Goal: Task Accomplishment & Management: Manage account settings

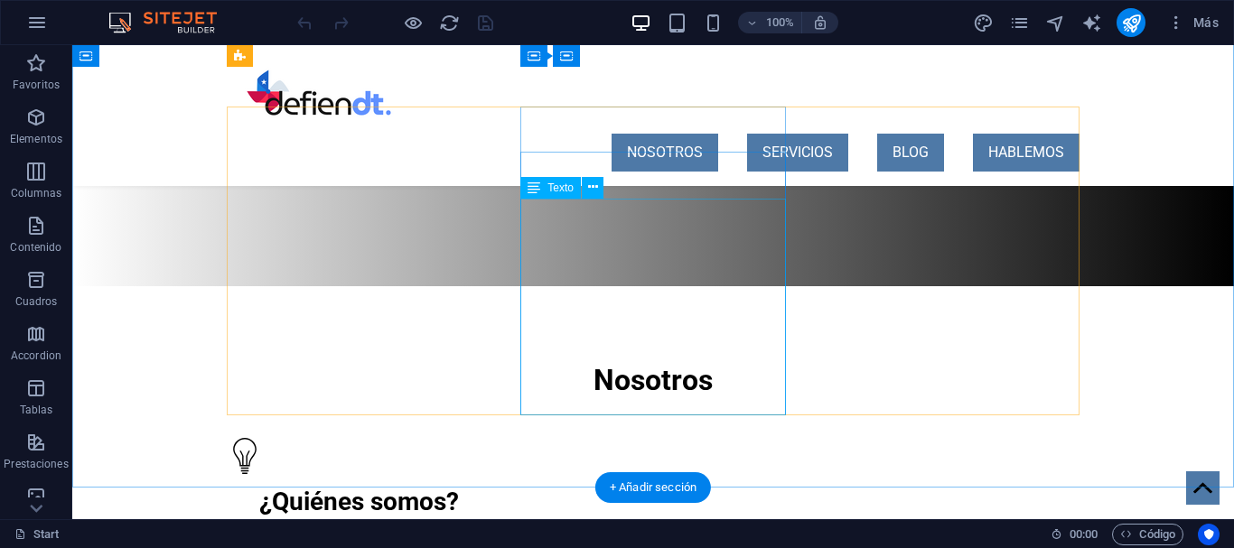
scroll to position [461, 0]
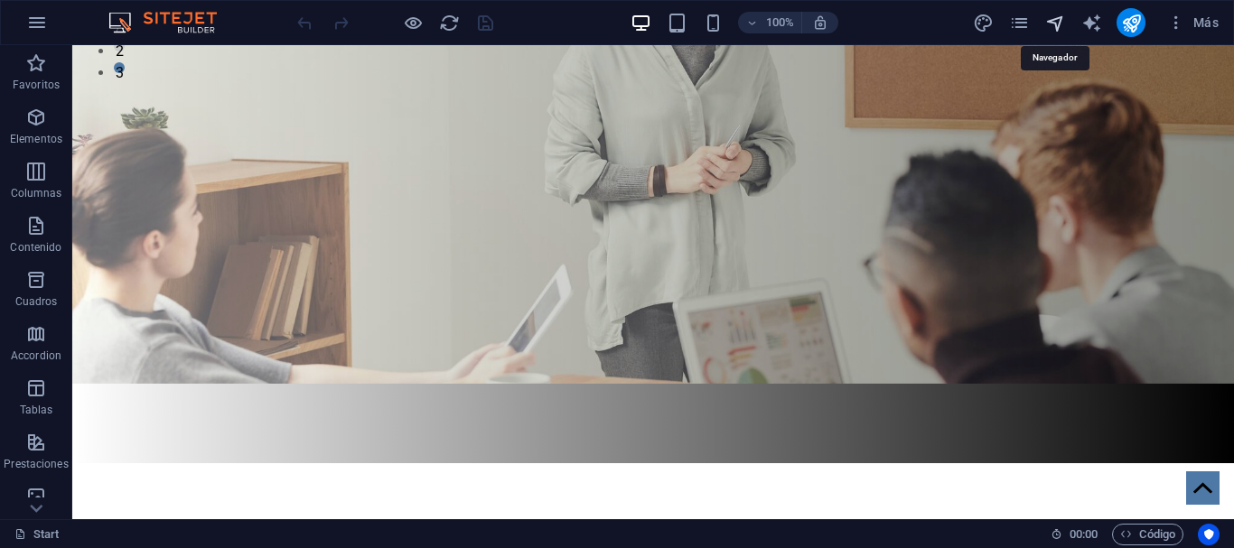
click at [1052, 26] on icon "navigator" at bounding box center [1055, 23] width 21 height 21
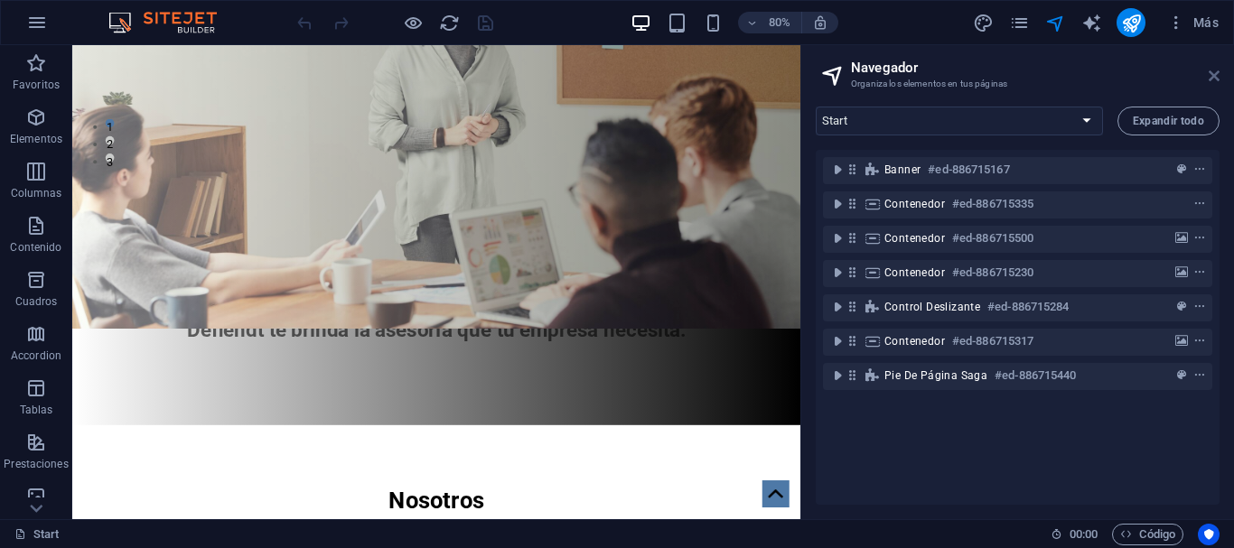
drag, startPoint x: 1212, startPoint y: 72, endPoint x: 1126, endPoint y: 5, distance: 109.5
click at [1212, 72] on icon at bounding box center [1214, 76] width 11 height 14
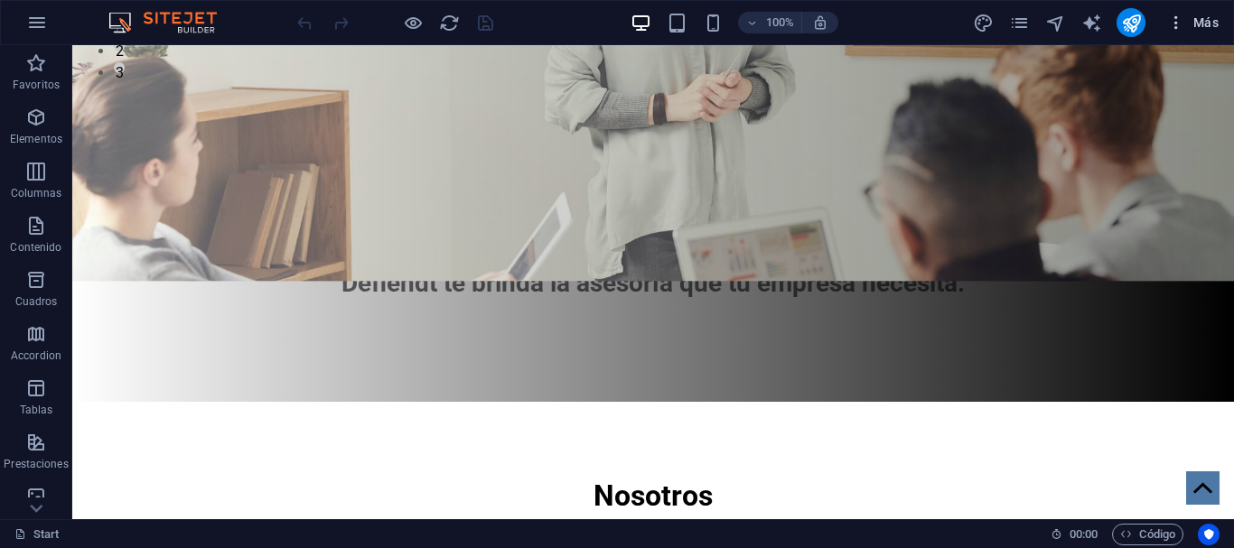
click at [1180, 23] on icon "button" at bounding box center [1176, 23] width 18 height 18
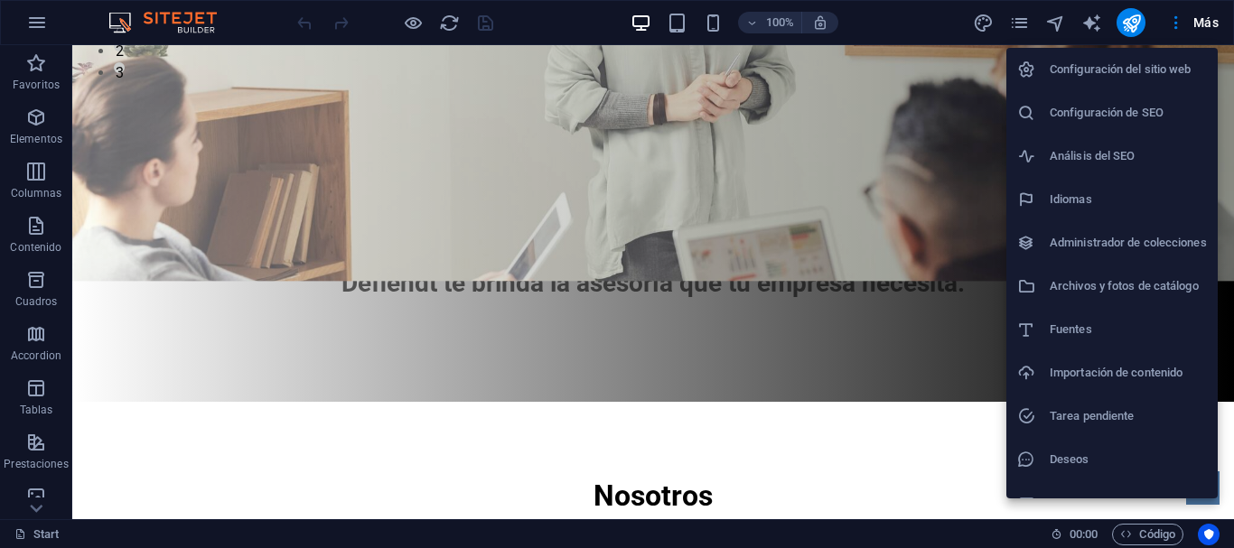
click at [1151, 62] on h6 "Configuración del sitio web" at bounding box center [1128, 70] width 157 height 22
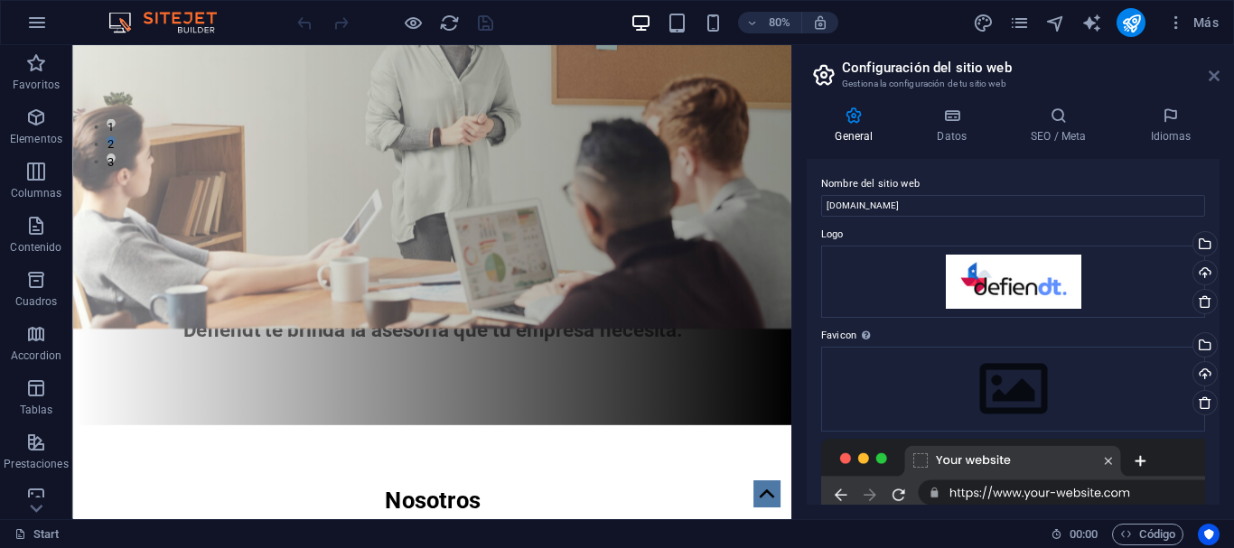
click at [1214, 70] on icon at bounding box center [1214, 76] width 11 height 14
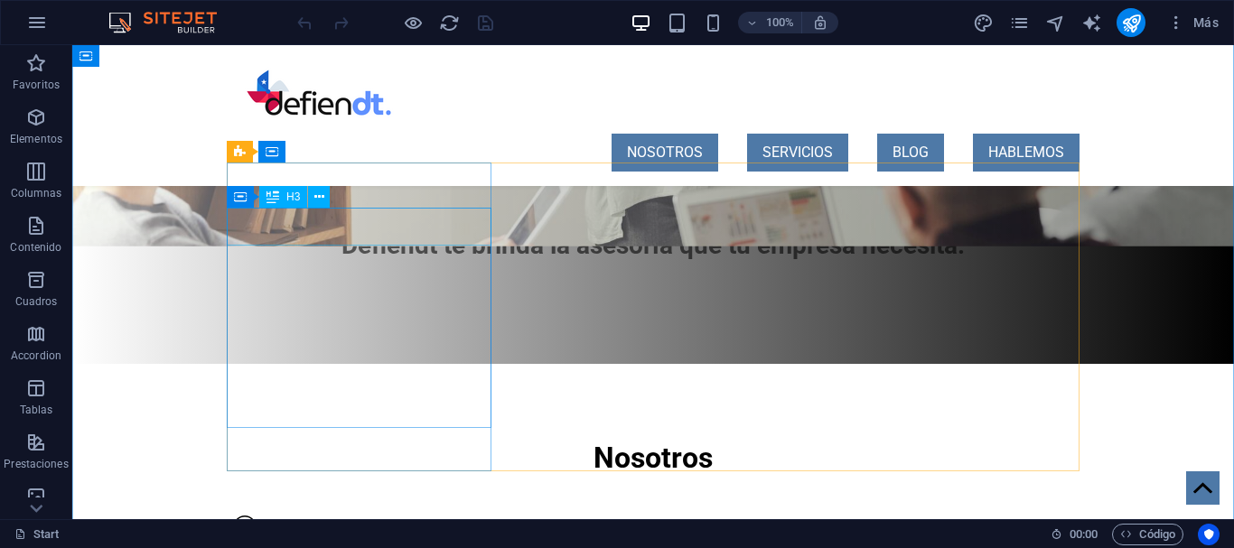
scroll to position [737, 0]
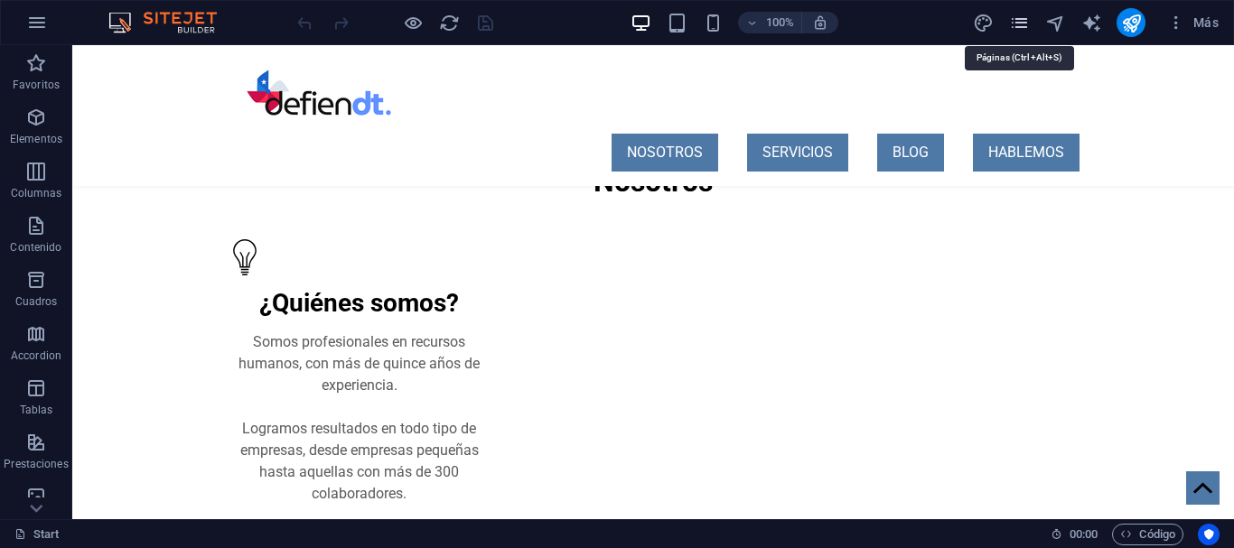
click at [1014, 24] on icon "pages" at bounding box center [1019, 23] width 21 height 21
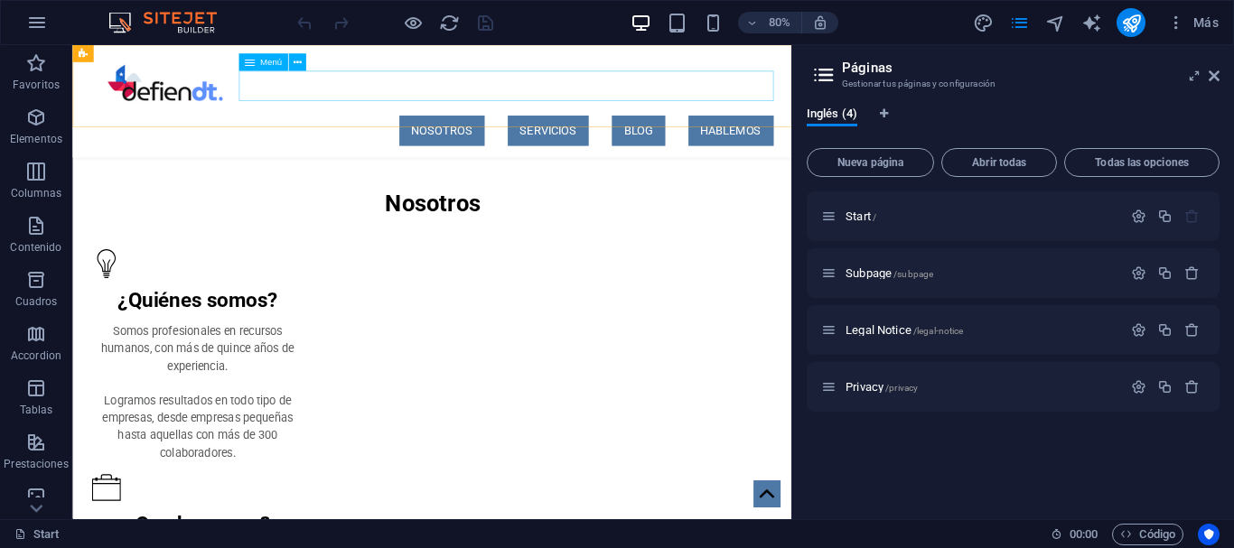
click at [455, 134] on nav "NOSOTROS SERVICIOS BLOG HABLEMOS" at bounding box center [522, 153] width 853 height 38
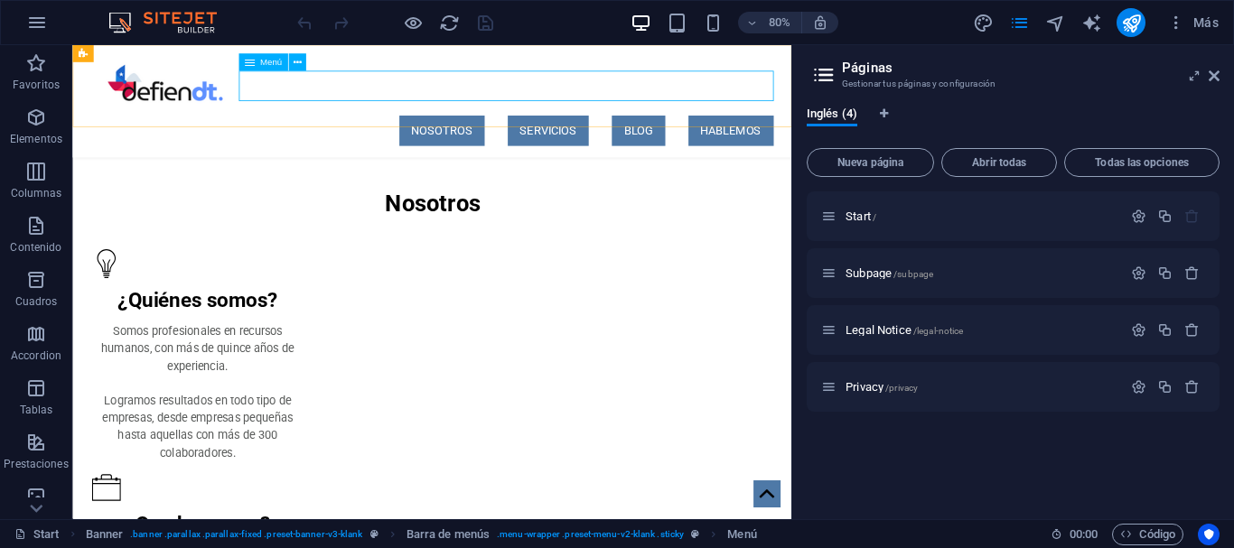
click at [453, 134] on nav "NOSOTROS SERVICIOS BLOG HABLEMOS" at bounding box center [522, 153] width 853 height 38
select select "default"
select select
select select "default"
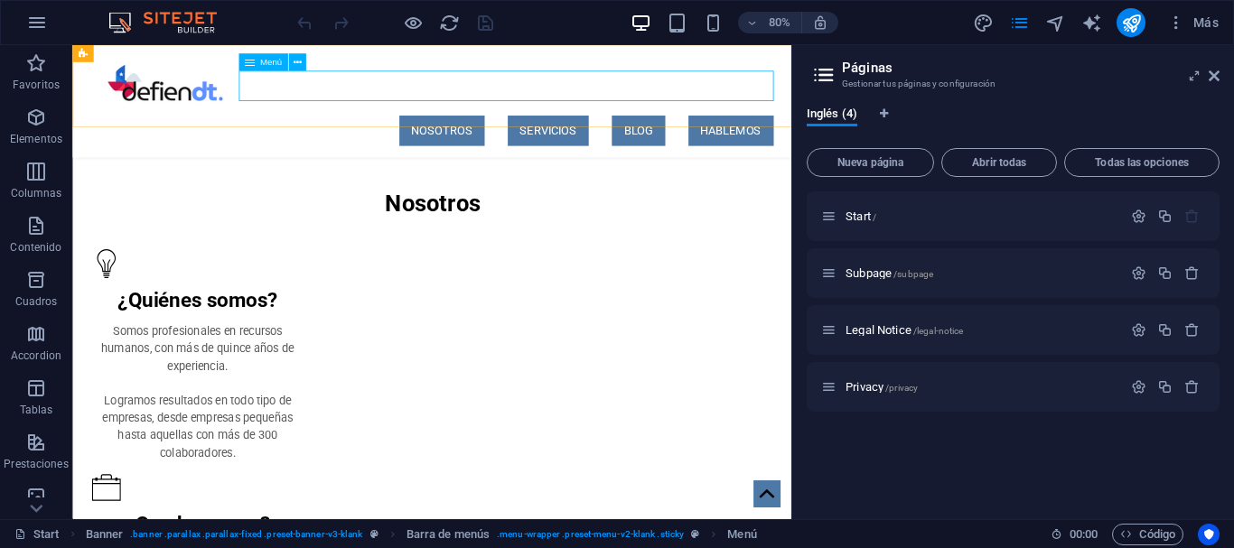
select select
select select "default"
select select
select select "default"
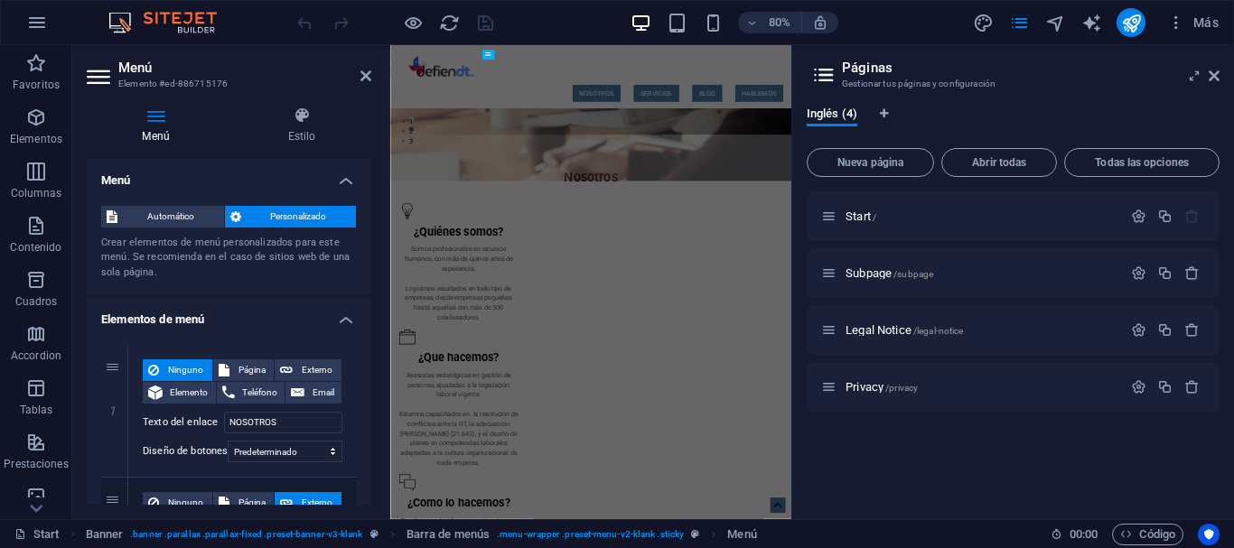
scroll to position [1317, 0]
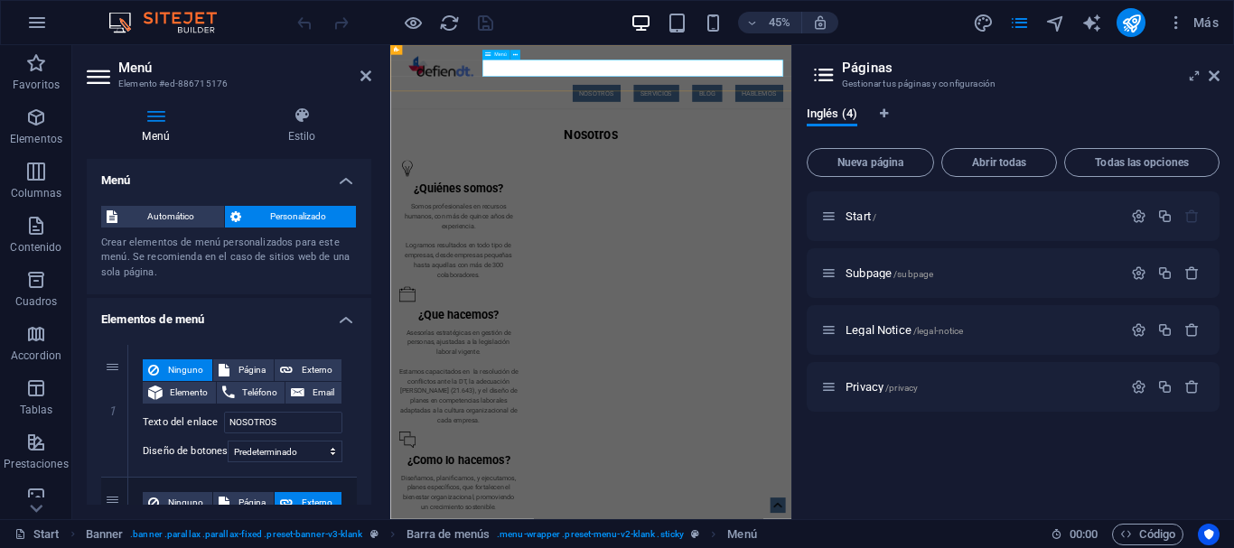
click at [842, 134] on nav "NOSOTROS SERVICIOS BLOG HABLEMOS" at bounding box center [836, 153] width 853 height 38
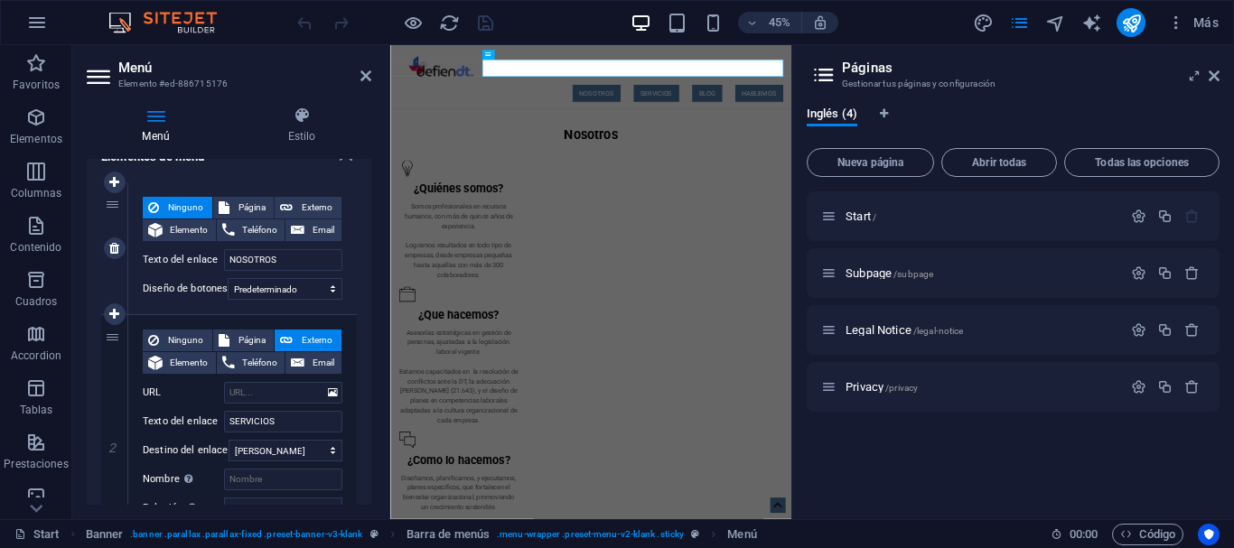
scroll to position [81, 0]
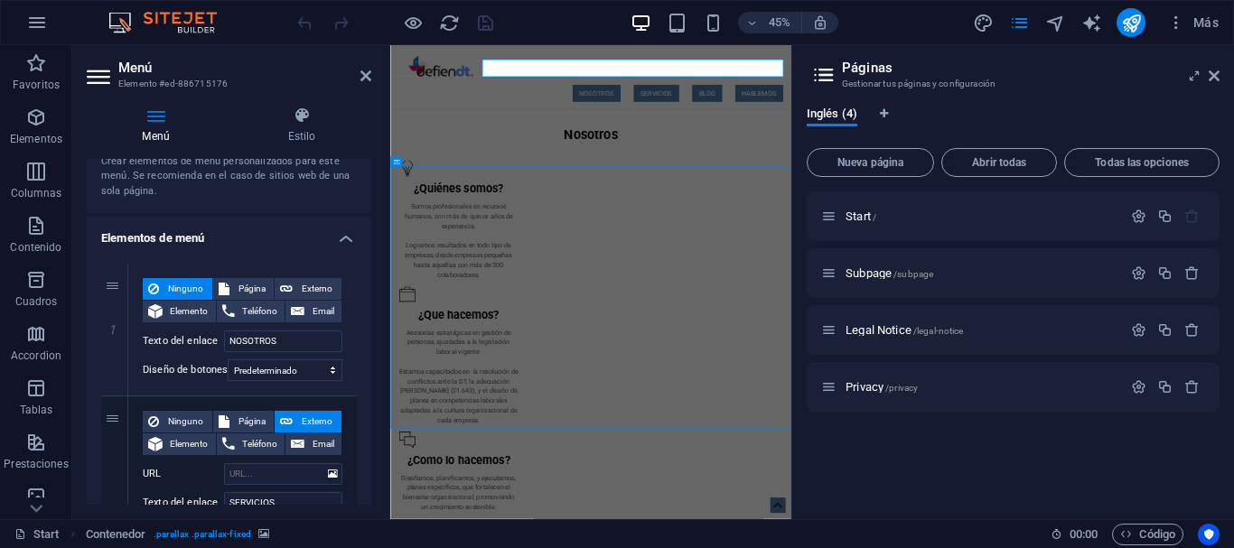
scroll to position [855, 0]
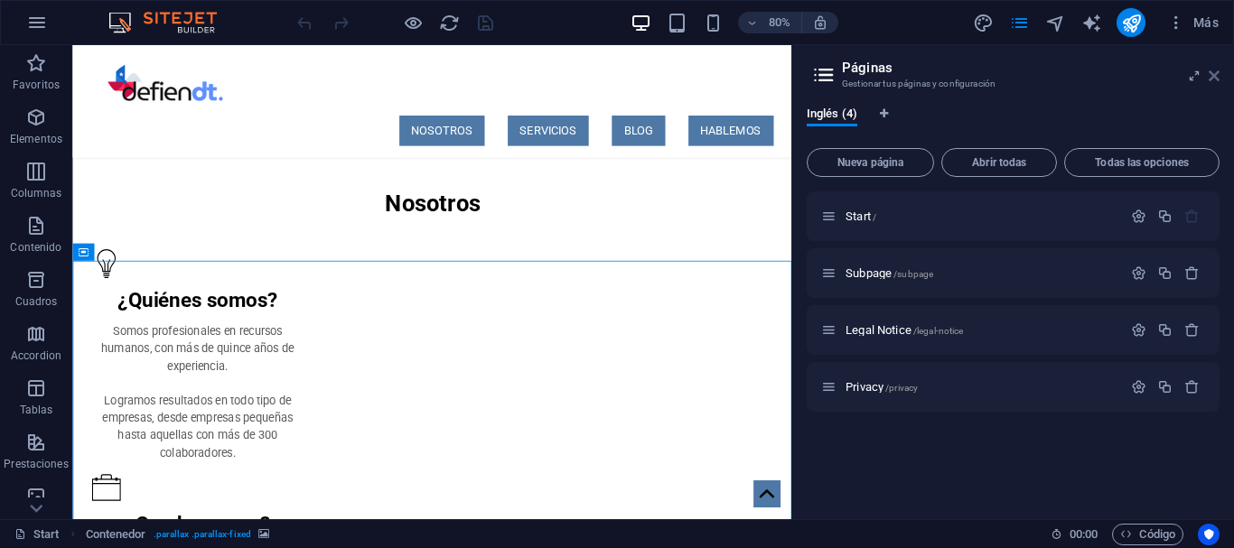
drag, startPoint x: 1218, startPoint y: 75, endPoint x: 1081, endPoint y: 67, distance: 136.6
click at [1218, 75] on icon at bounding box center [1214, 76] width 11 height 14
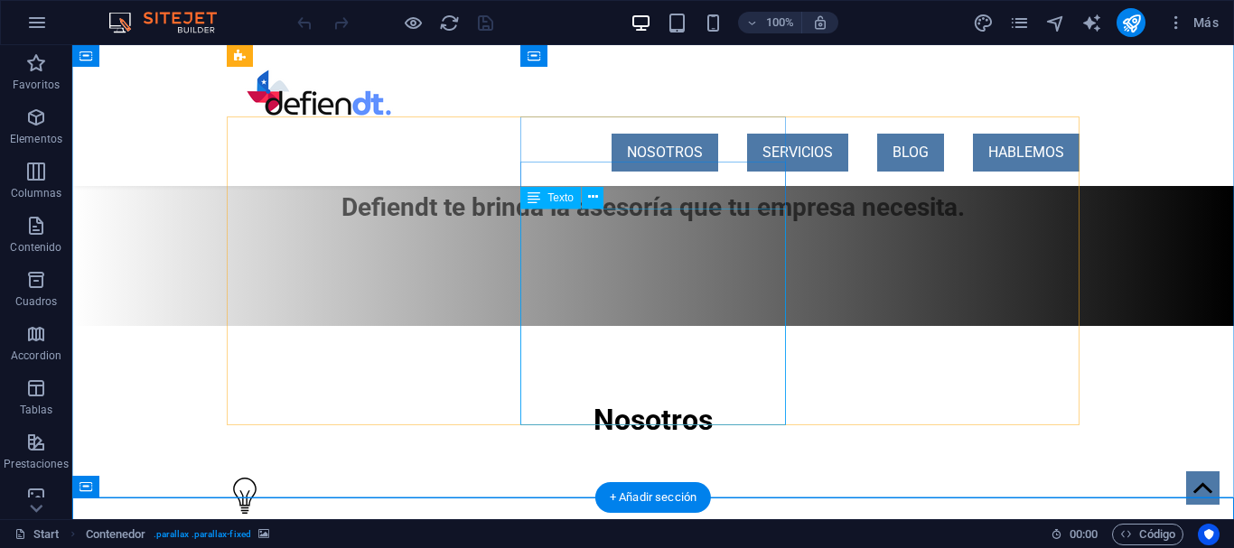
scroll to position [553, 0]
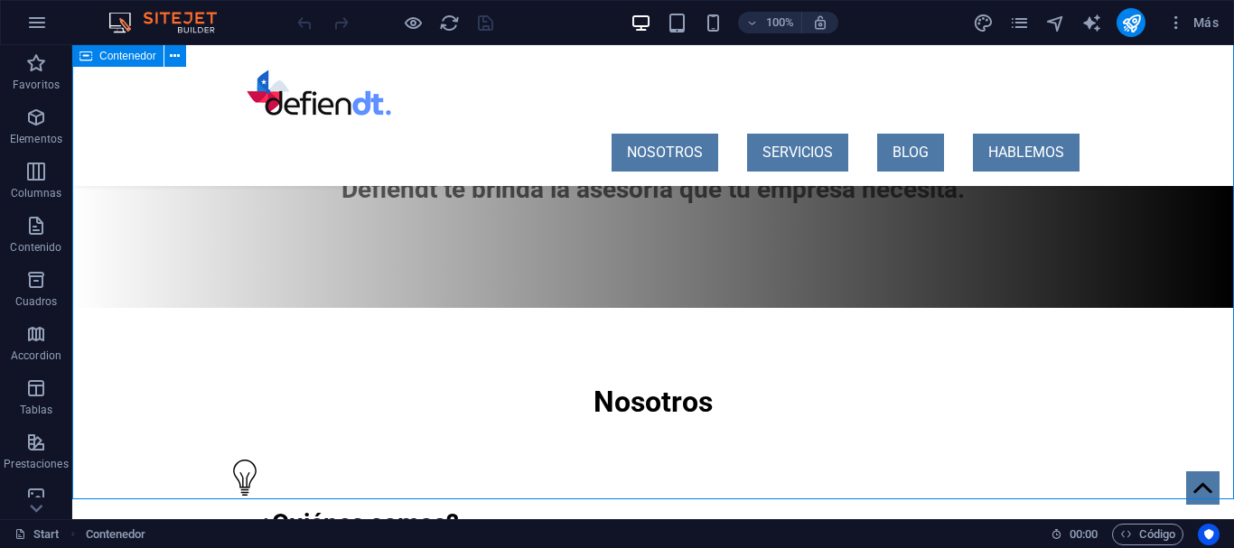
scroll to position [553, 0]
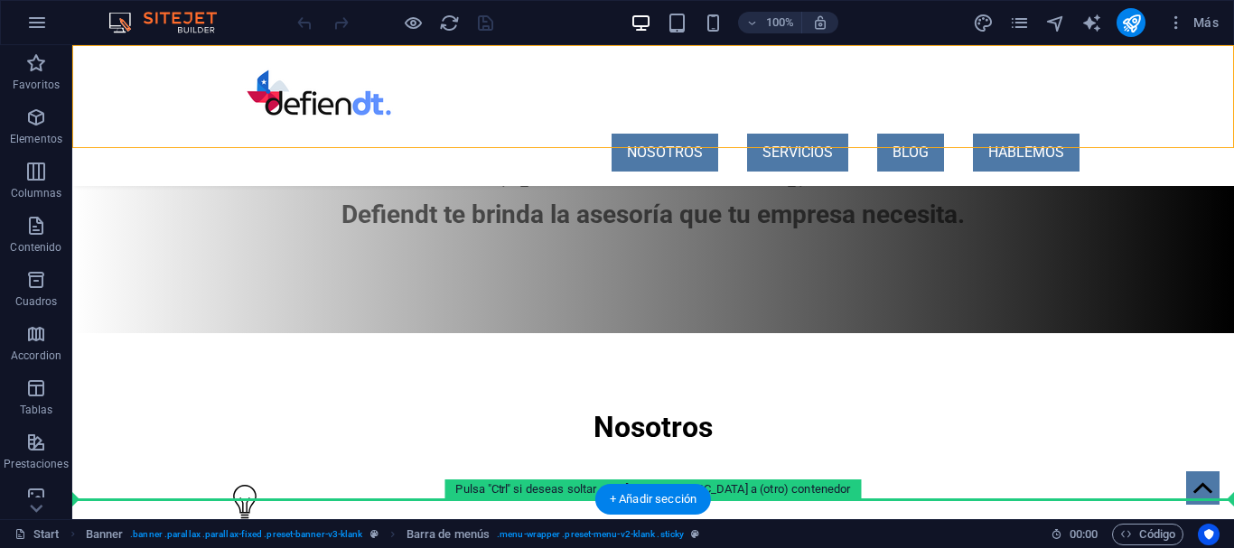
drag, startPoint x: 185, startPoint y: 118, endPoint x: 989, endPoint y: 429, distance: 862.0
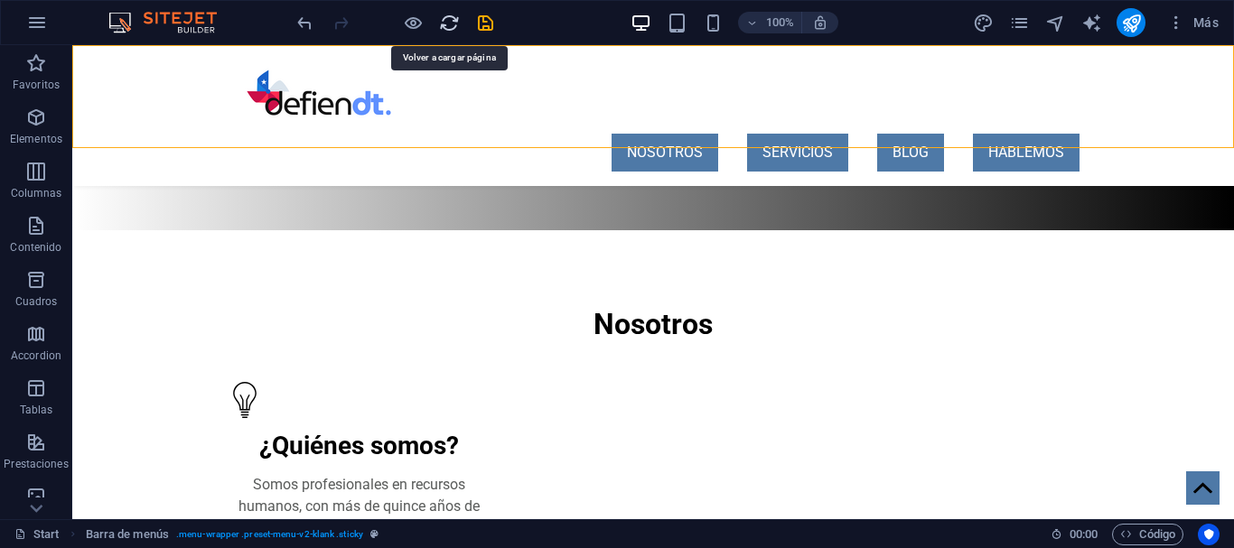
click at [454, 18] on icon "reload" at bounding box center [449, 23] width 21 height 21
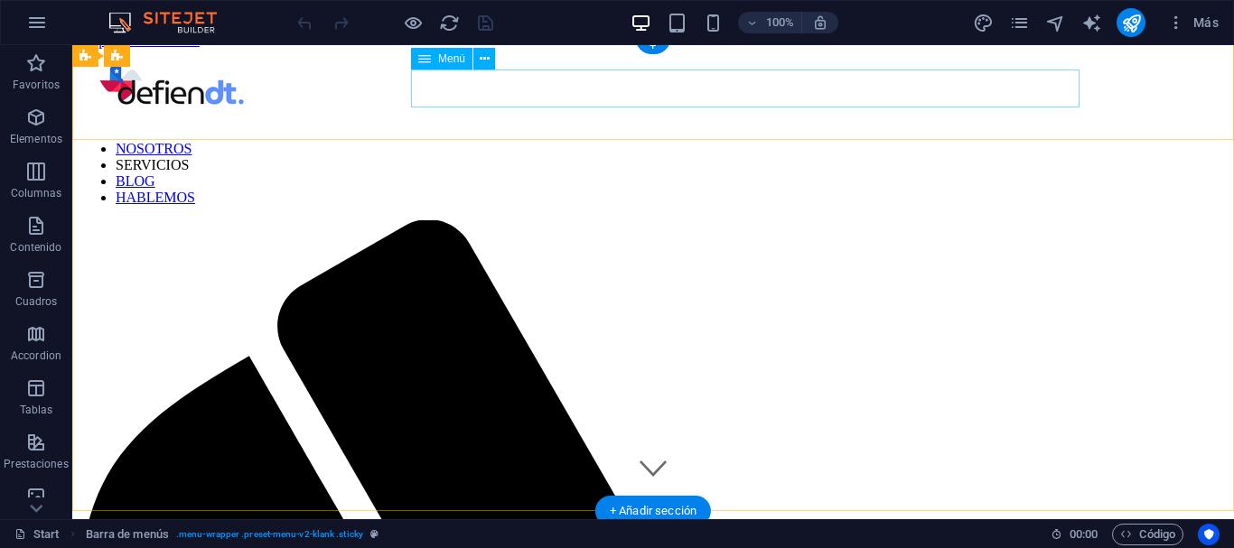
scroll to position [0, 0]
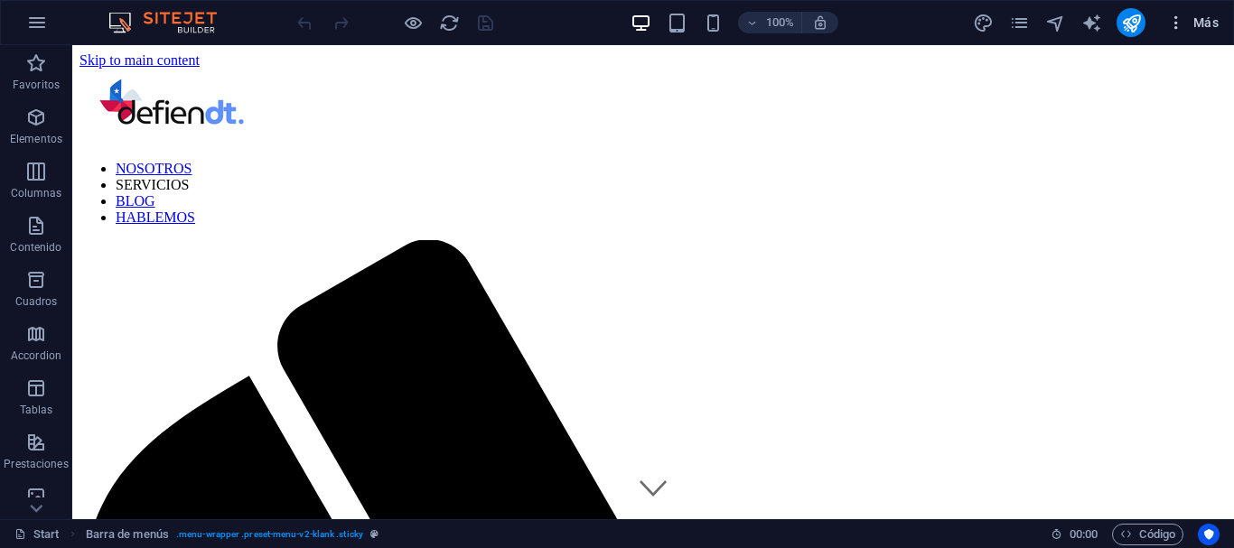
click at [1173, 26] on icon "button" at bounding box center [1176, 23] width 18 height 18
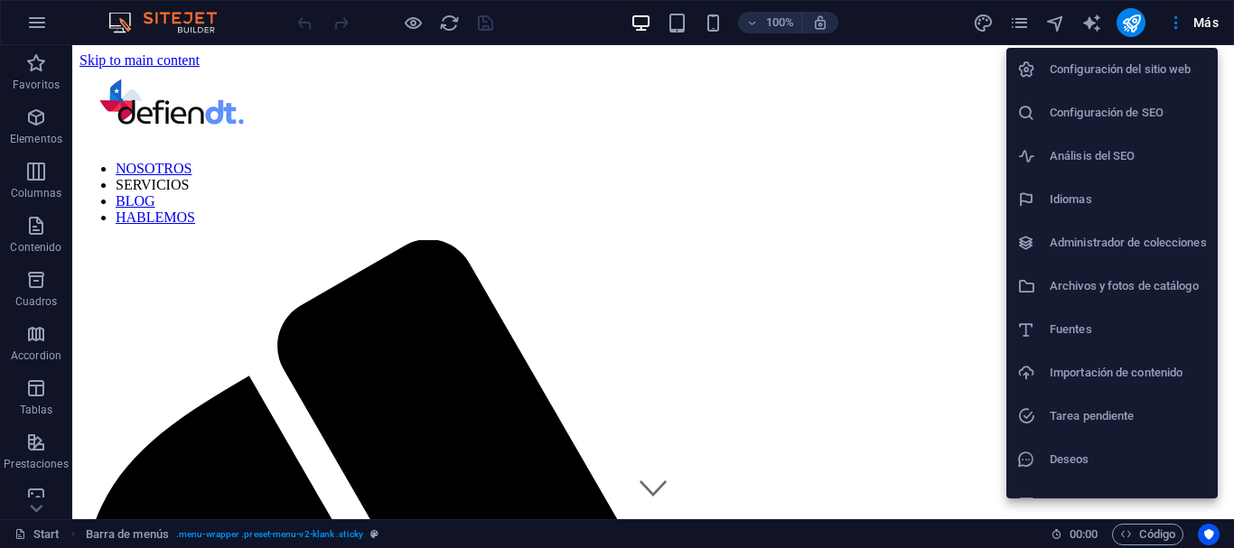
click at [1098, 20] on div at bounding box center [617, 274] width 1234 height 548
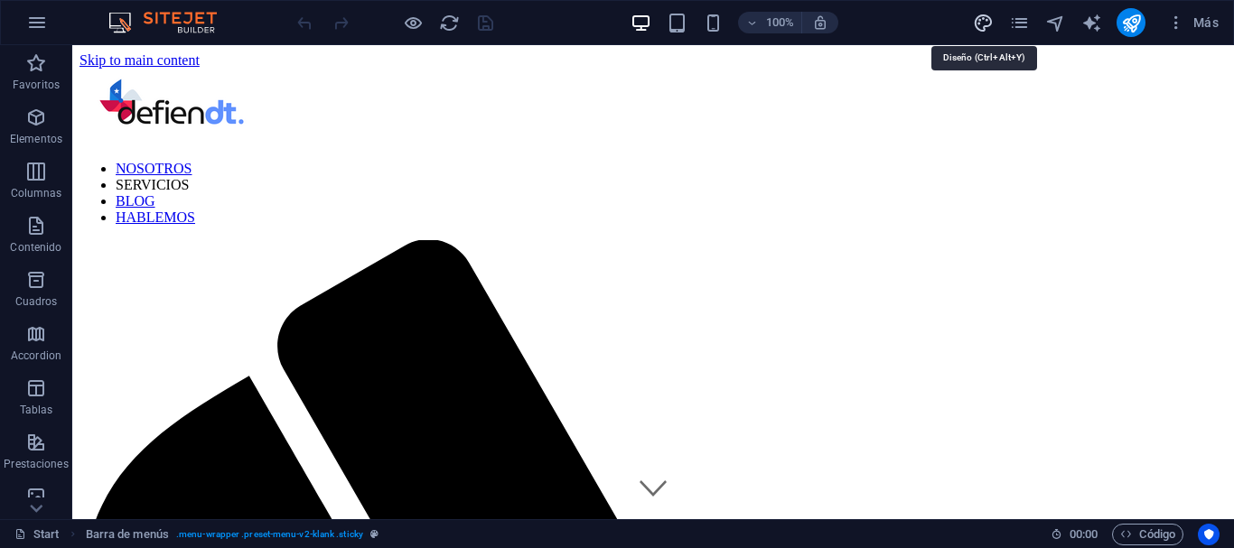
click at [990, 23] on icon "design" at bounding box center [983, 23] width 21 height 21
select select "px"
select select "400"
select select "px"
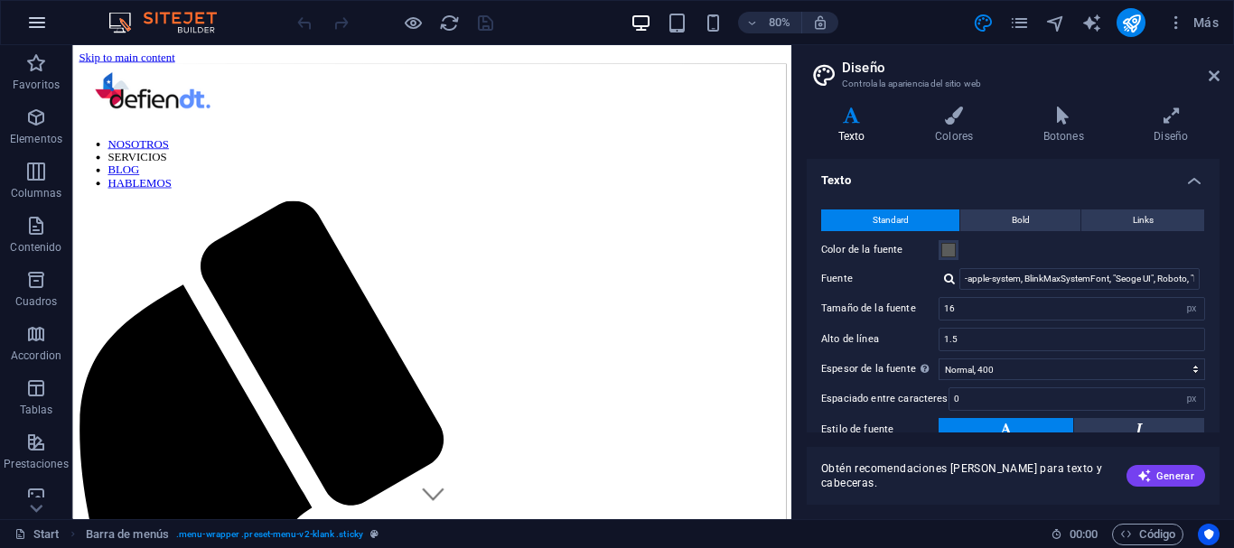
click at [31, 23] on icon "button" at bounding box center [37, 23] width 22 height 22
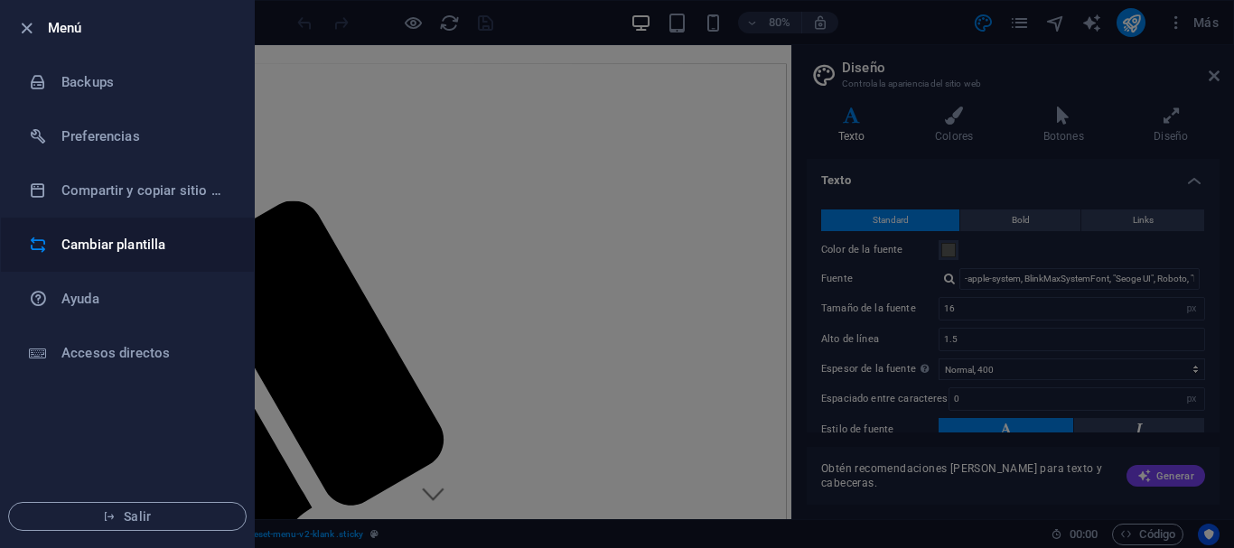
click at [101, 248] on h6 "Cambiar plantilla" at bounding box center [144, 245] width 167 height 22
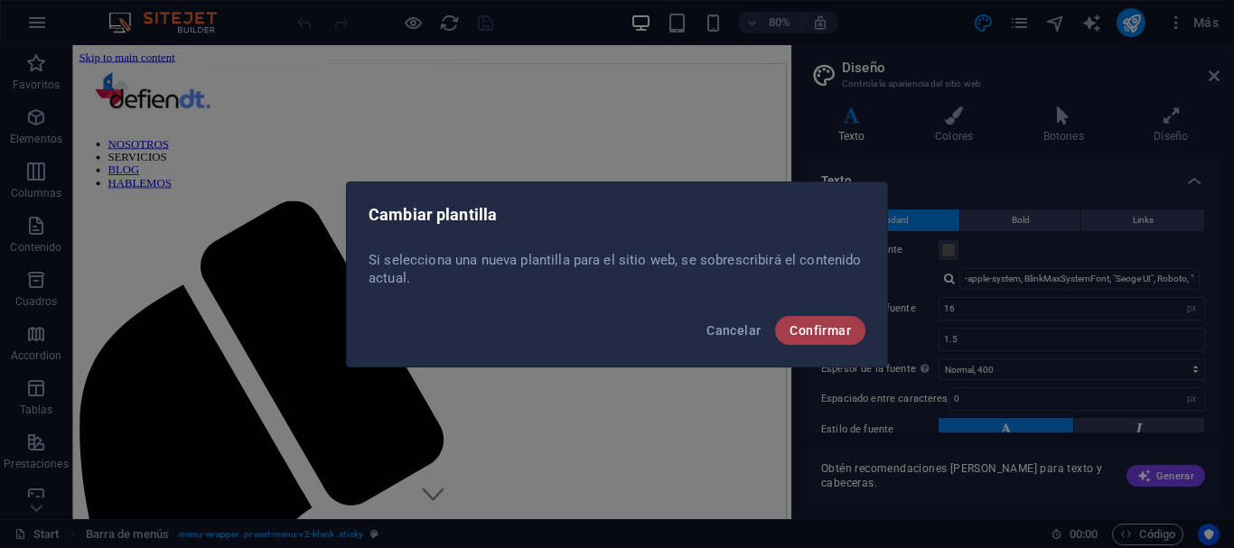
click at [790, 335] on button "Confirmar" at bounding box center [820, 330] width 90 height 29
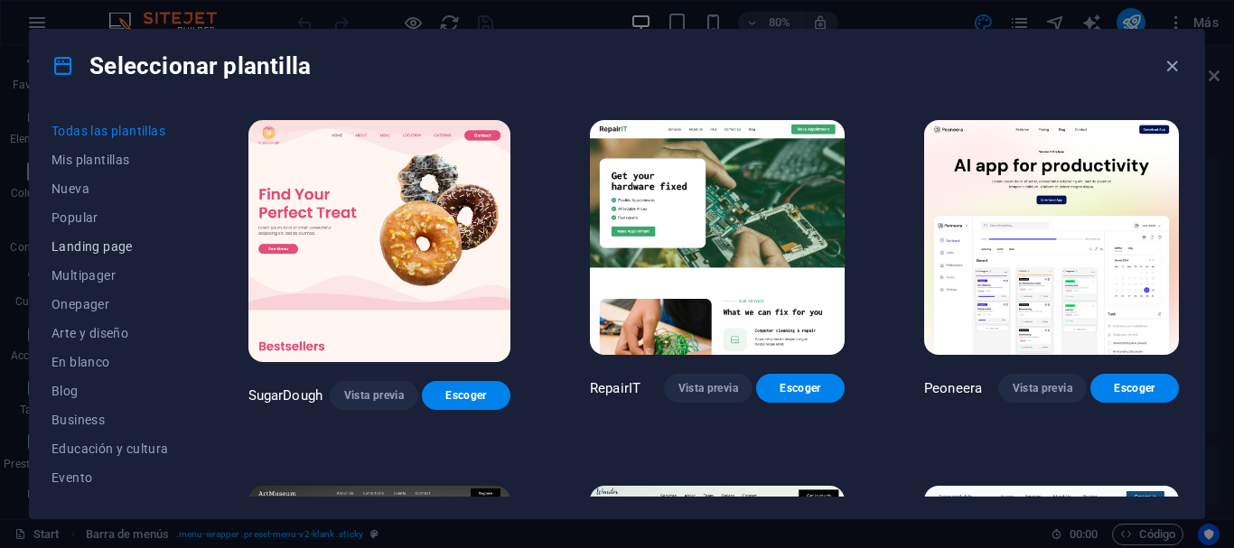
click at [96, 246] on span "Landing page" at bounding box center [109, 246] width 117 height 14
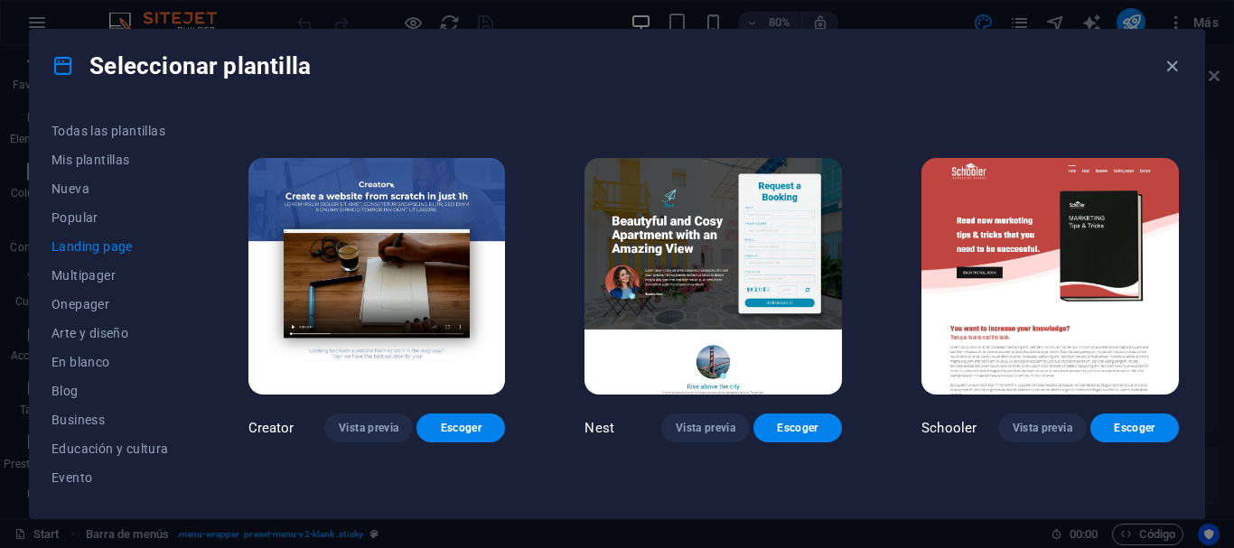
scroll to position [1789, 0]
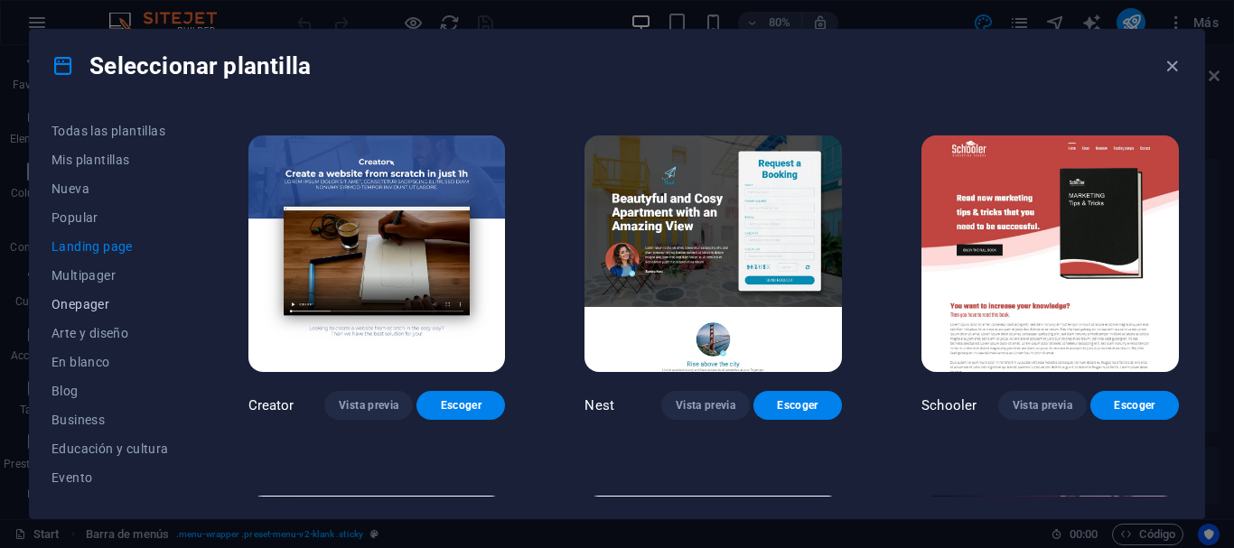
click at [79, 306] on span "Onepager" at bounding box center [109, 304] width 117 height 14
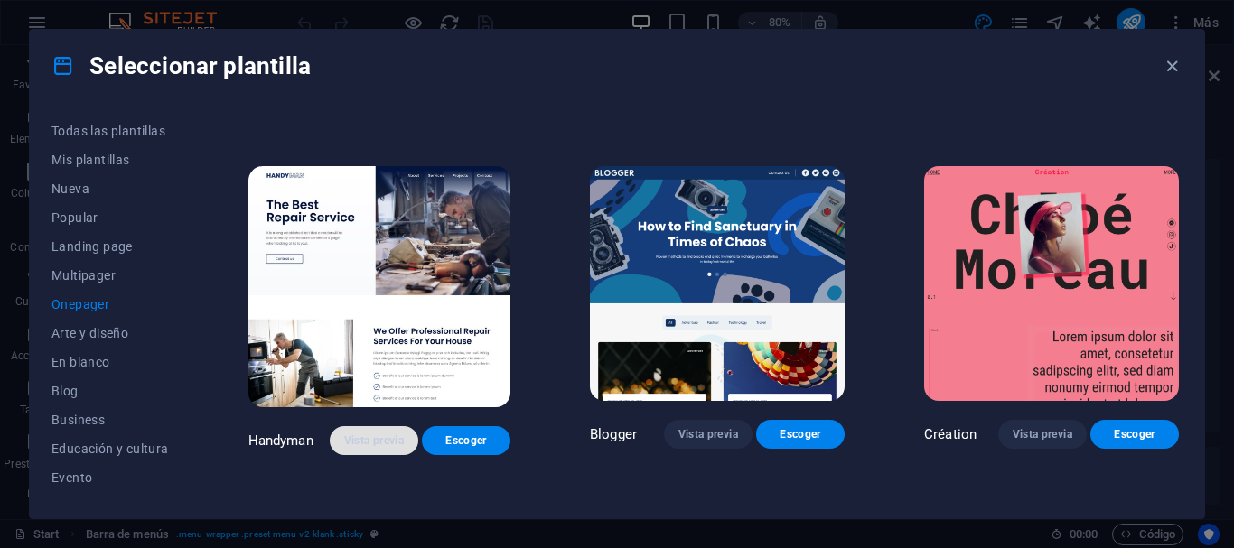
click at [351, 434] on span "Vista previa" at bounding box center [374, 441] width 60 height 14
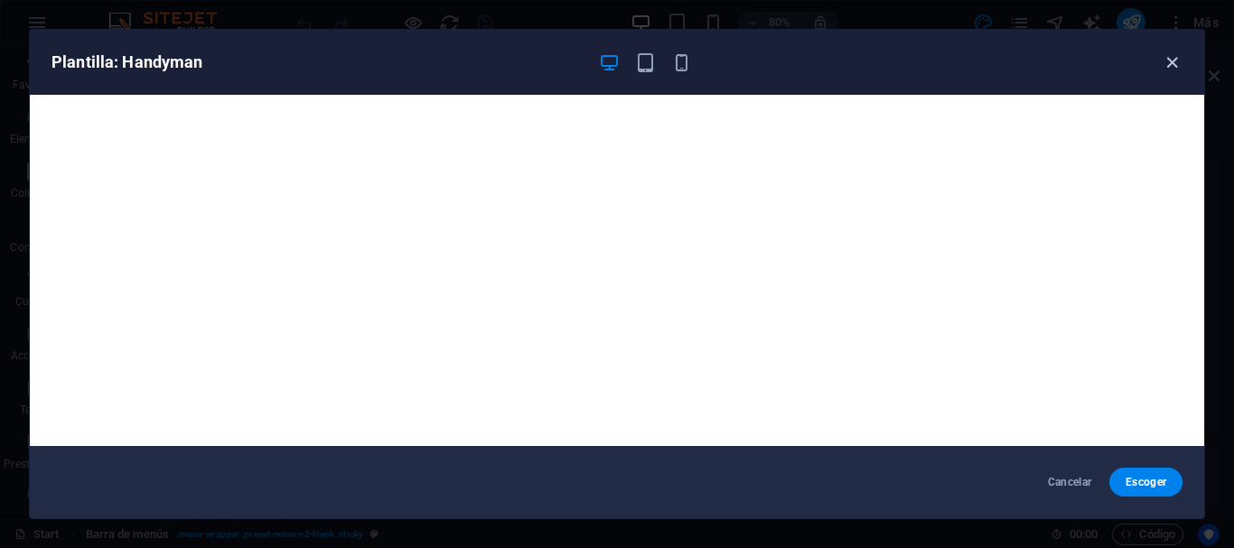
click at [1174, 59] on icon "button" at bounding box center [1172, 62] width 21 height 21
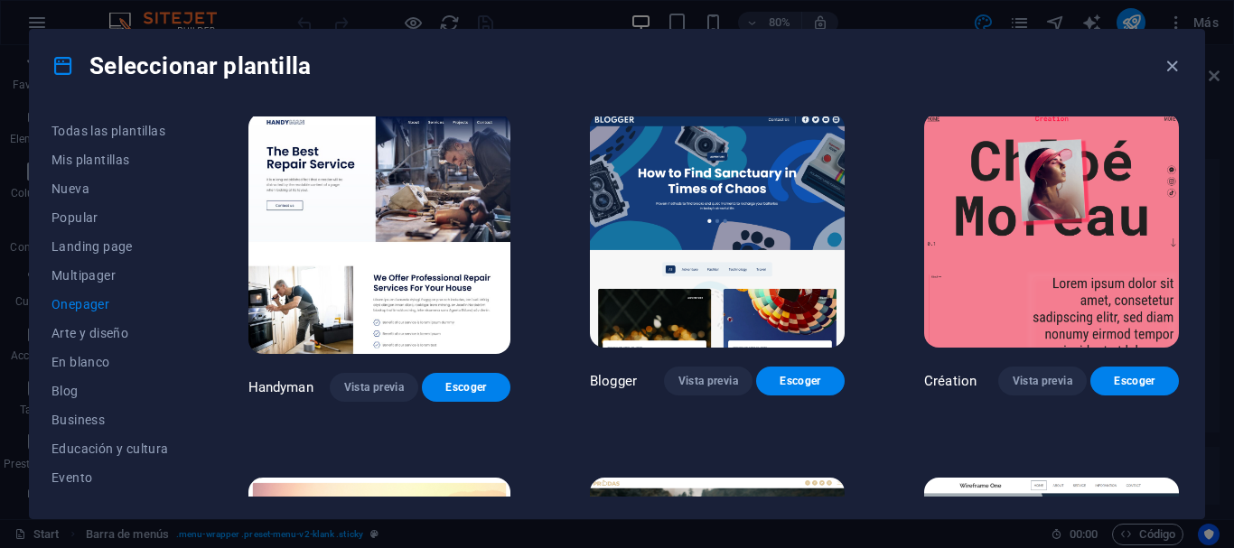
scroll to position [1951, 0]
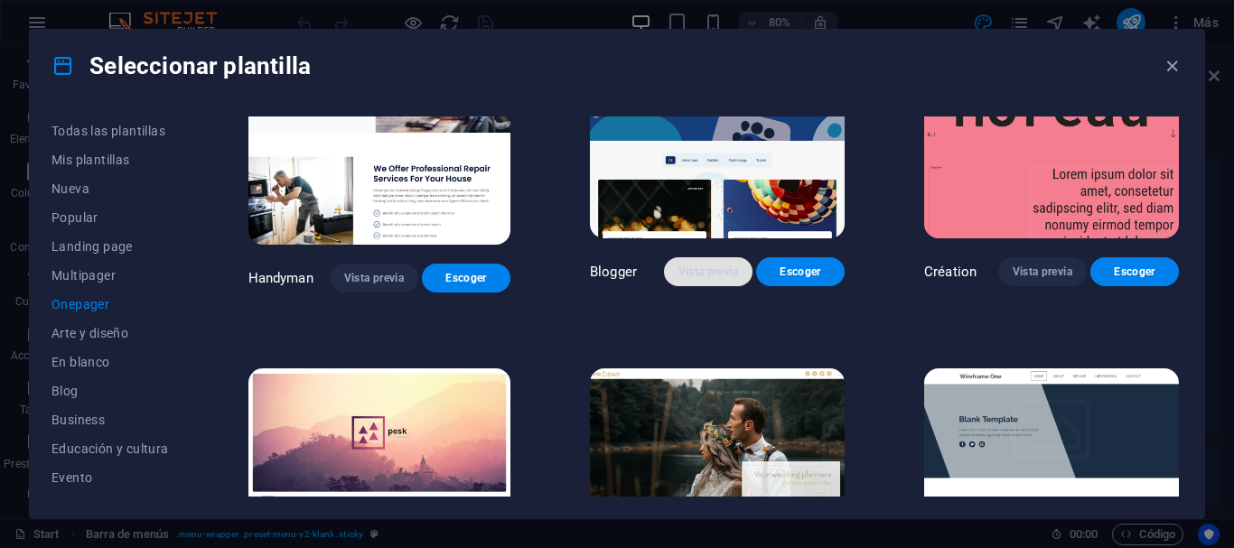
click at [697, 265] on span "Vista previa" at bounding box center [708, 272] width 60 height 14
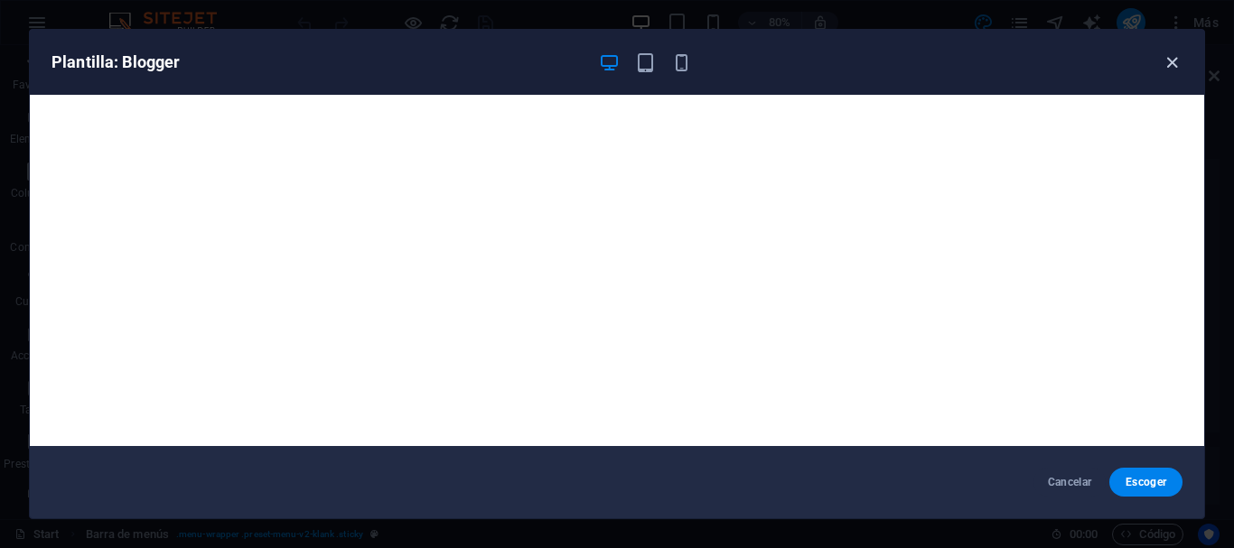
click at [1169, 64] on icon "button" at bounding box center [1172, 62] width 21 height 21
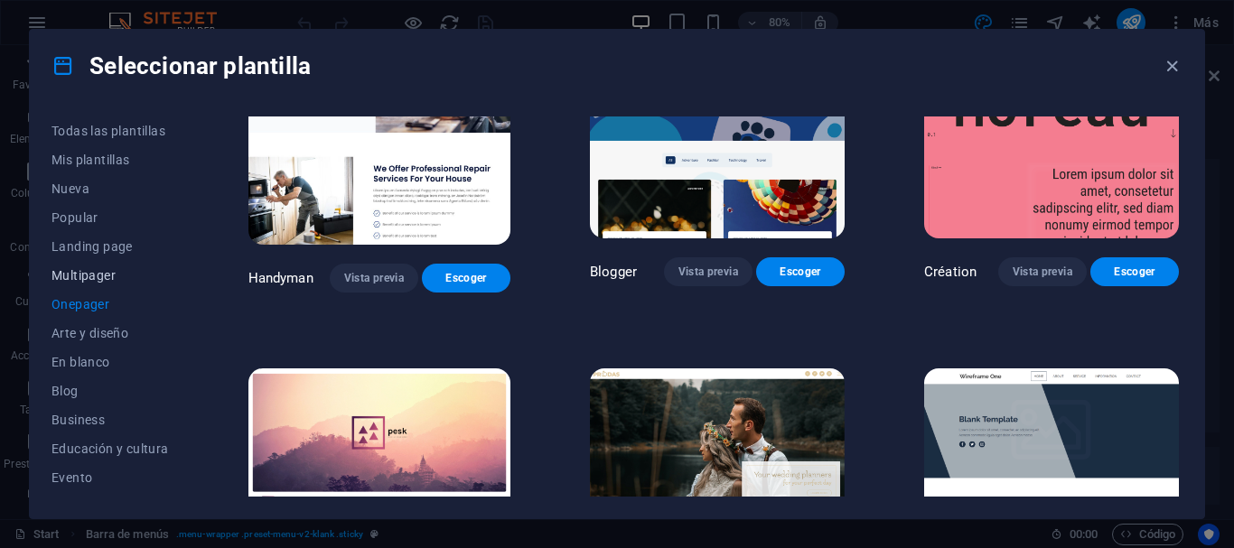
click at [101, 271] on span "Multipager" at bounding box center [109, 275] width 117 height 14
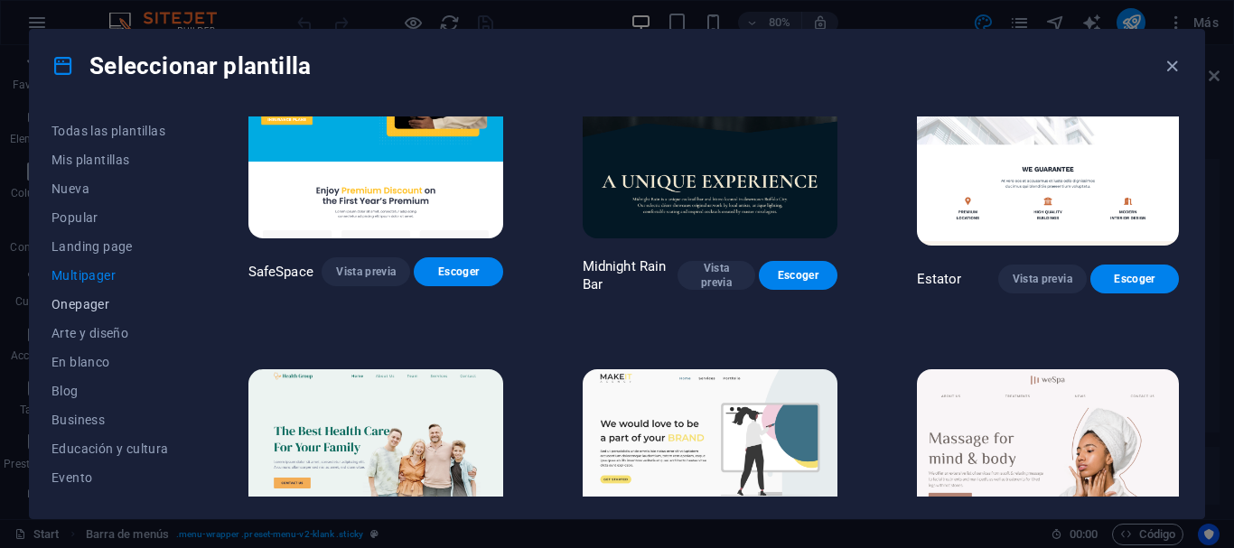
click at [85, 301] on span "Onepager" at bounding box center [109, 304] width 117 height 14
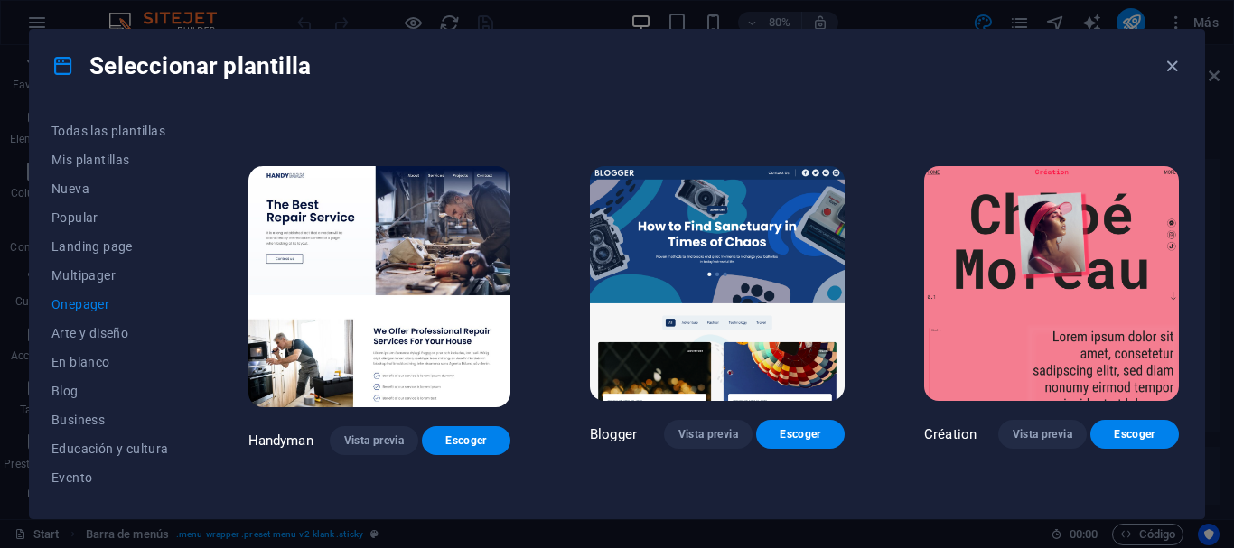
scroll to position [2114, 0]
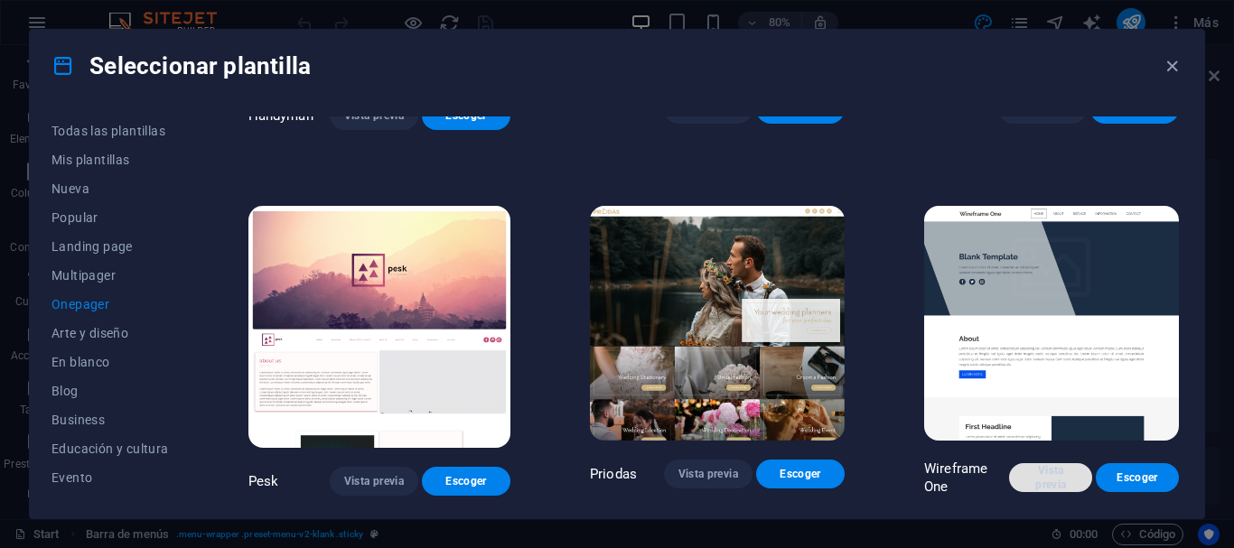
click at [1062, 463] on span "Vista previa" at bounding box center [1051, 477] width 54 height 29
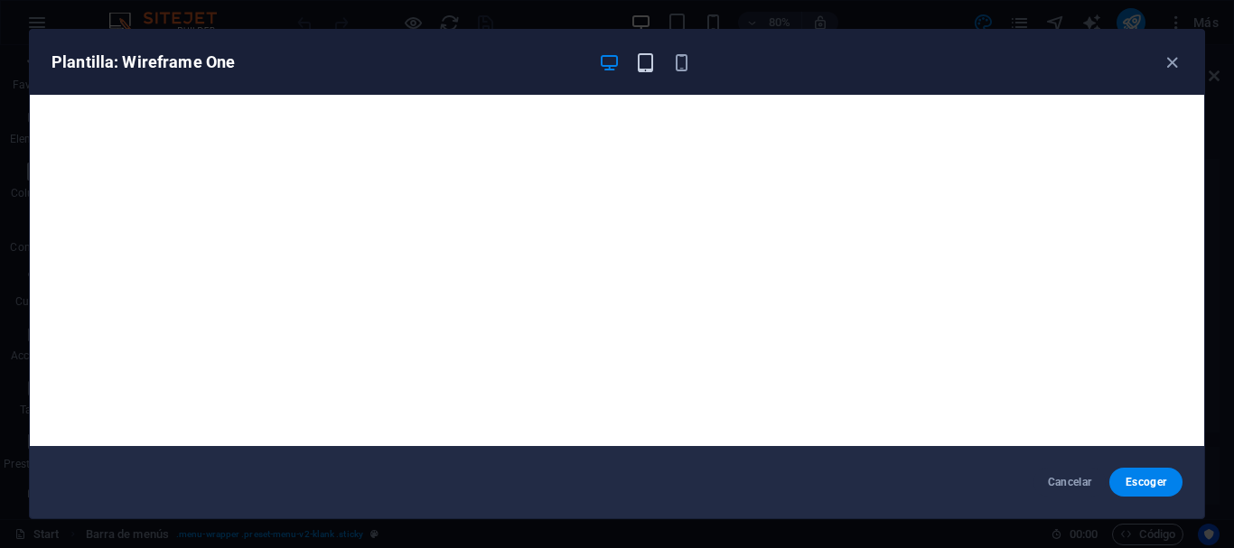
click at [643, 60] on icon "button" at bounding box center [645, 62] width 21 height 21
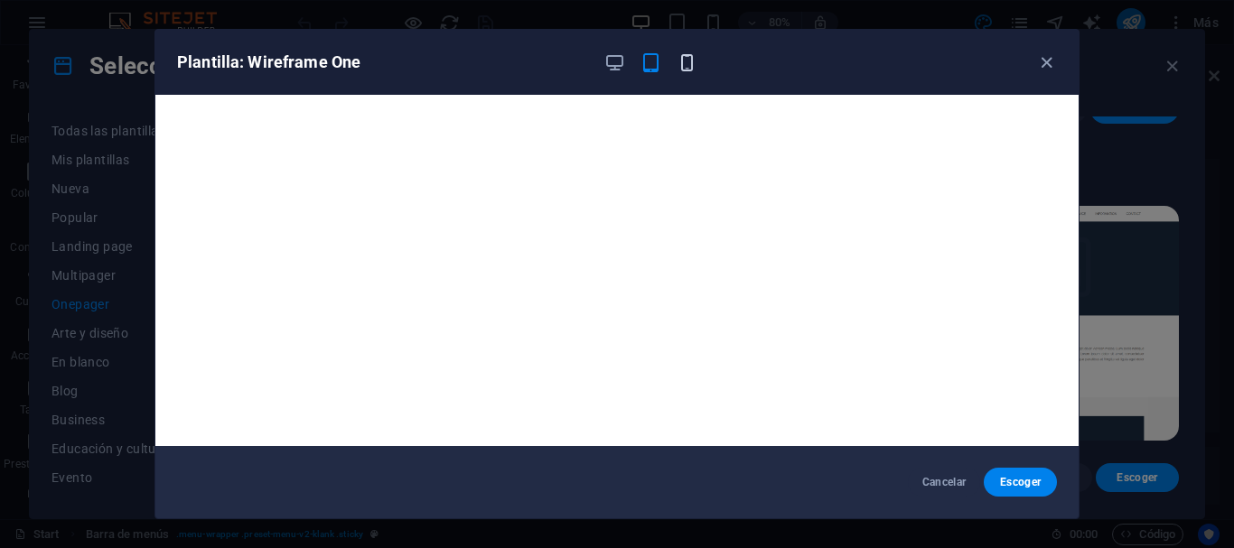
click at [689, 65] on icon "button" at bounding box center [687, 62] width 21 height 21
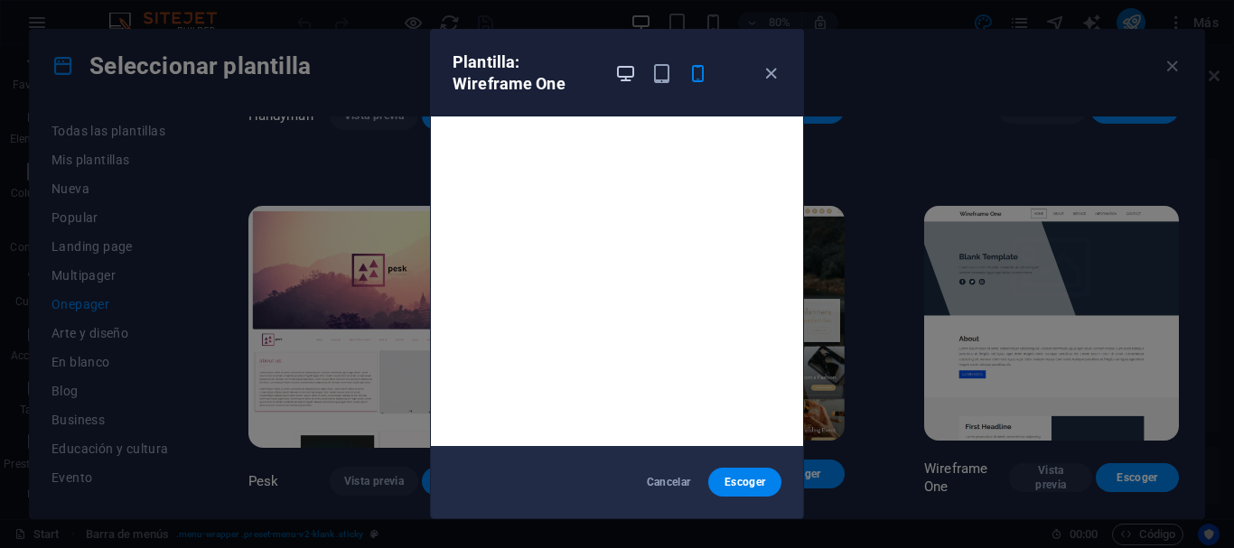
click at [618, 77] on icon "button" at bounding box center [625, 73] width 21 height 21
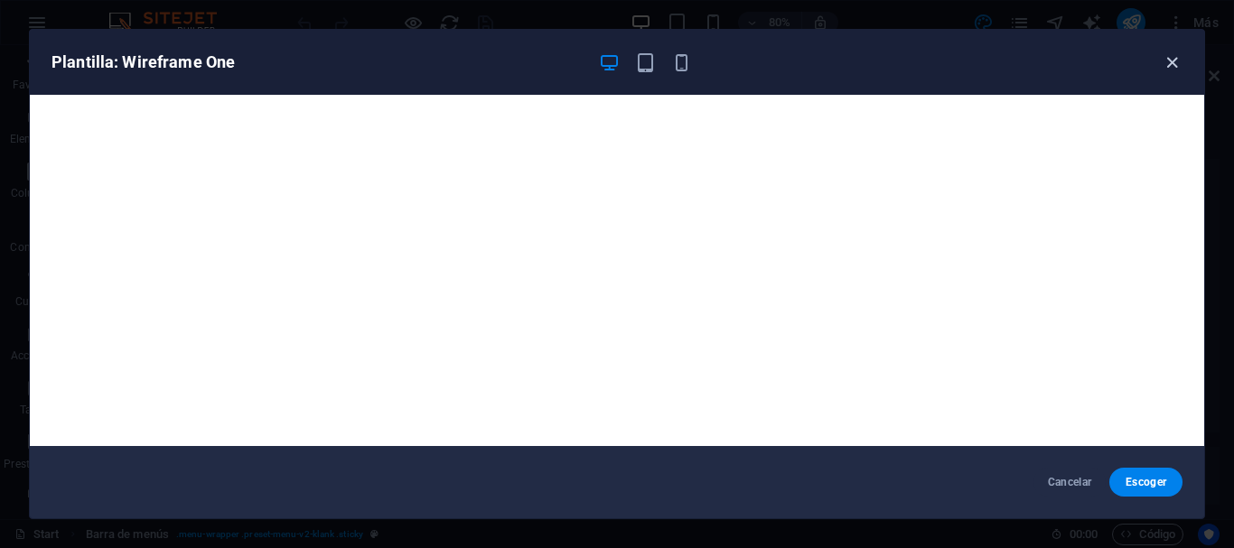
click at [1173, 58] on icon "button" at bounding box center [1172, 62] width 21 height 21
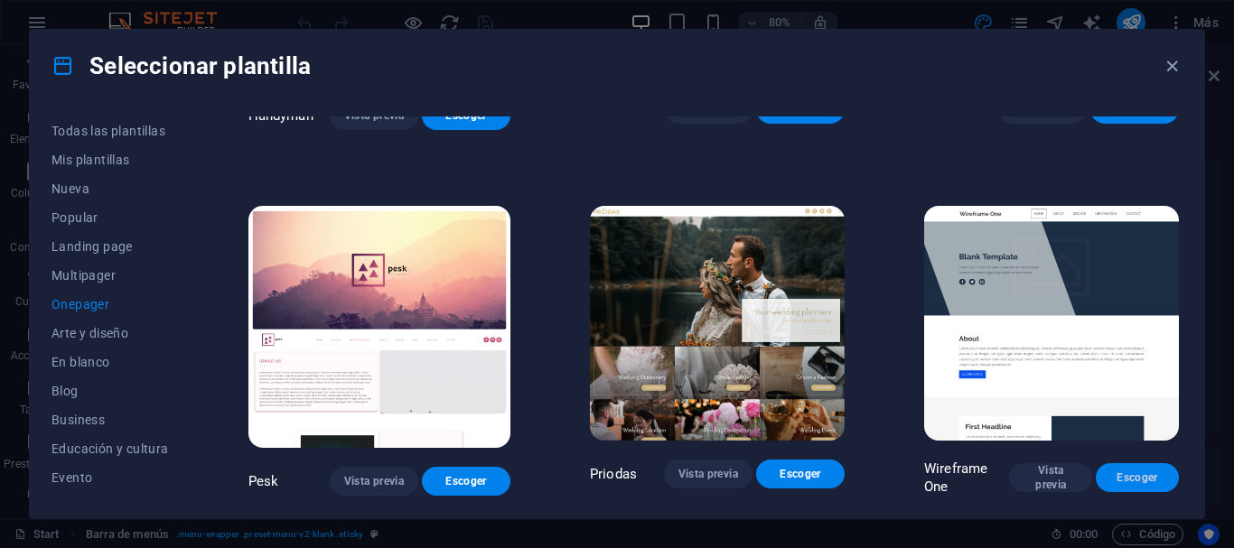
click at [1108, 463] on button "Escoger" at bounding box center [1137, 477] width 83 height 29
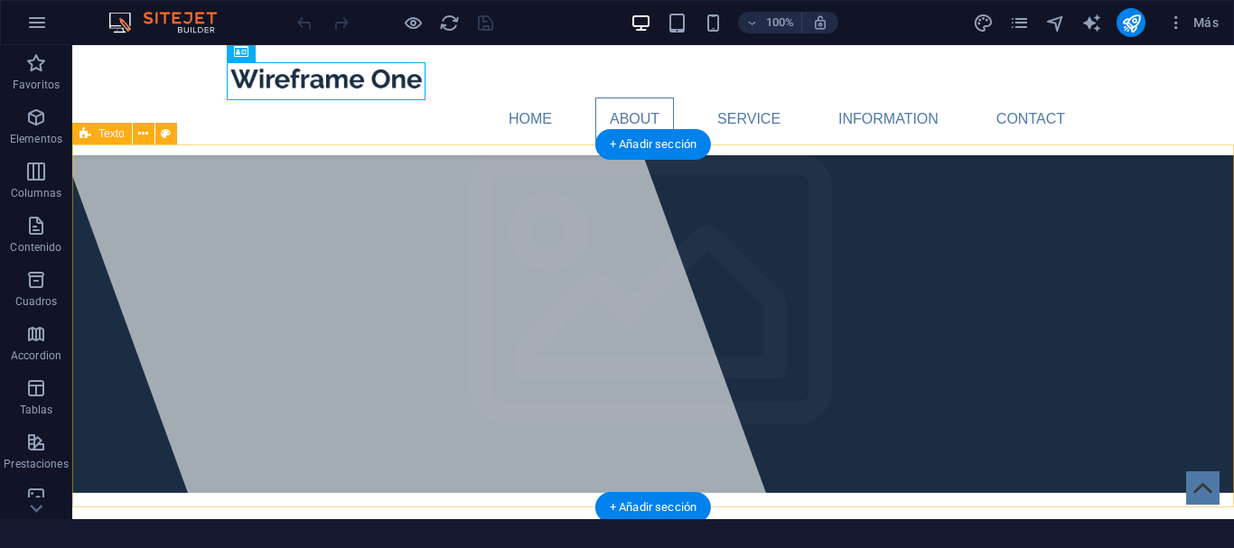
scroll to position [276, 0]
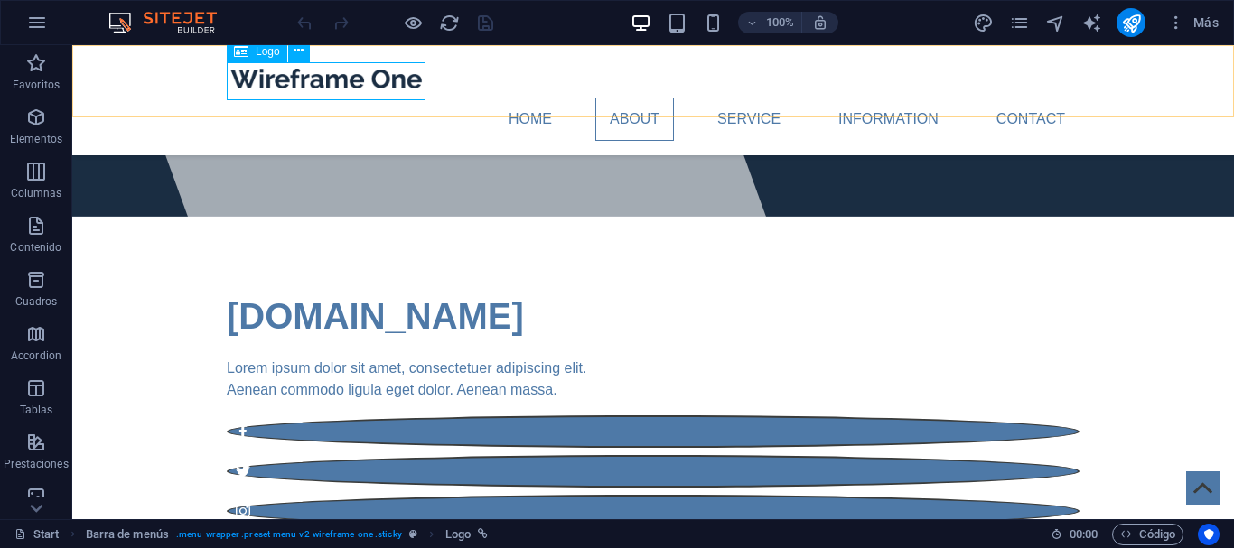
click at [360, 76] on div at bounding box center [653, 79] width 853 height 38
click at [354, 77] on div at bounding box center [653, 79] width 853 height 38
select select "px"
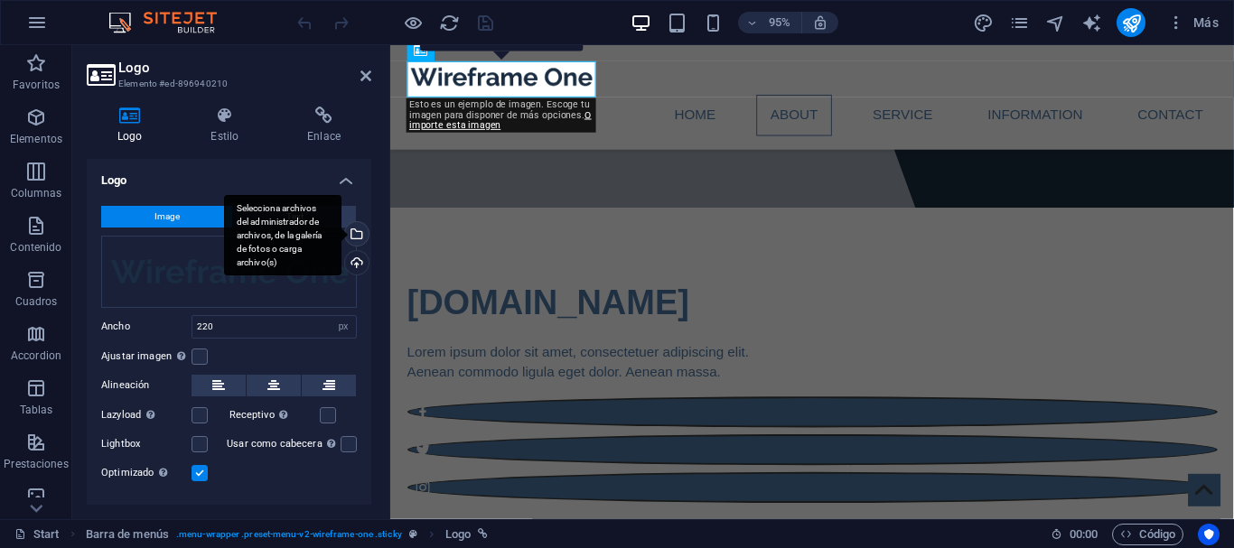
click at [356, 240] on div "Selecciona archivos del administrador de archivos, de la galería de fotos o car…" at bounding box center [354, 235] width 27 height 27
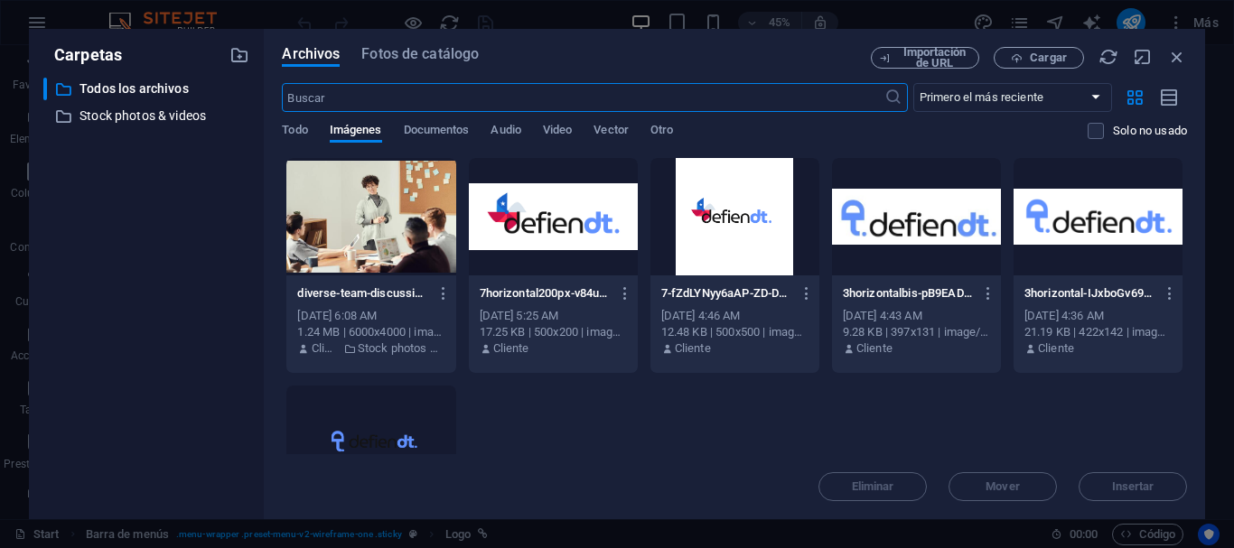
click at [524, 227] on div at bounding box center [553, 216] width 169 height 117
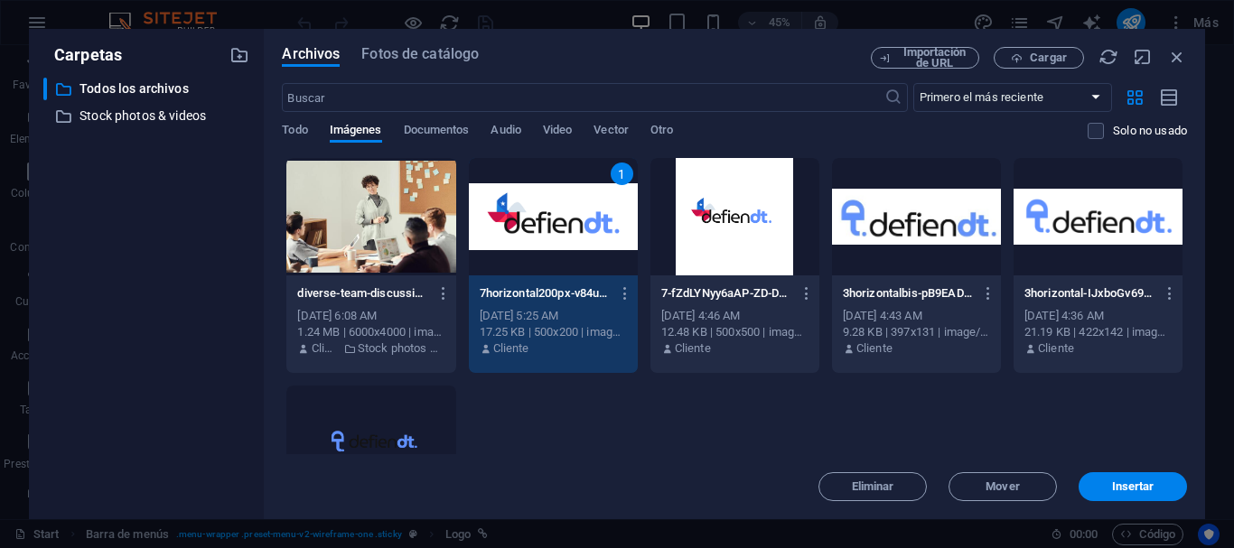
click at [524, 227] on div "1" at bounding box center [553, 216] width 169 height 117
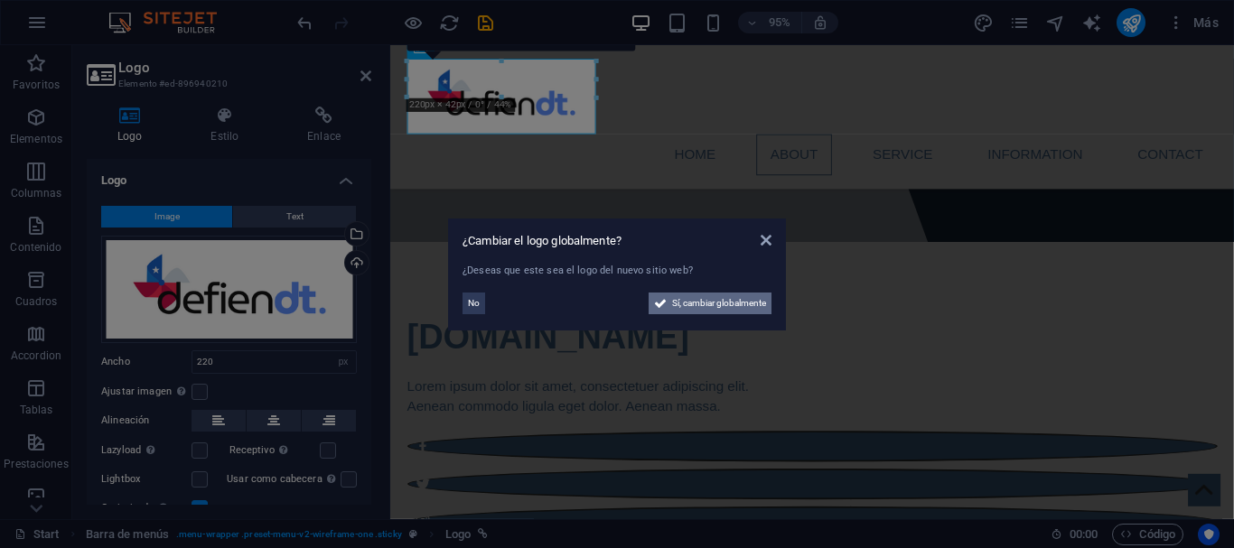
click at [692, 304] on span "Sí, cambiar globalmente" at bounding box center [719, 304] width 94 height 22
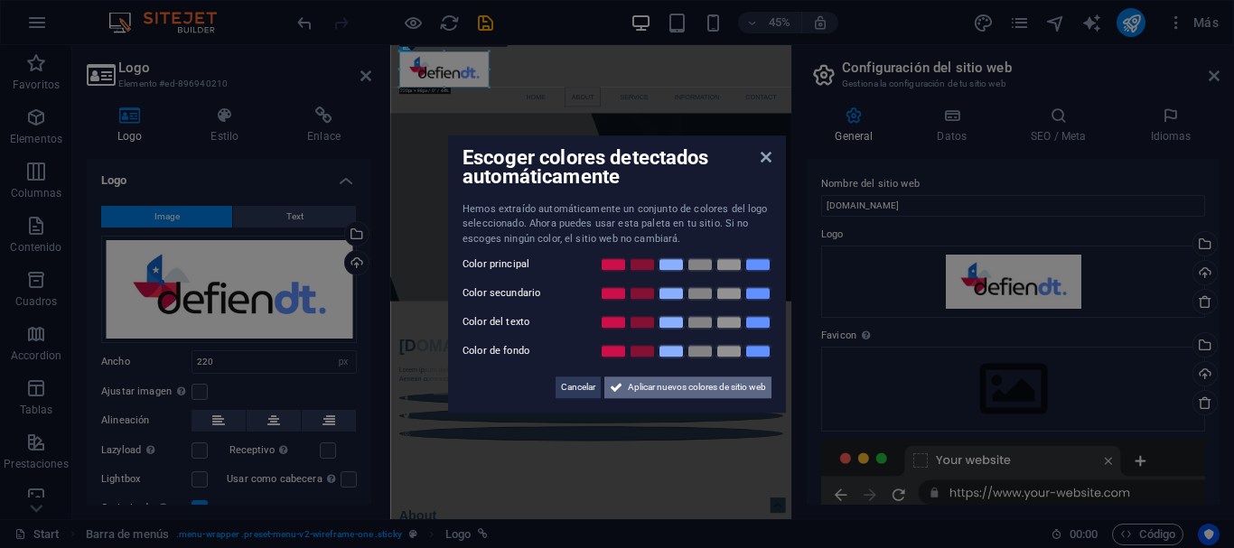
click at [667, 388] on span "Aplicar nuevos colores de sitio web" at bounding box center [697, 388] width 138 height 22
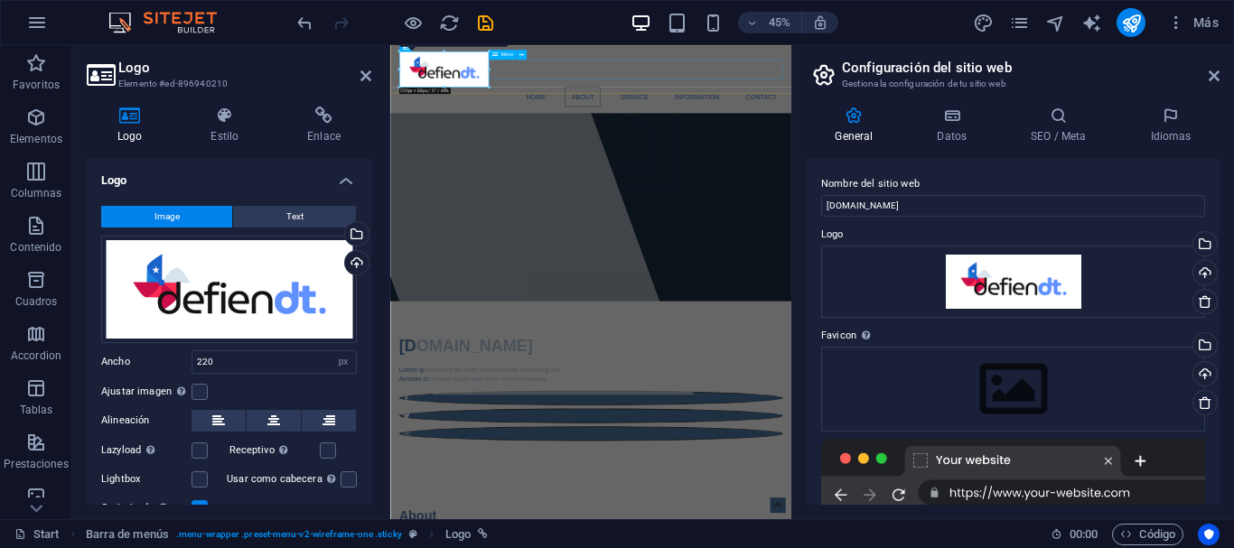
click at [699, 139] on nav "Home About Service Information Contact" at bounding box center [836, 160] width 853 height 43
select select
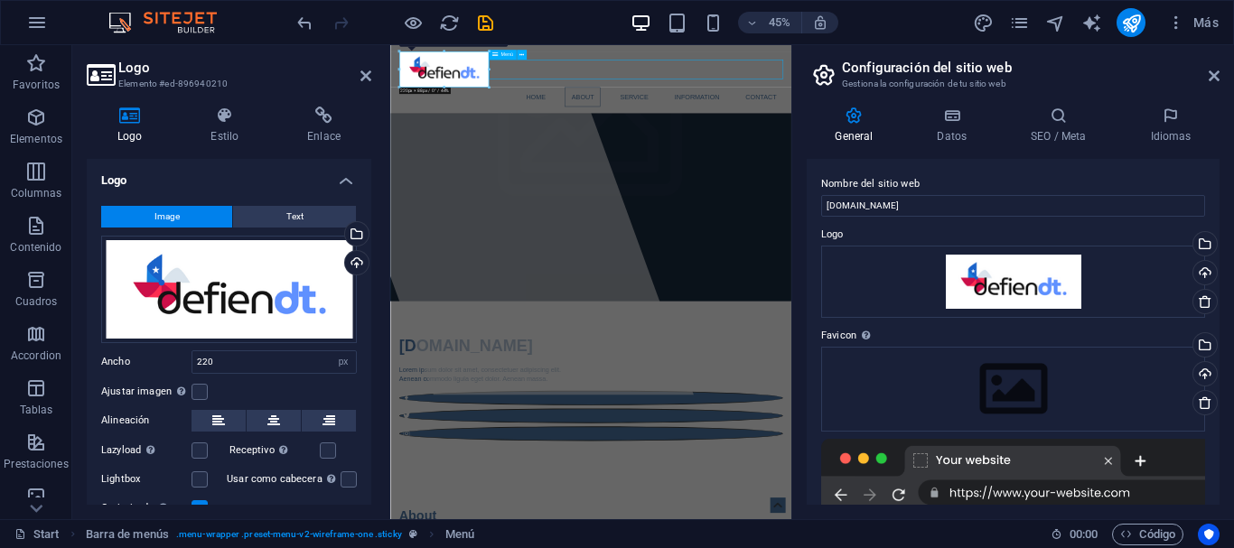
select select
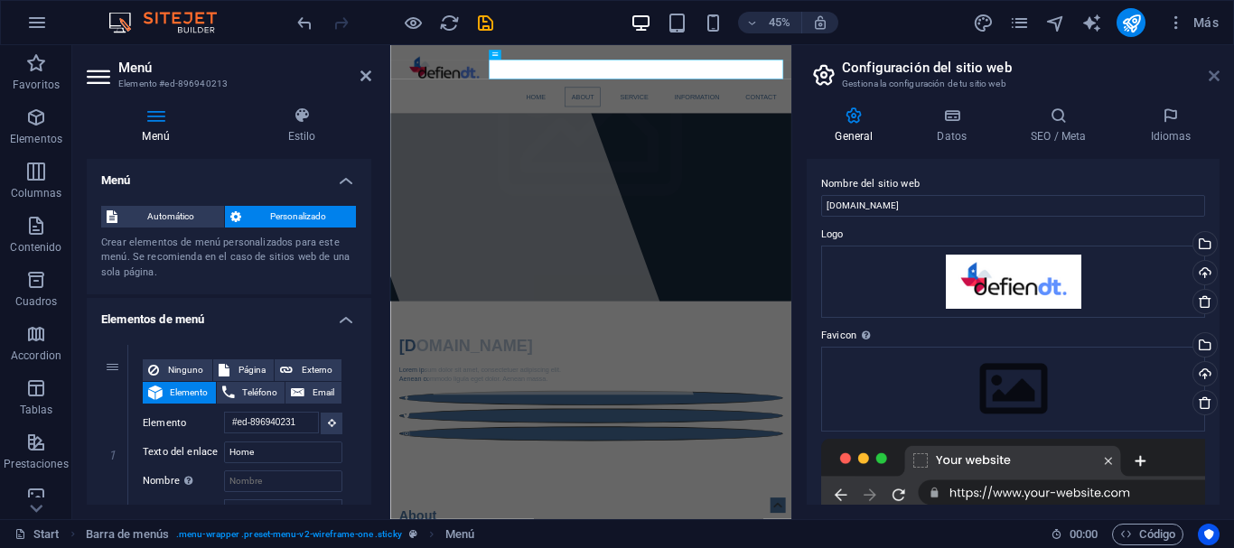
drag, startPoint x: 1216, startPoint y: 75, endPoint x: 887, endPoint y: 128, distance: 333.1
click at [1216, 75] on icon at bounding box center [1214, 76] width 11 height 14
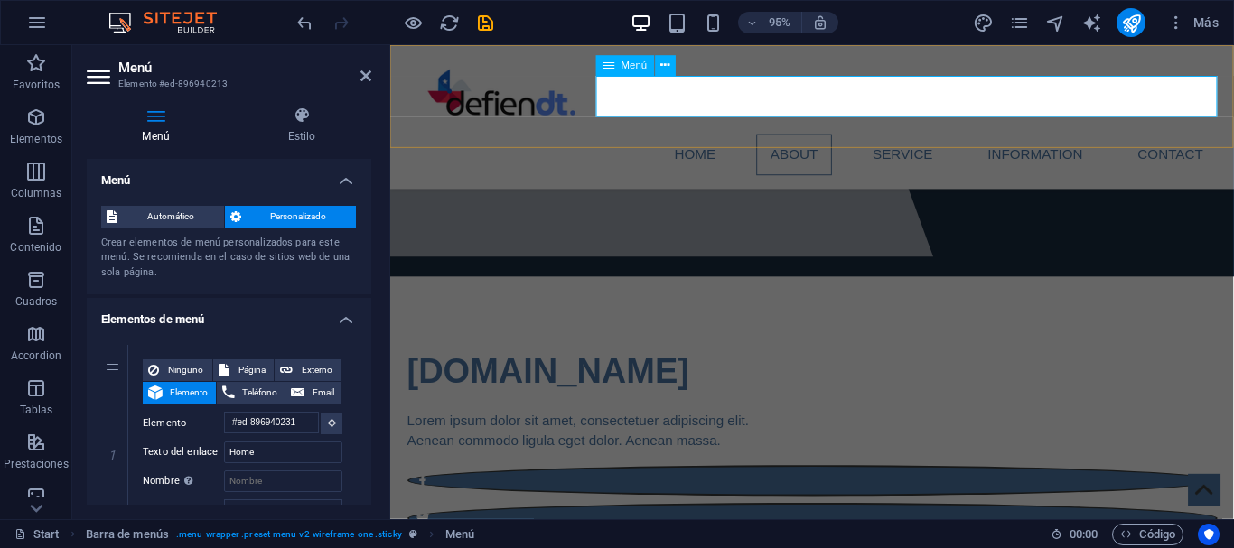
click at [734, 139] on nav "Home About Service Information Contact" at bounding box center [834, 160] width 853 height 43
click at [719, 139] on nav "Home About Service Information Contact" at bounding box center [834, 160] width 853 height 43
click at [715, 139] on nav "Home About Service Information Contact" at bounding box center [834, 160] width 853 height 43
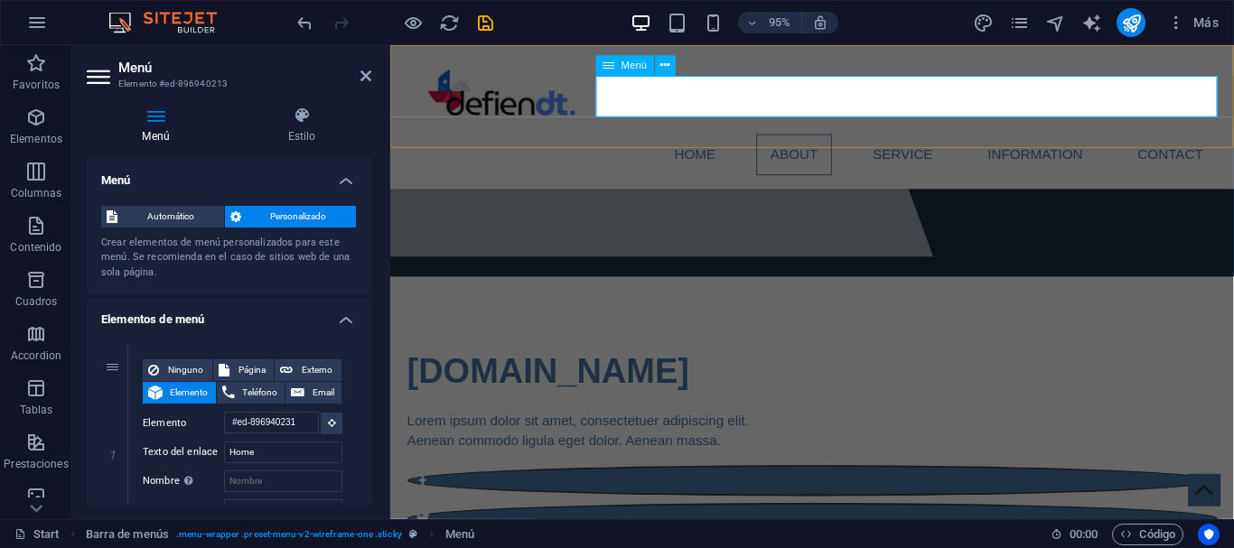
click at [715, 139] on nav "Home About Service Information Contact" at bounding box center [834, 160] width 853 height 43
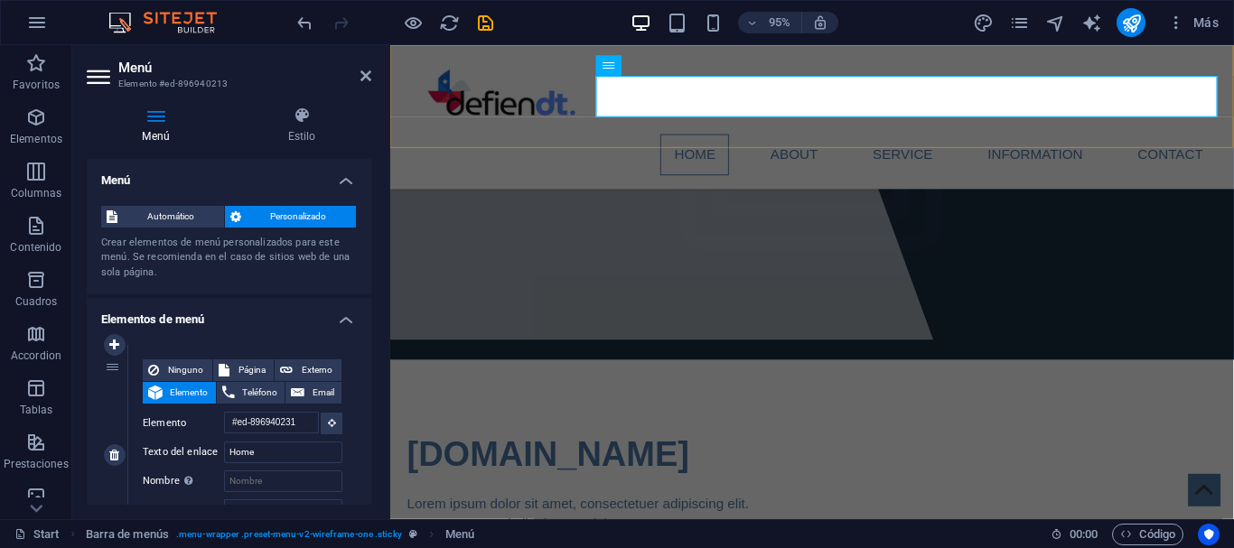
scroll to position [167, 0]
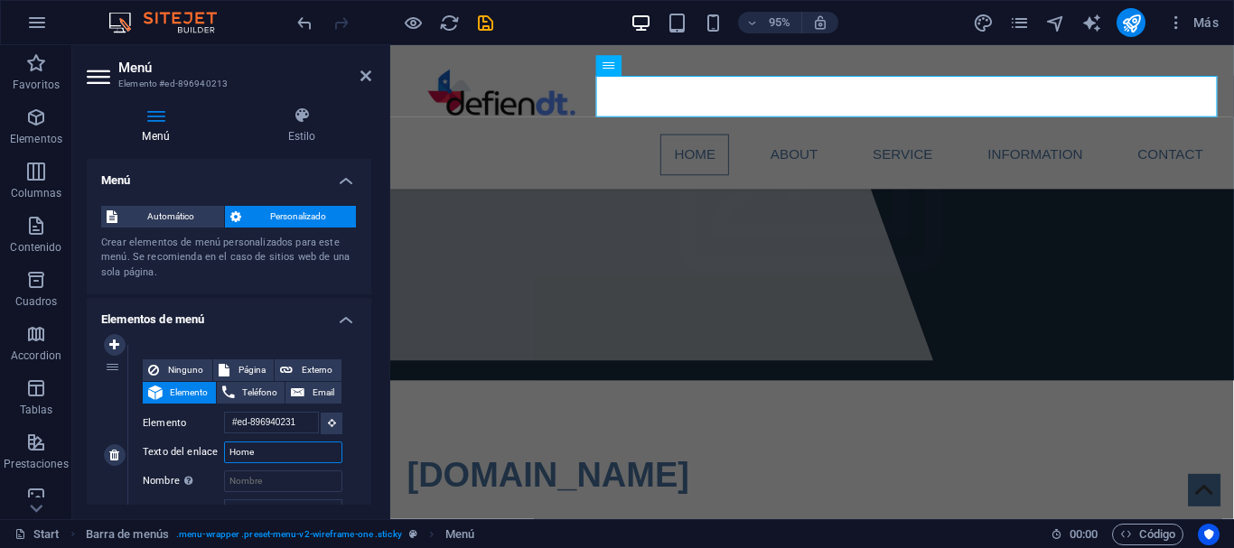
drag, startPoint x: 266, startPoint y: 444, endPoint x: 106, endPoint y: 452, distance: 161.0
click at [224, 452] on input "Home" at bounding box center [283, 453] width 118 height 22
type input "Nosotrosa"
select select
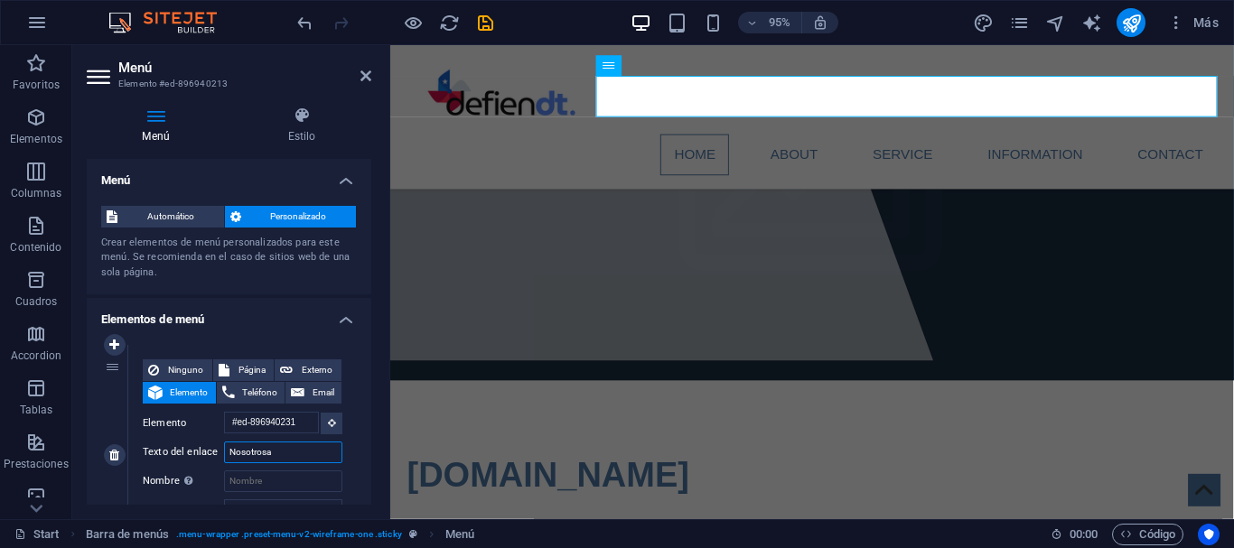
select select
type input "Nosotros"
select select
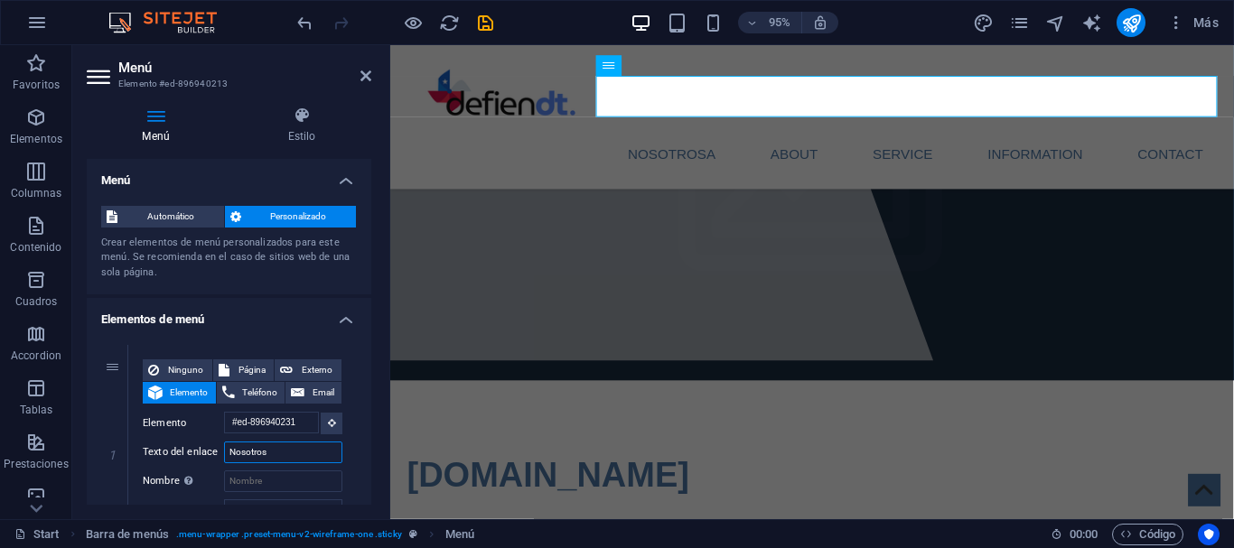
select select
type input "Nosotros"
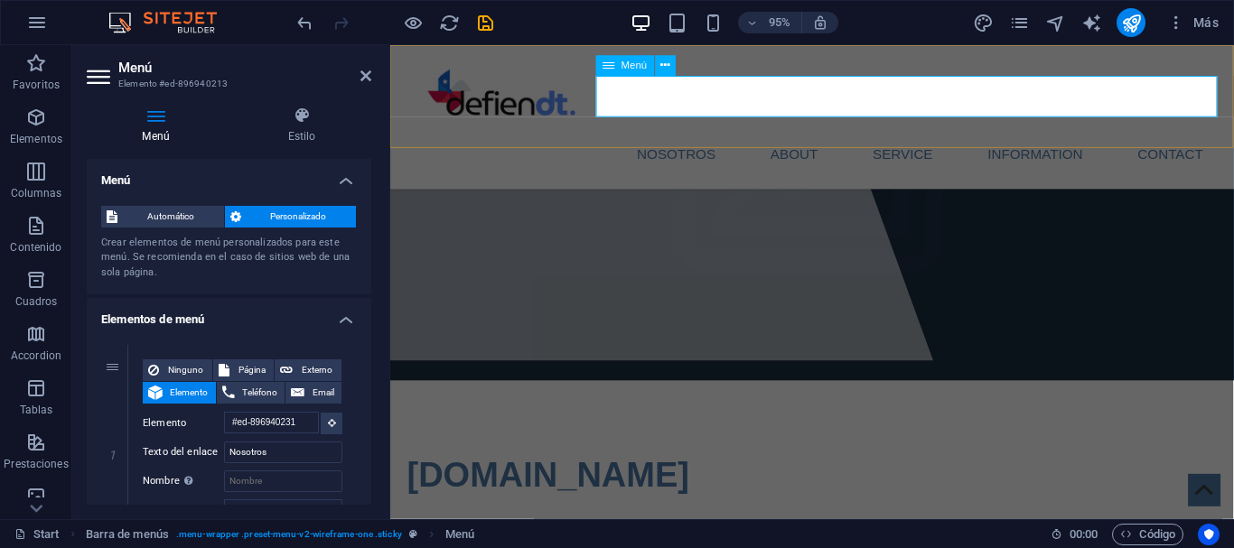
click at [809, 139] on nav "Nosotros About Service Information Contact" at bounding box center [834, 160] width 853 height 43
click at [818, 139] on nav "Nosotros About Service Information Contact" at bounding box center [834, 160] width 853 height 43
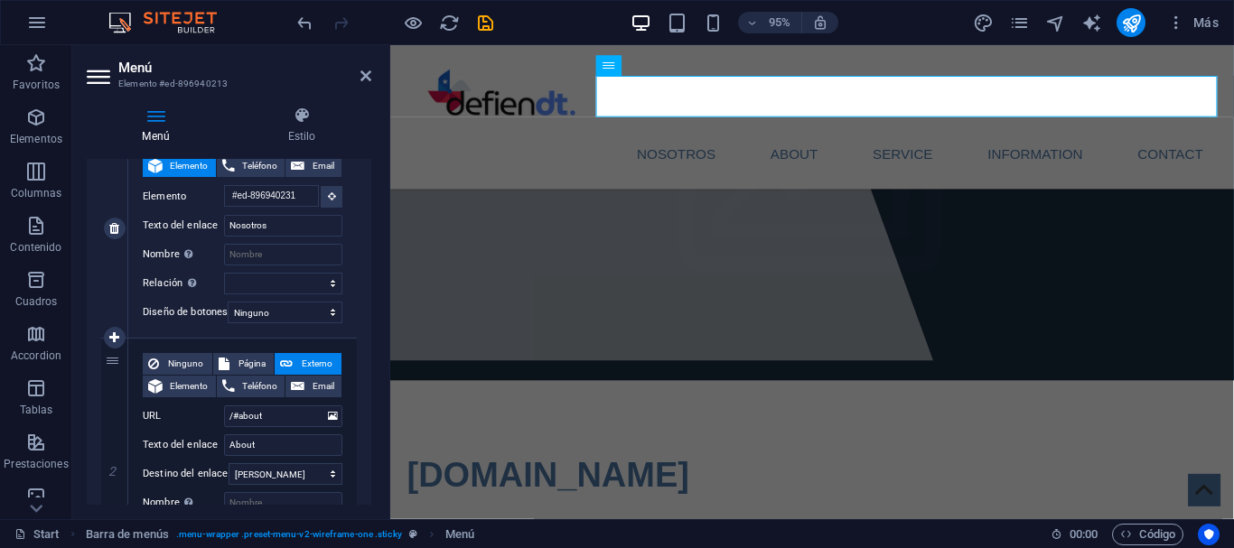
scroll to position [244, 0]
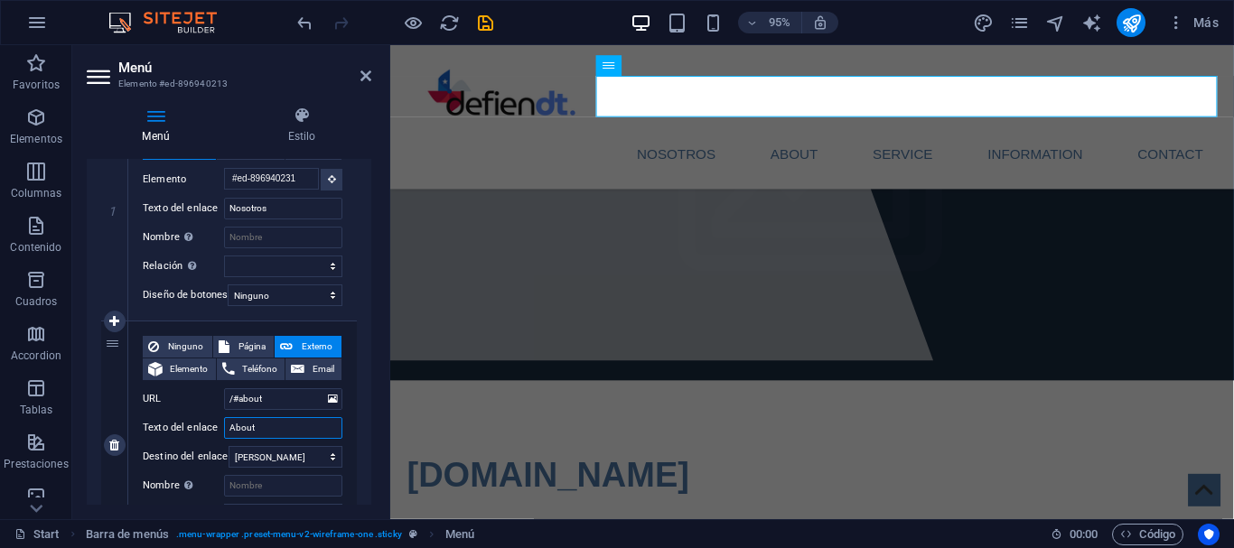
drag, startPoint x: 271, startPoint y: 422, endPoint x: 0, endPoint y: 414, distance: 271.1
click at [224, 417] on input "About" at bounding box center [283, 428] width 118 height 22
type input "Servicios"
select select
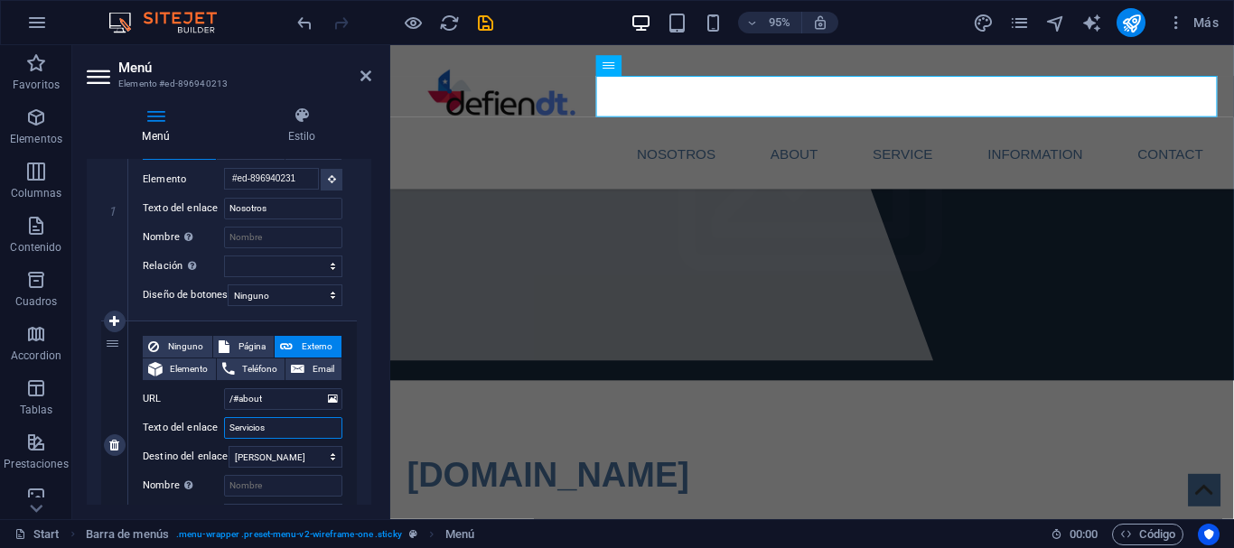
select select
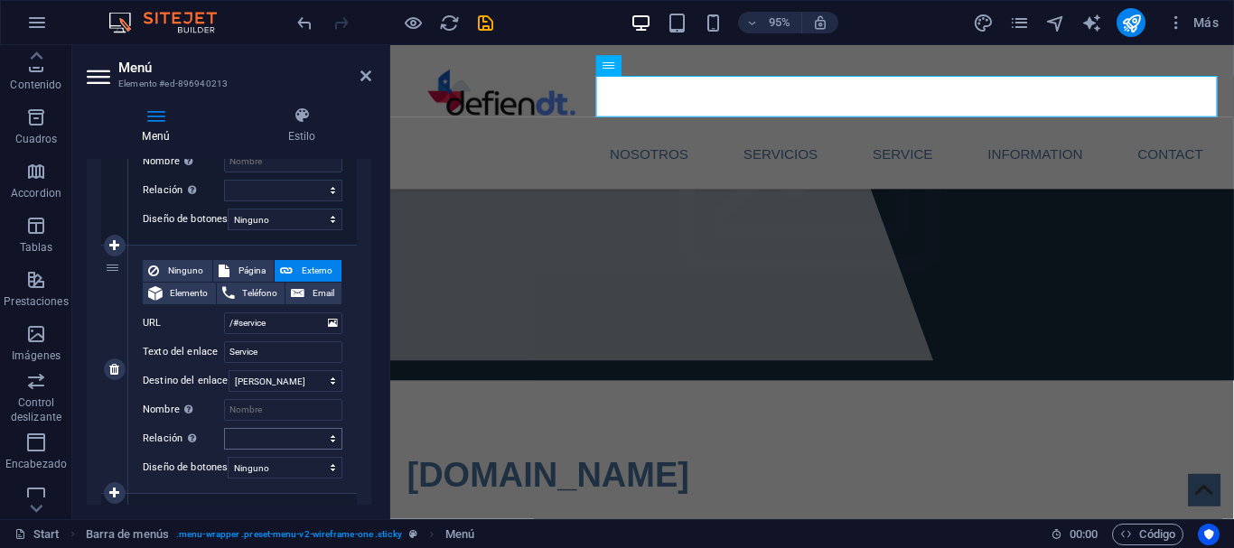
scroll to position [569, 0]
type input "Servicios"
drag, startPoint x: 278, startPoint y: 354, endPoint x: 61, endPoint y: 336, distance: 218.5
click at [224, 341] on input "Service" at bounding box center [283, 352] width 118 height 22
type input "Blog"
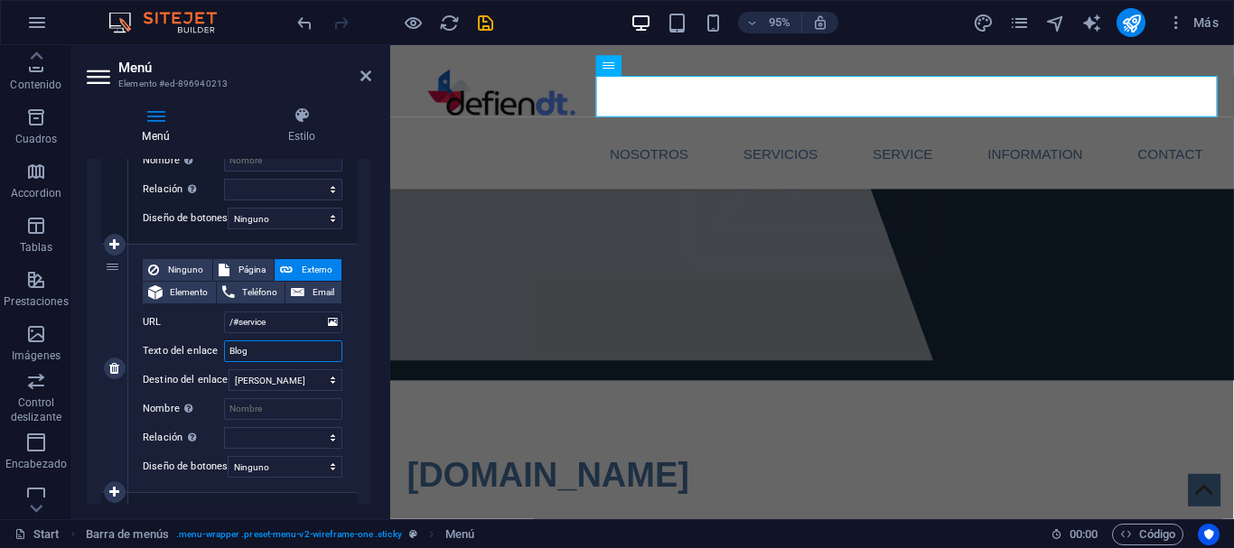
select select
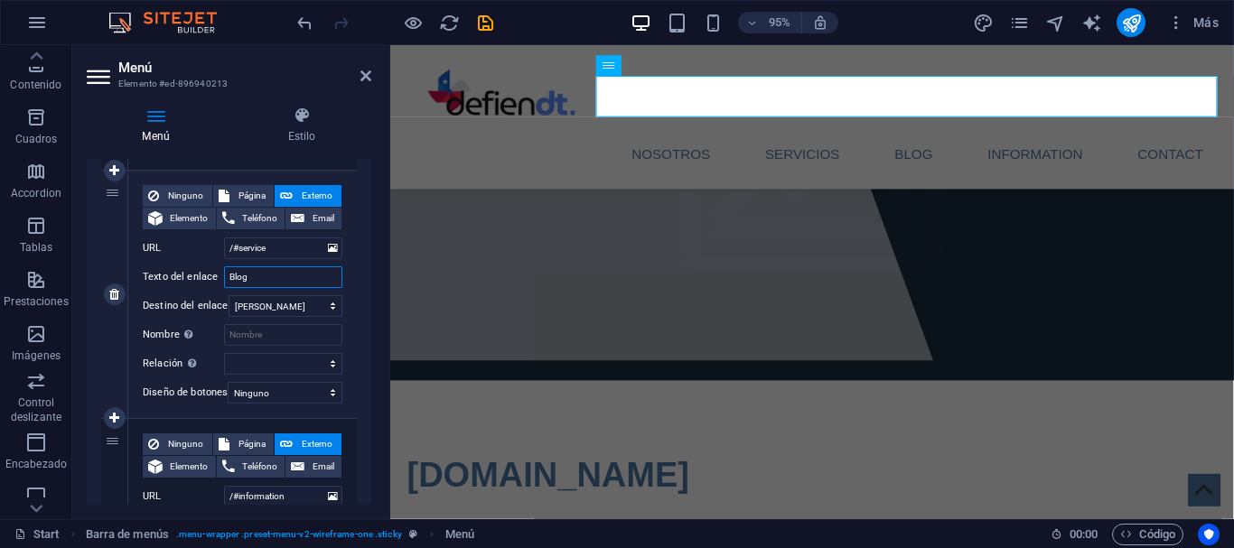
scroll to position [813, 0]
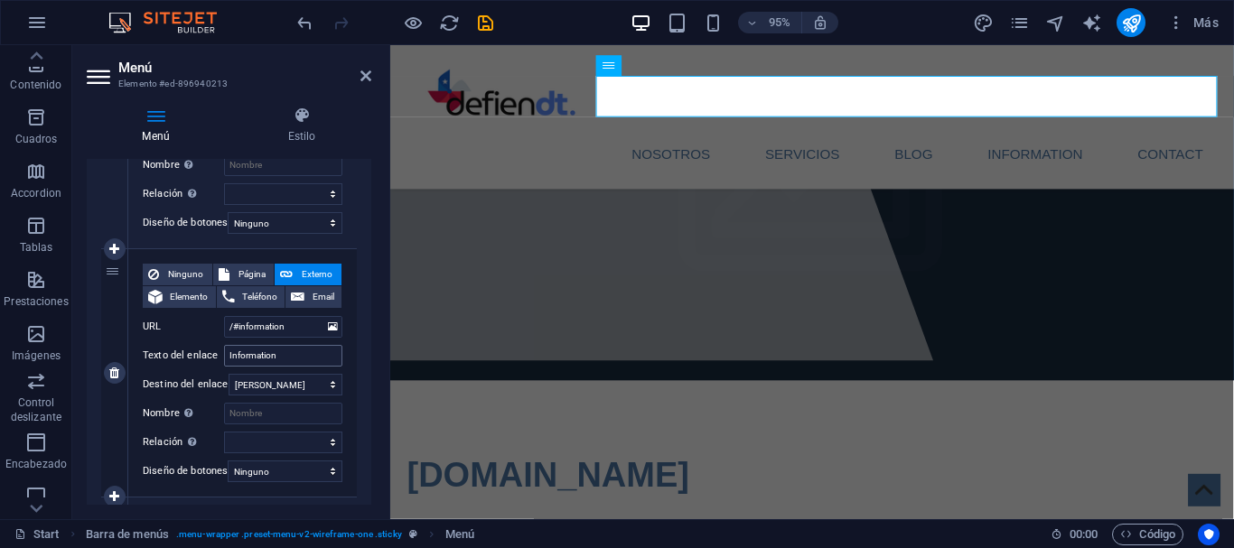
type input "Blog"
drag, startPoint x: 292, startPoint y: 357, endPoint x: 185, endPoint y: 354, distance: 106.6
click at [224, 354] on input "Information" at bounding box center [283, 356] width 118 height 22
type input "Hab"
select select
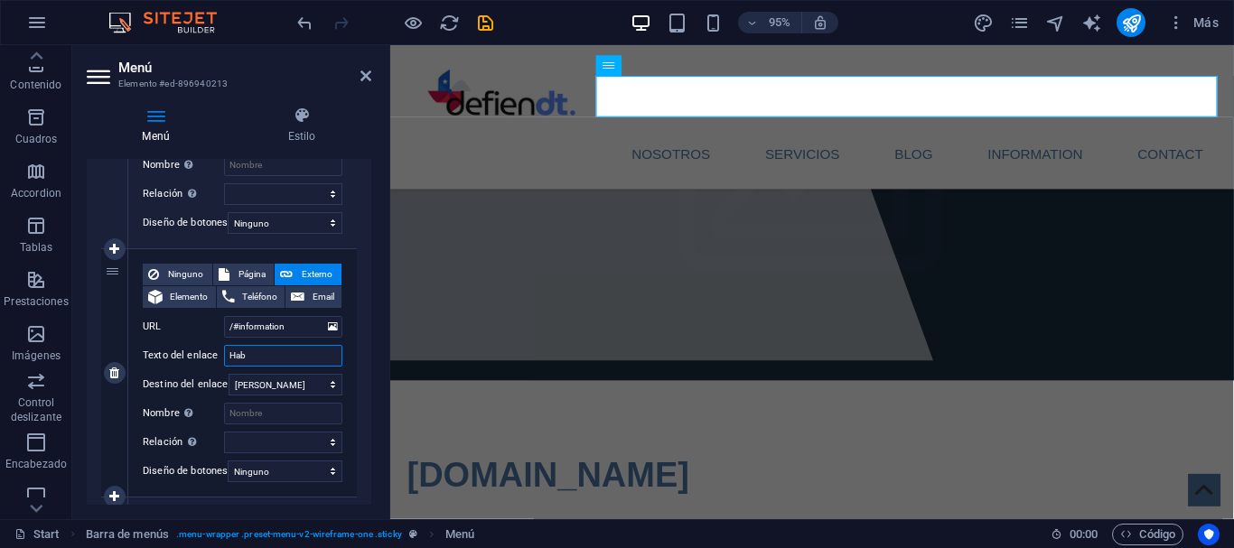
select select
type input "Hablemos"
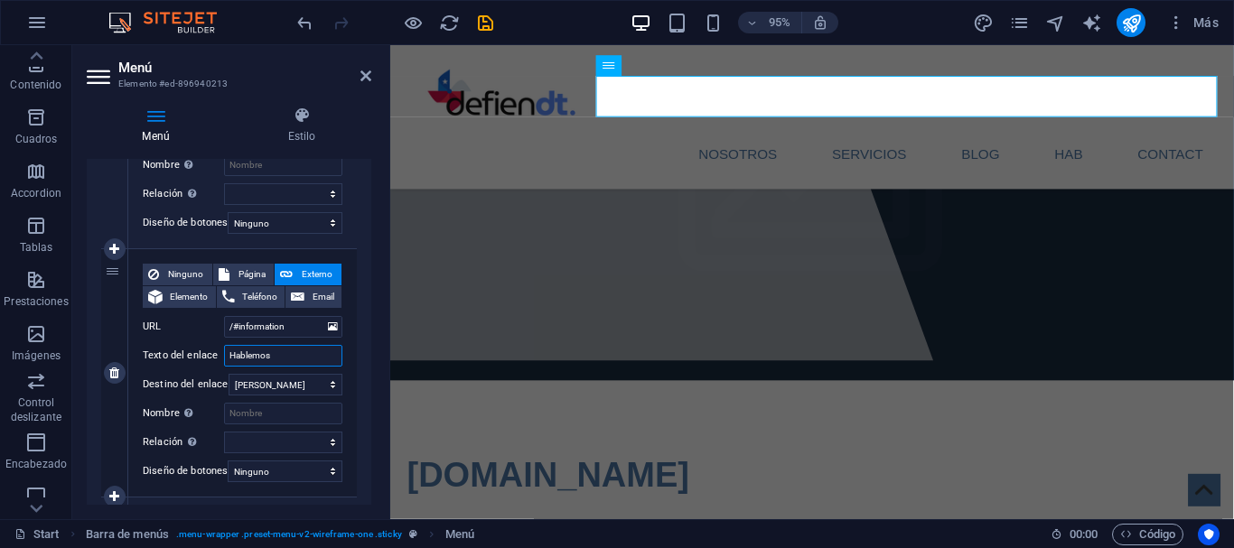
select select
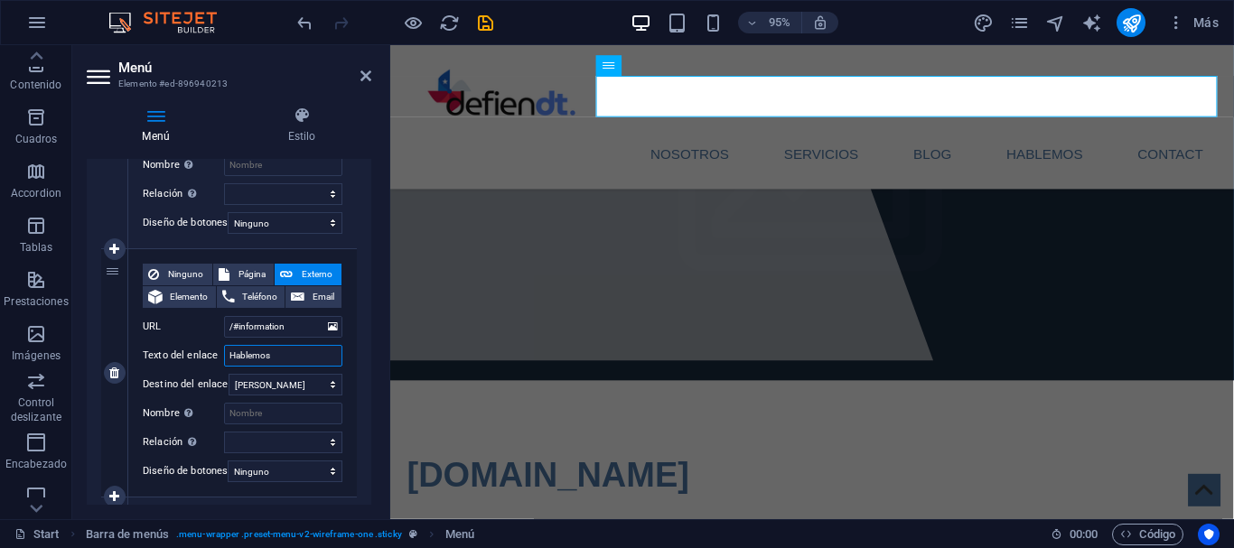
type input "Hablemos?"
select select
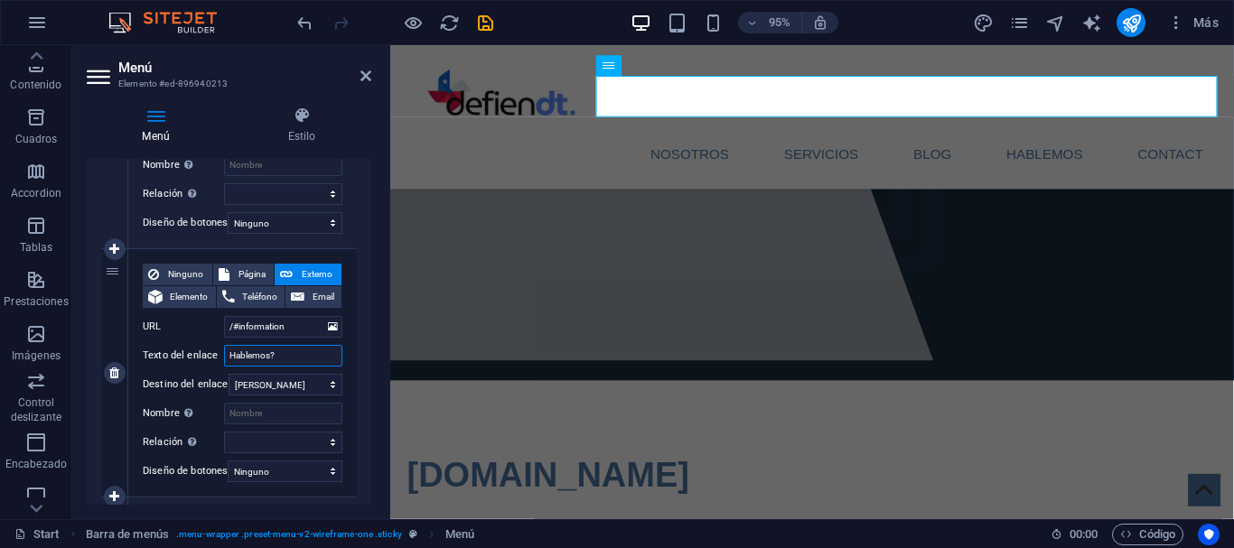
select select
click at [230, 356] on input "Hablemos?" at bounding box center [283, 356] width 118 height 22
type input "¿Hablemos?"
select select
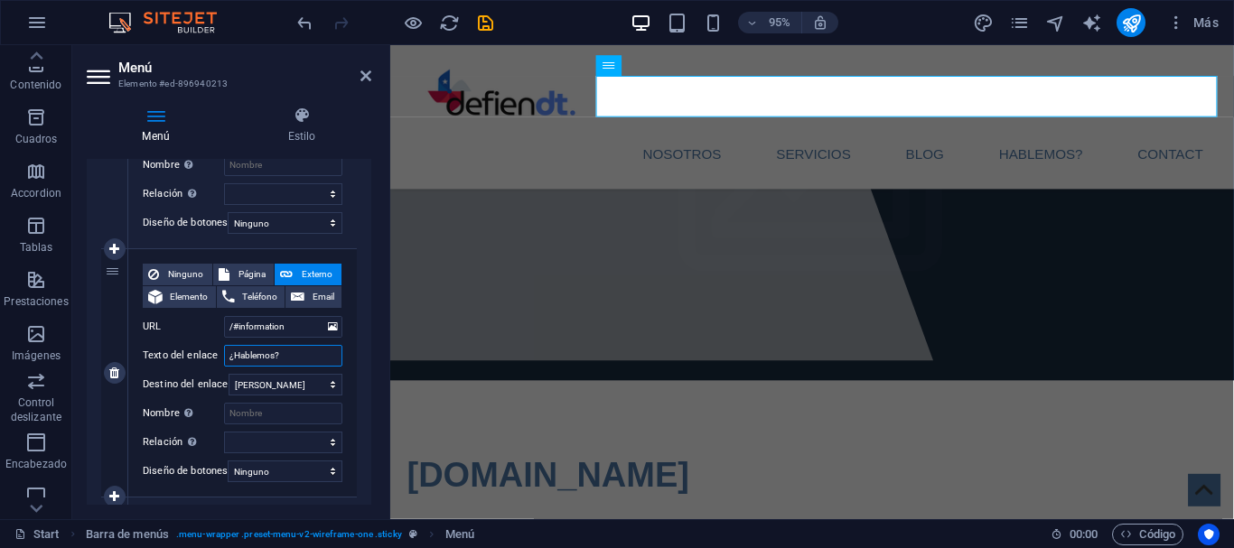
select select
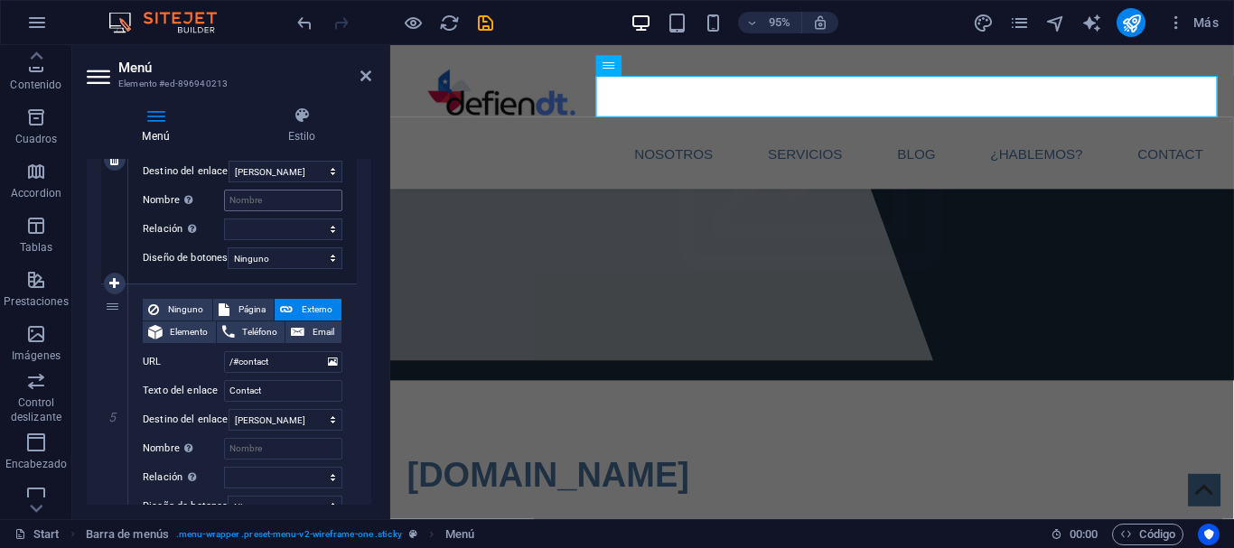
scroll to position [1057, 0]
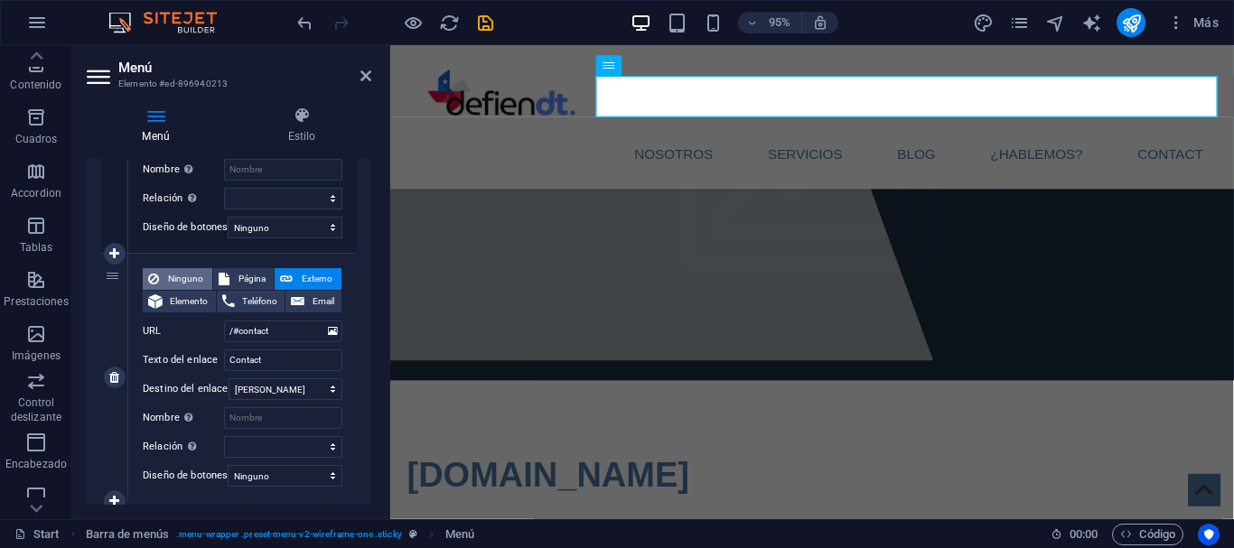
type input "¿Hablemos?"
click at [182, 277] on span "Ninguno" at bounding box center [185, 279] width 42 height 22
select select
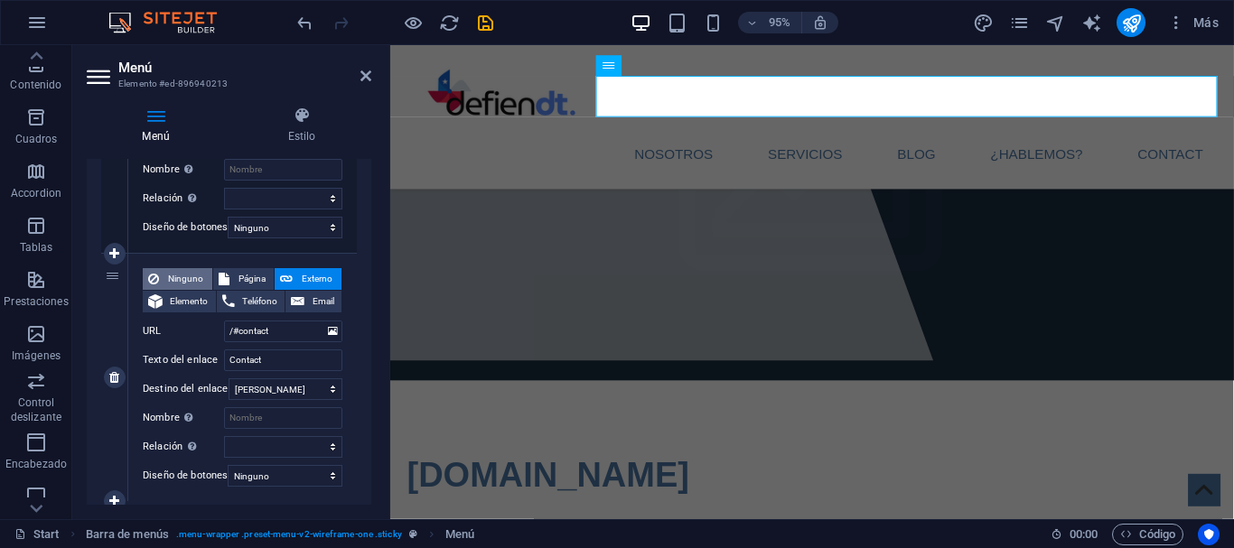
select select
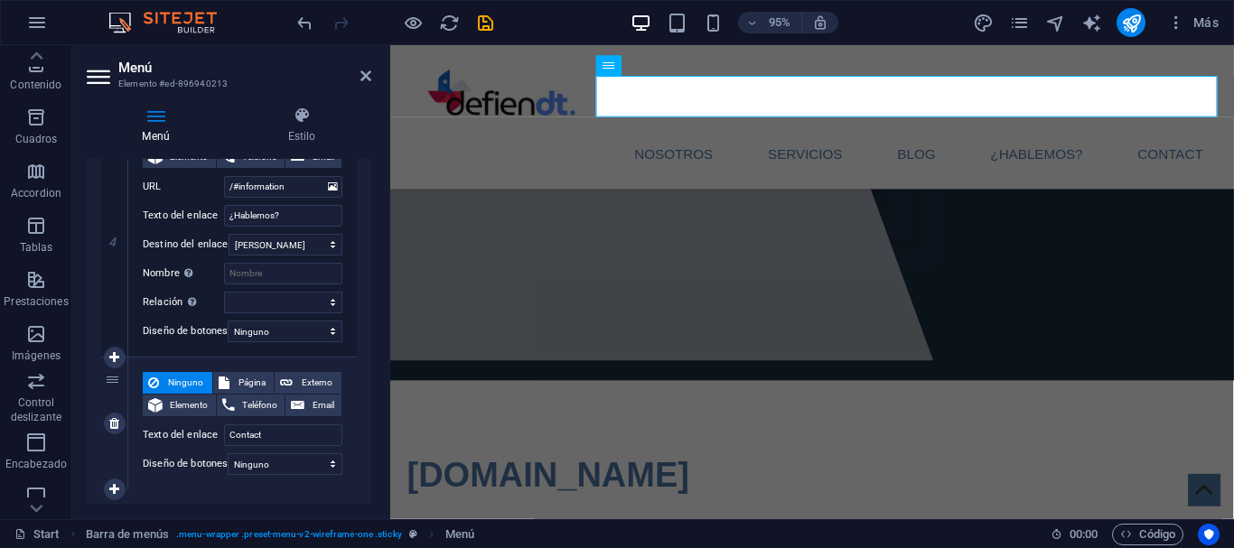
scroll to position [952, 0]
click at [282, 435] on input "Contact" at bounding box center [283, 436] width 118 height 22
click at [118, 426] on icon at bounding box center [114, 424] width 10 height 13
select select
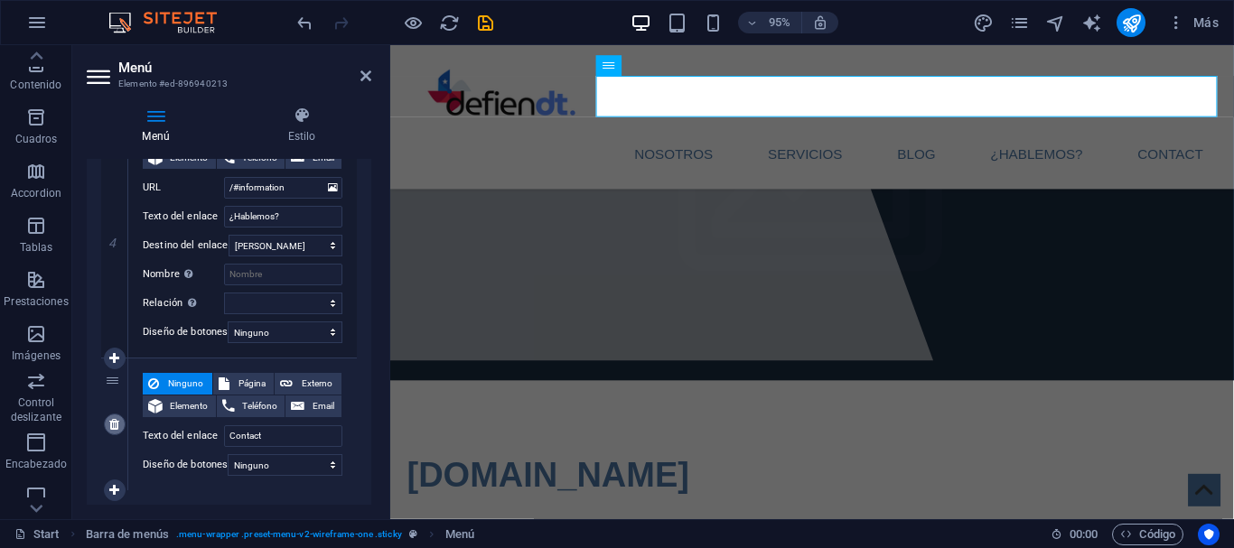
select select
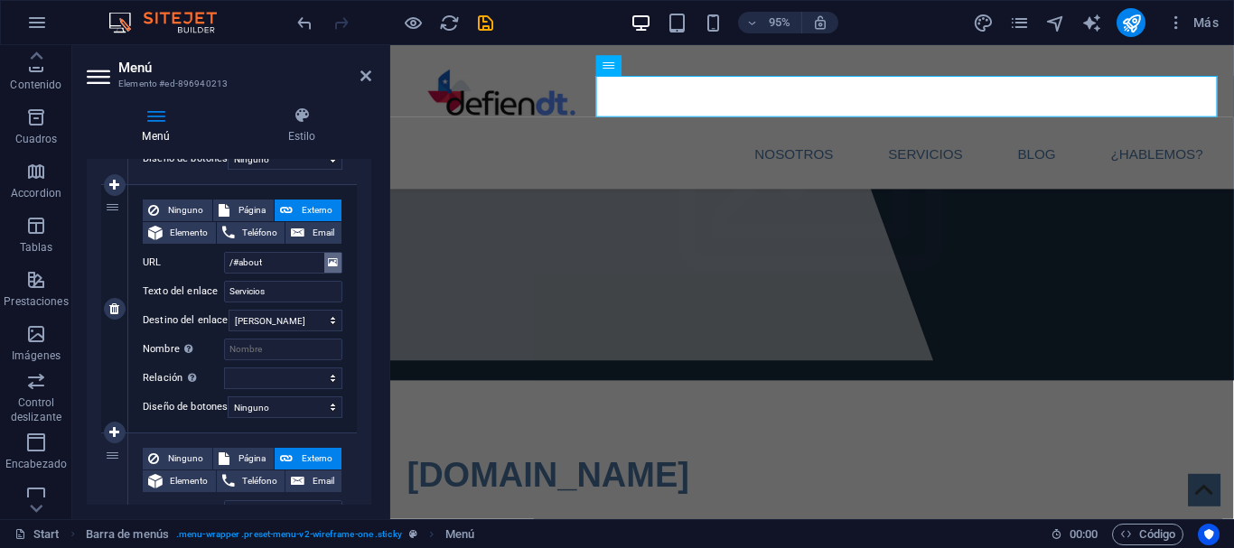
scroll to position [218, 0]
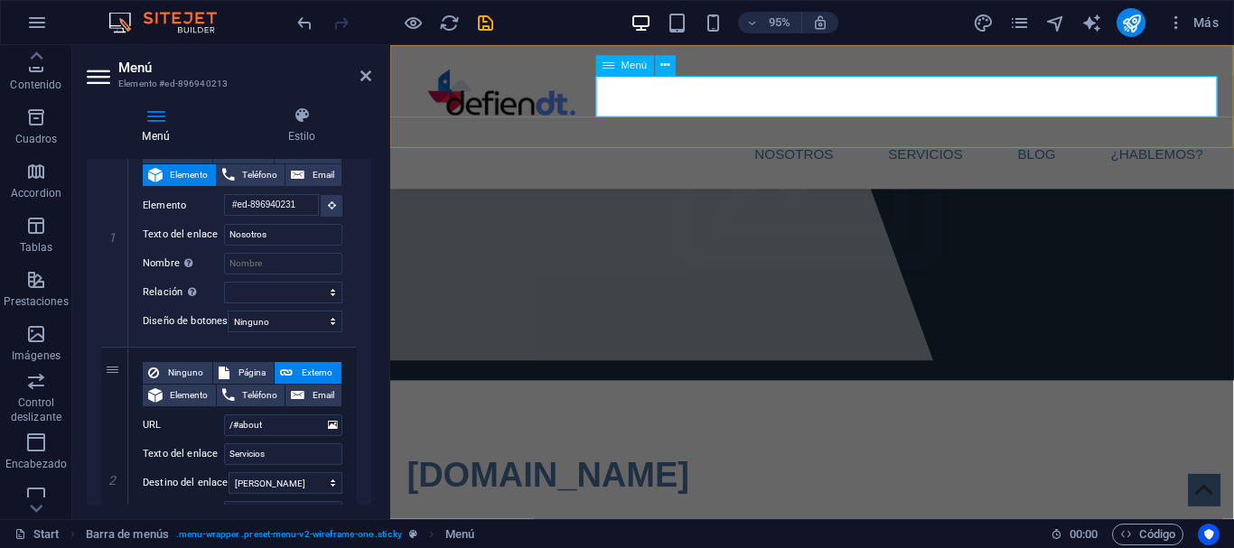
click at [806, 139] on nav "Nosotros Servicios Blog ¿Hablemos?" at bounding box center [834, 160] width 853 height 43
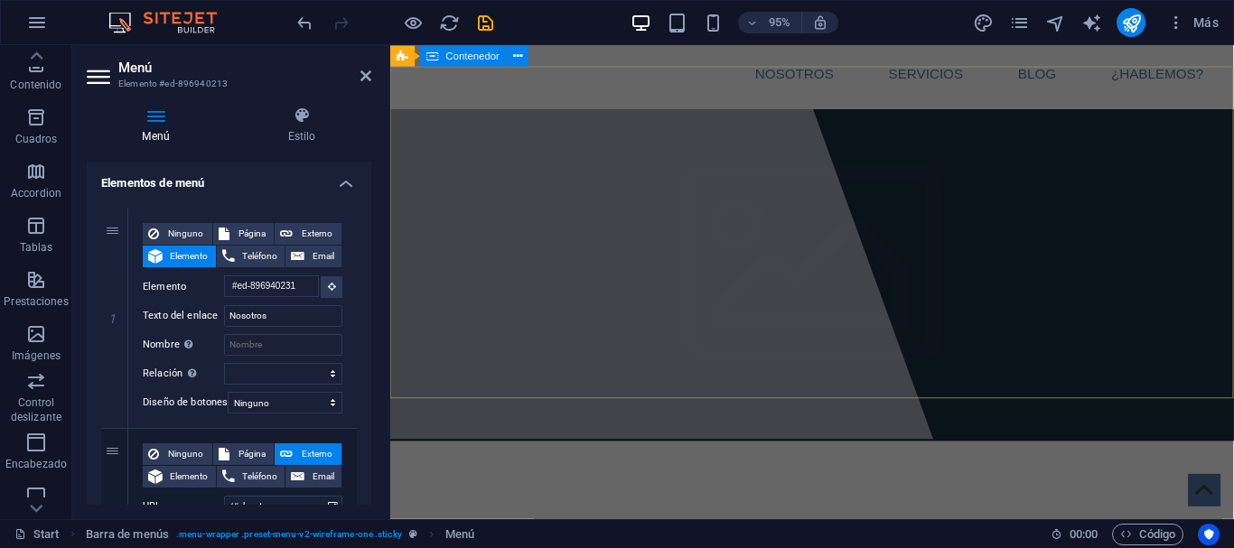
scroll to position [0, 0]
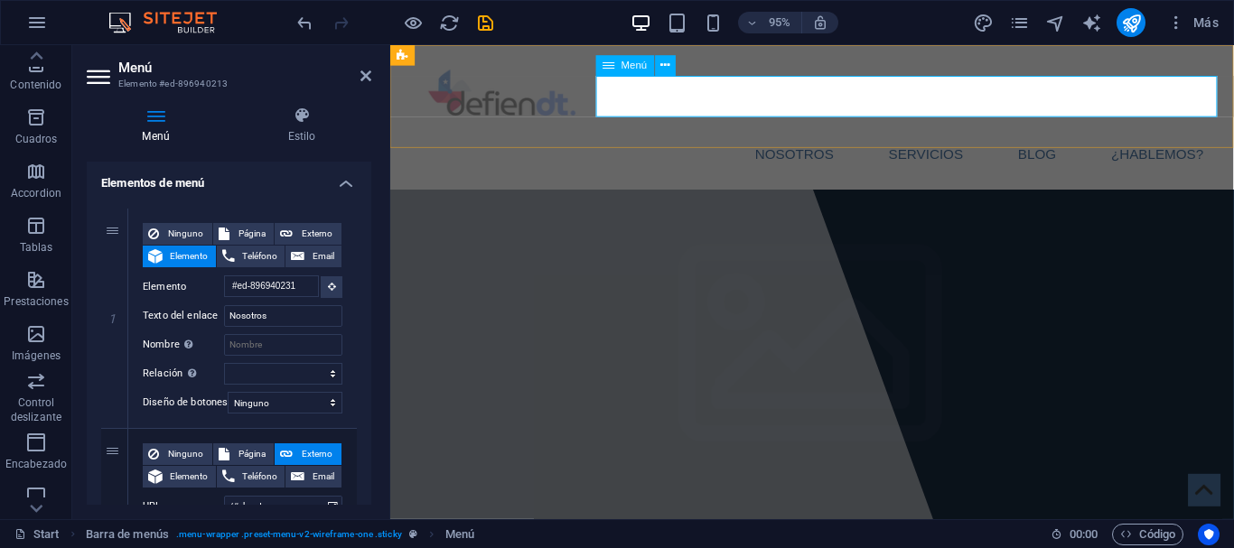
click at [948, 139] on nav "Nosotros Servicios Blog ¿Hablemos?" at bounding box center [834, 160] width 853 height 43
click at [799, 139] on nav "Nosotros Servicios Blog ¿Hablemos?" at bounding box center [834, 160] width 853 height 43
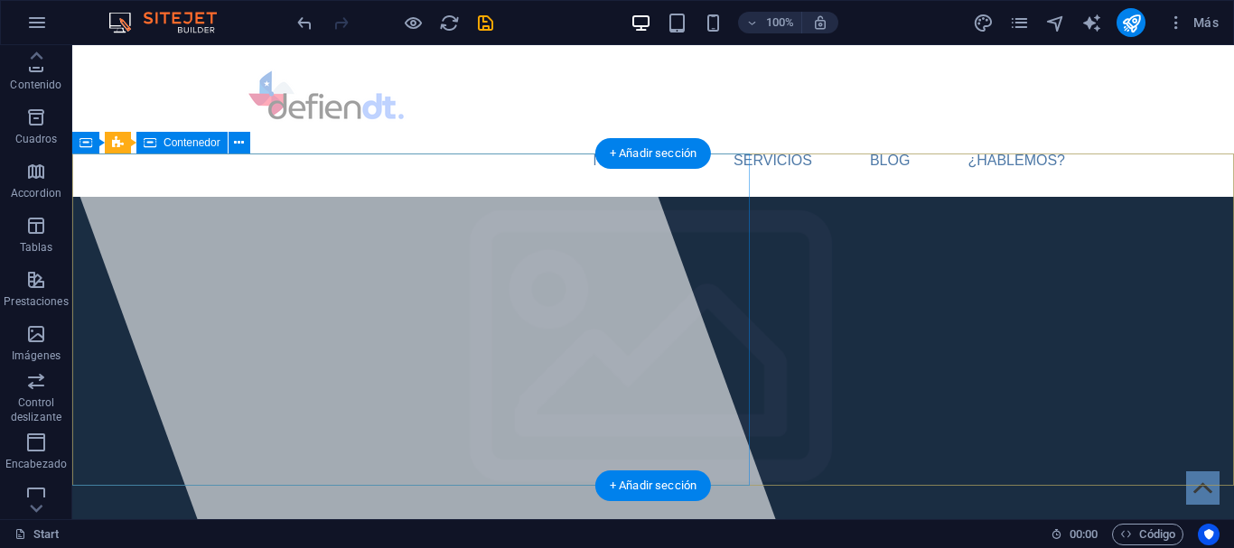
click at [322, 241] on div at bounding box center [399, 282] width 751 height 474
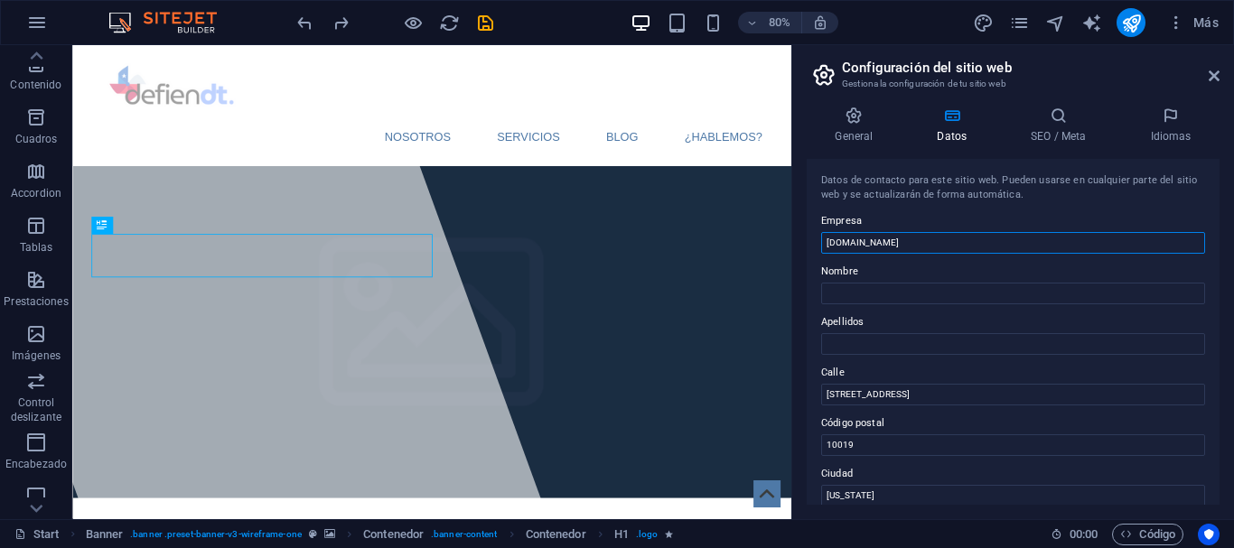
drag, startPoint x: 887, startPoint y: 246, endPoint x: 683, endPoint y: 245, distance: 204.2
click at [821, 245] on input "[DOMAIN_NAME]" at bounding box center [1013, 243] width 384 height 22
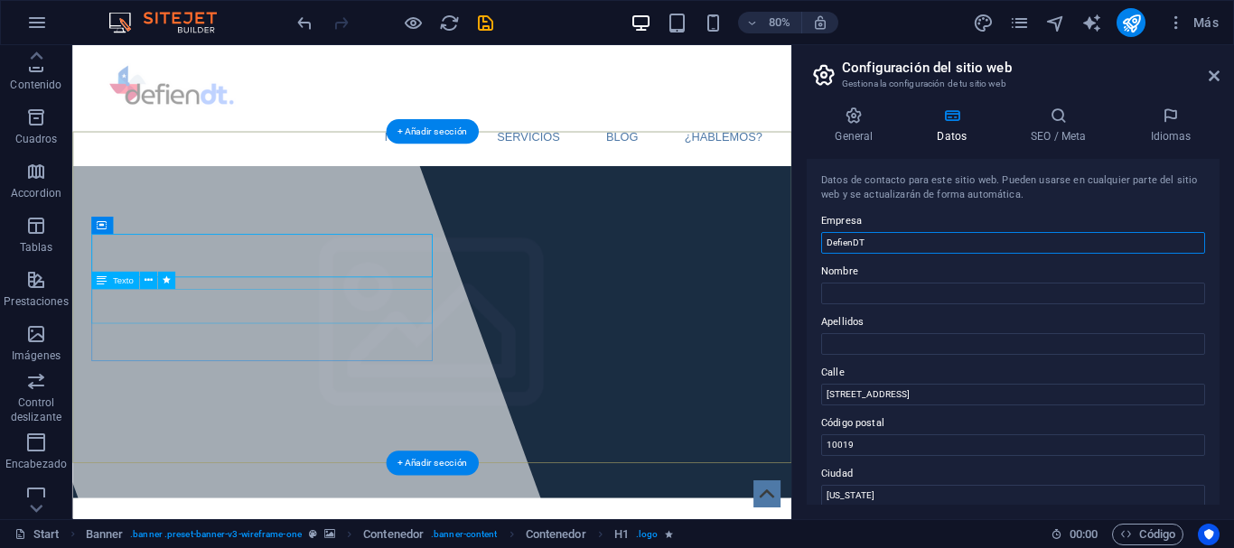
type input "DefienDT"
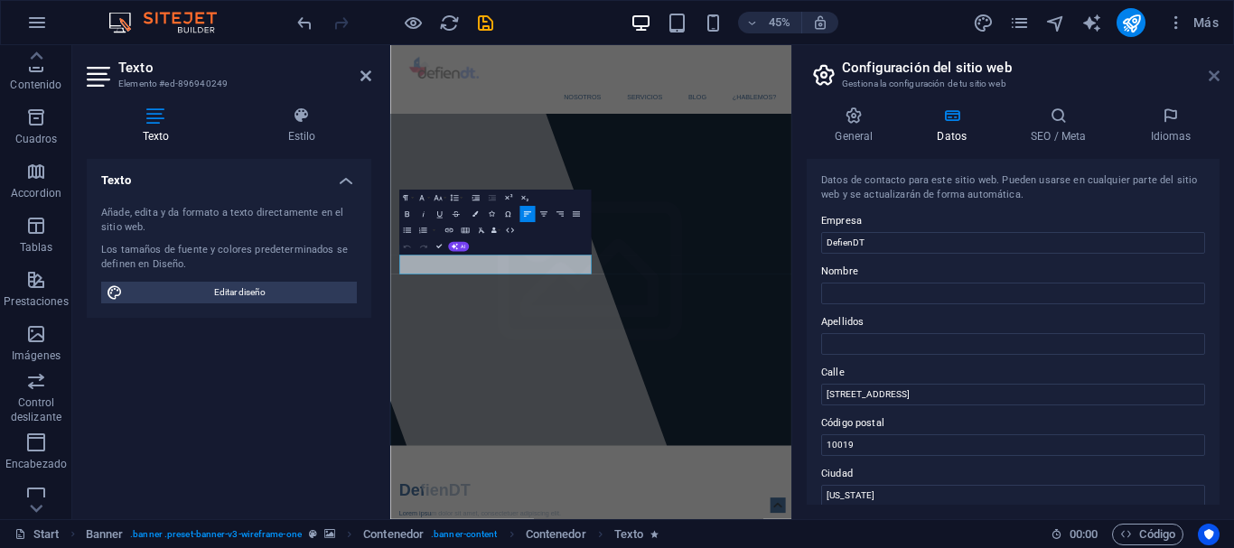
drag, startPoint x: 1215, startPoint y: 76, endPoint x: 632, endPoint y: 48, distance: 583.3
click at [1215, 76] on icon at bounding box center [1214, 76] width 11 height 14
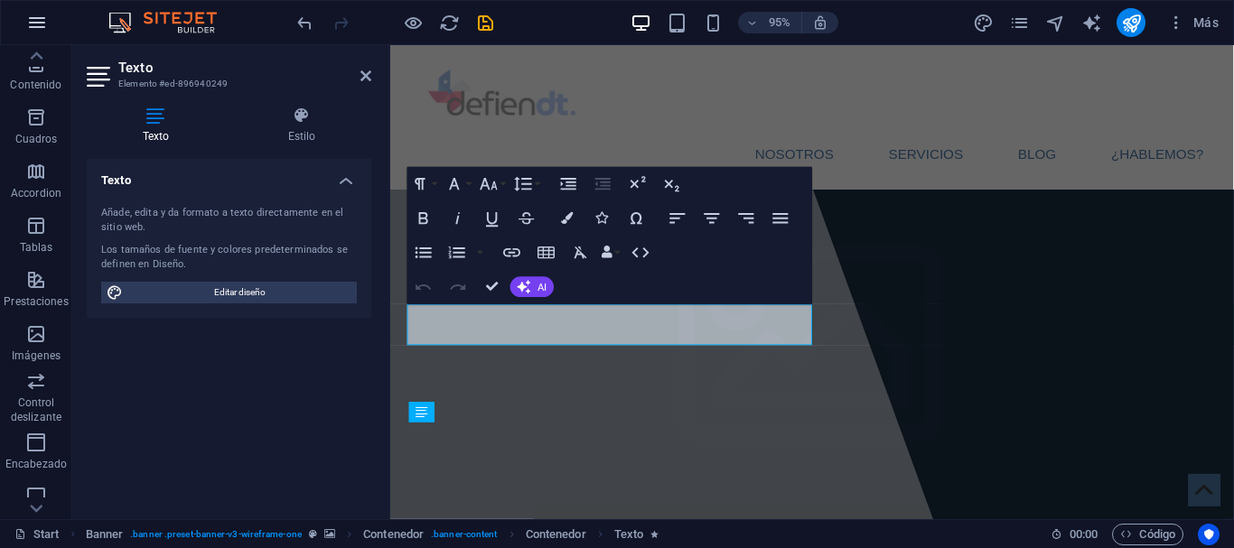
click at [44, 23] on icon "button" at bounding box center [37, 23] width 22 height 22
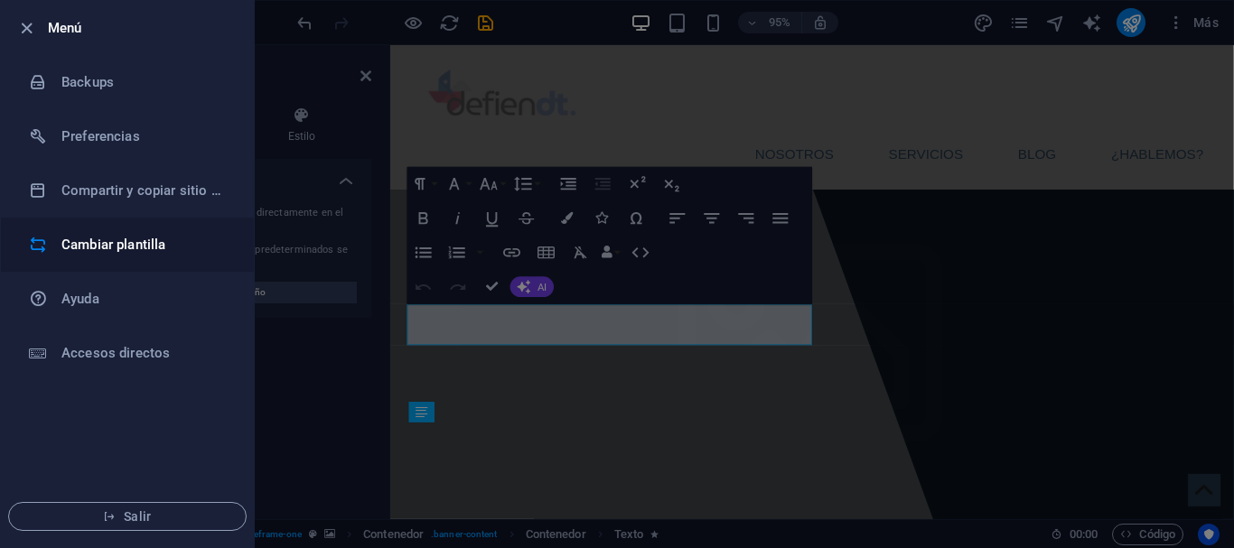
click at [116, 248] on h6 "Cambiar plantilla" at bounding box center [144, 245] width 167 height 22
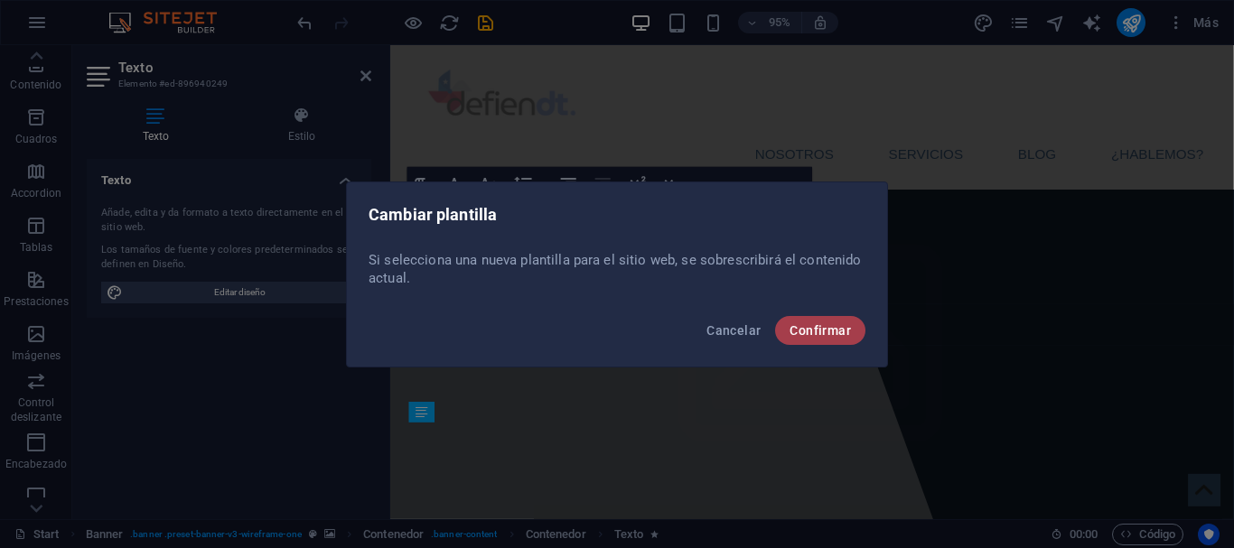
click at [812, 330] on span "Confirmar" at bounding box center [820, 330] width 61 height 14
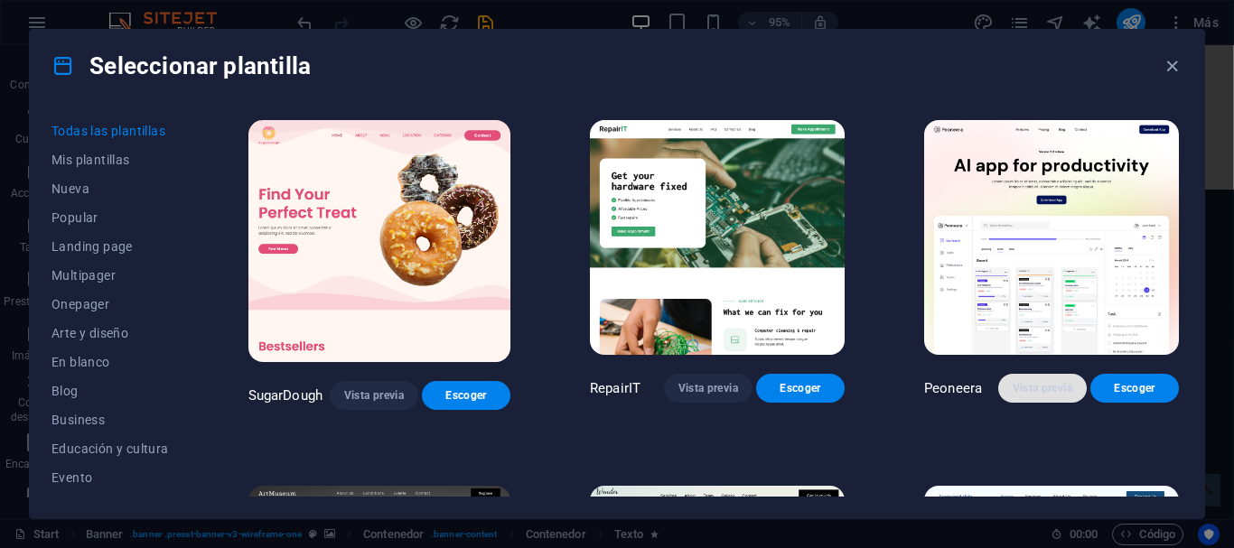
click at [1072, 396] on button "Vista previa" at bounding box center [1042, 388] width 89 height 29
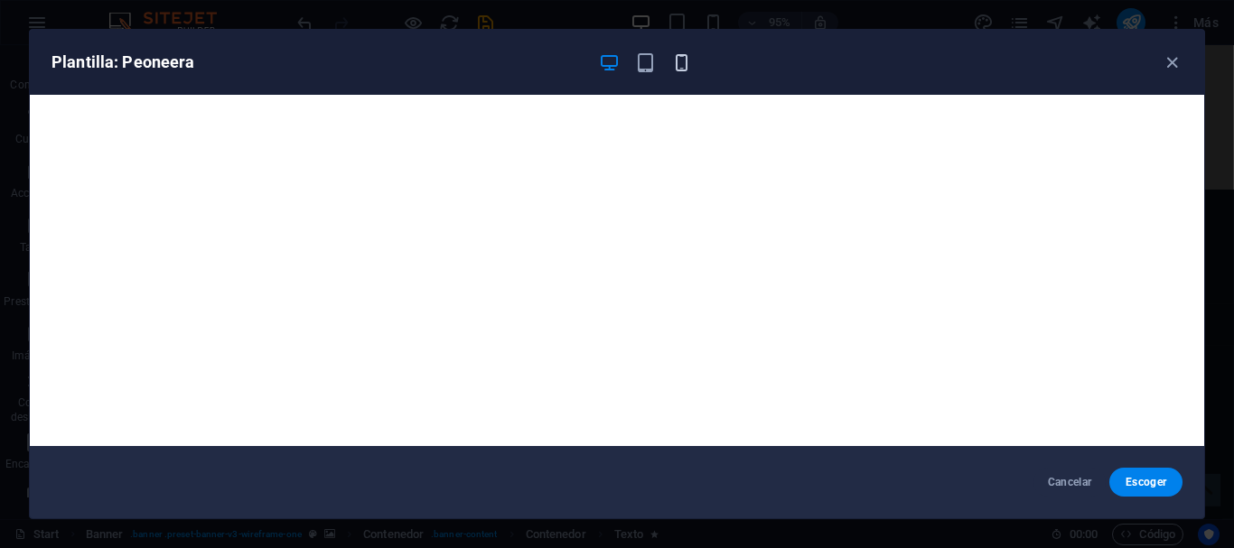
click at [679, 60] on icon "button" at bounding box center [681, 62] width 21 height 21
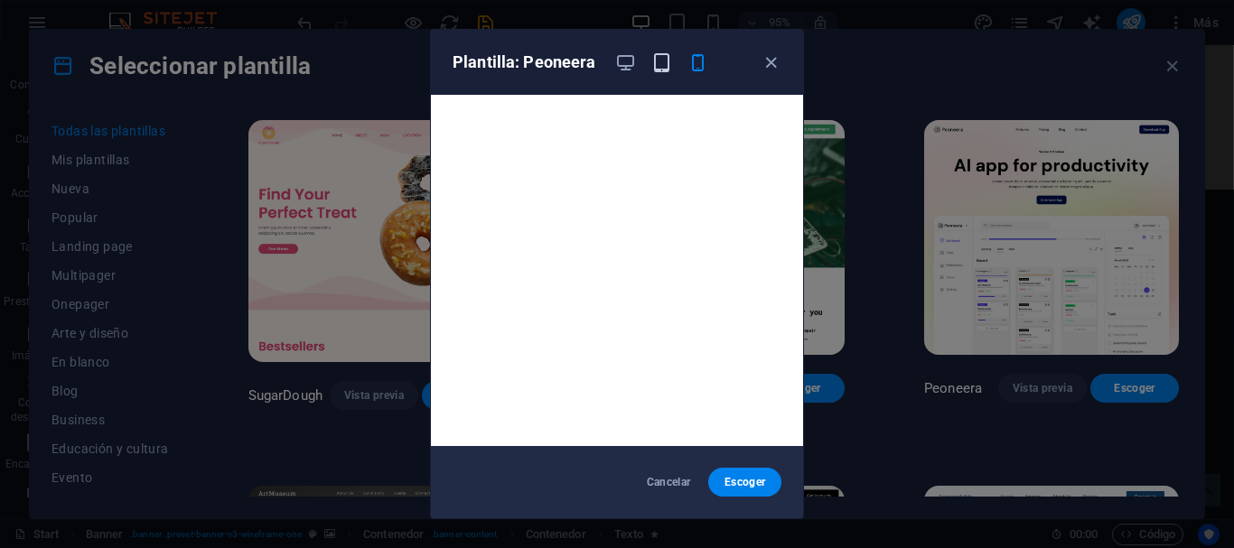
click at [659, 61] on icon "button" at bounding box center [661, 62] width 21 height 21
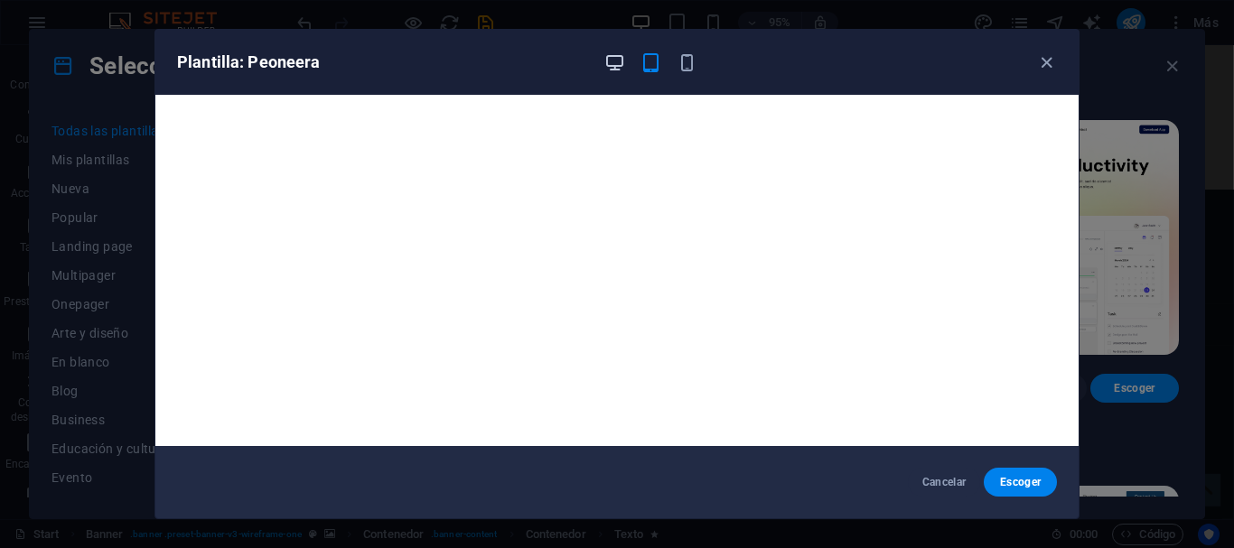
click at [618, 63] on icon "button" at bounding box center [614, 62] width 21 height 21
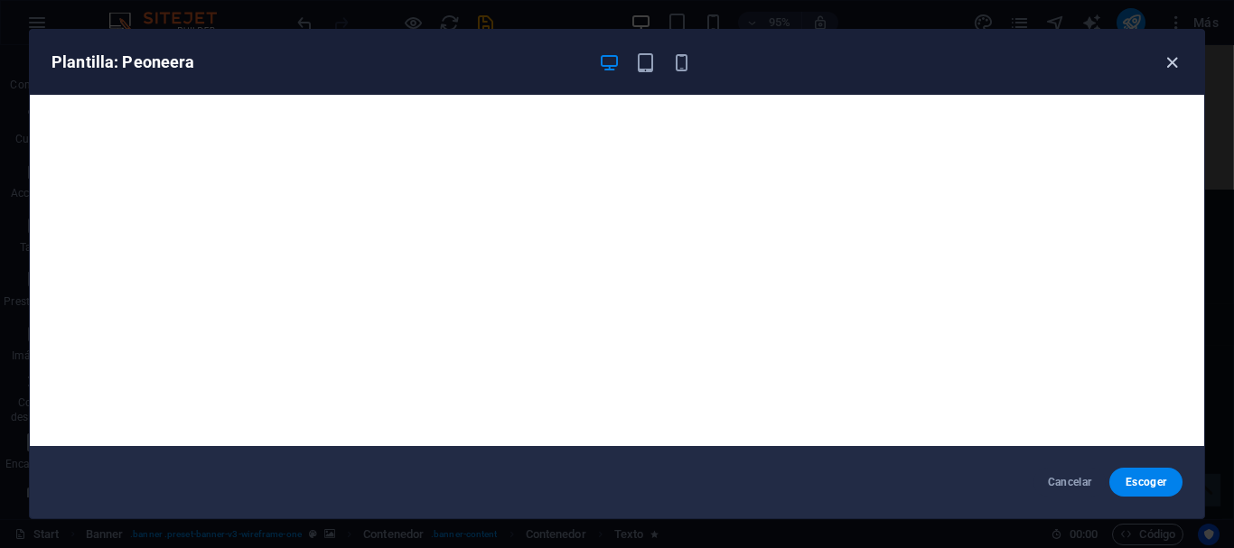
click at [1178, 59] on icon "button" at bounding box center [1172, 62] width 21 height 21
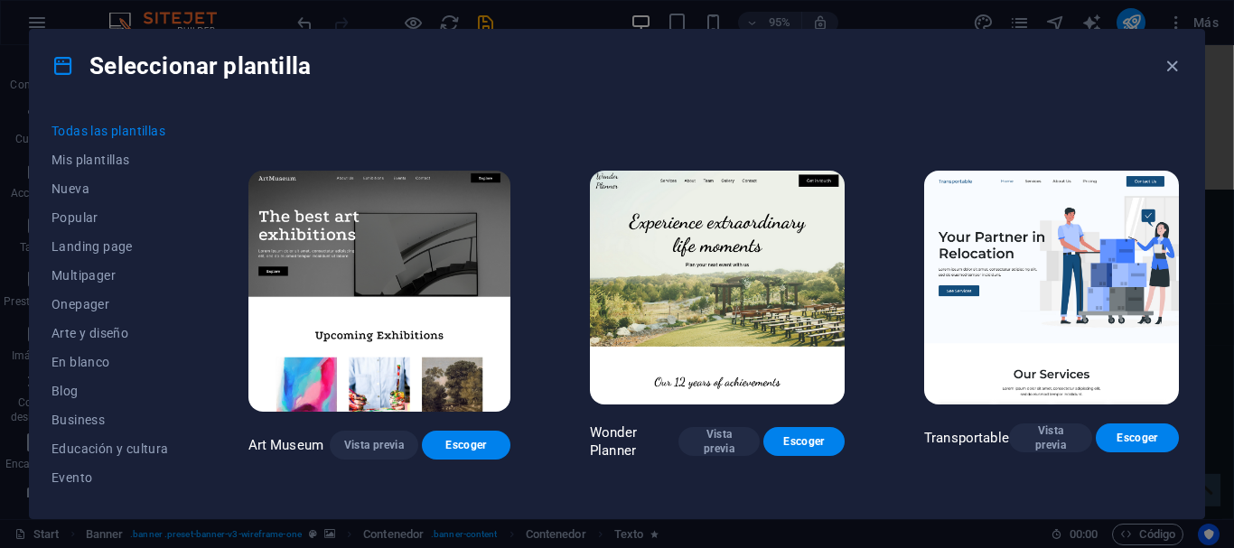
scroll to position [325, 0]
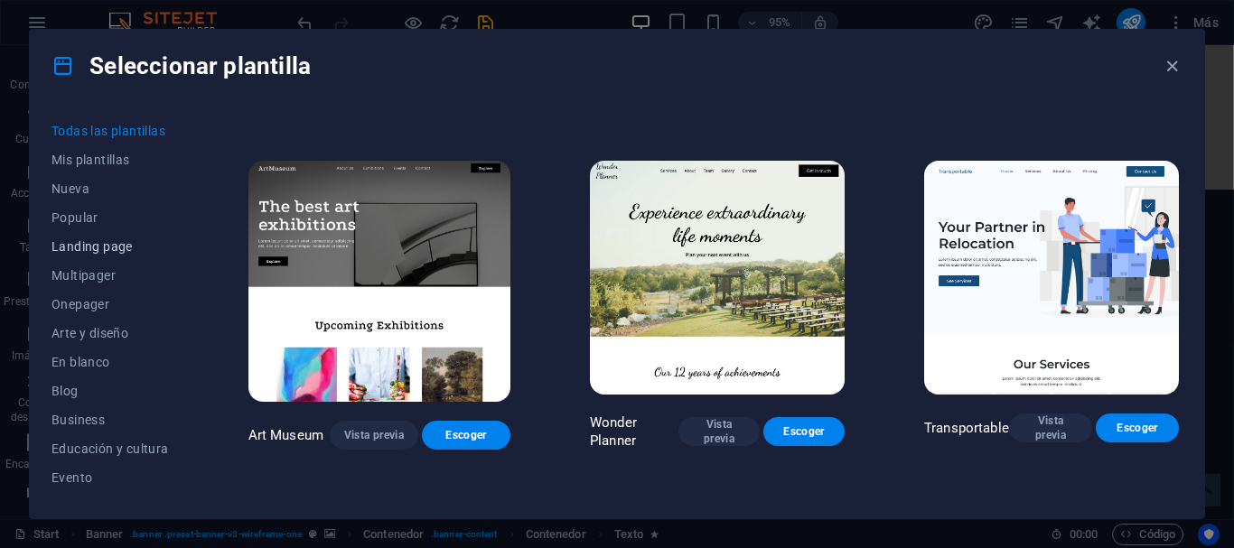
click at [100, 243] on span "Landing page" at bounding box center [109, 246] width 117 height 14
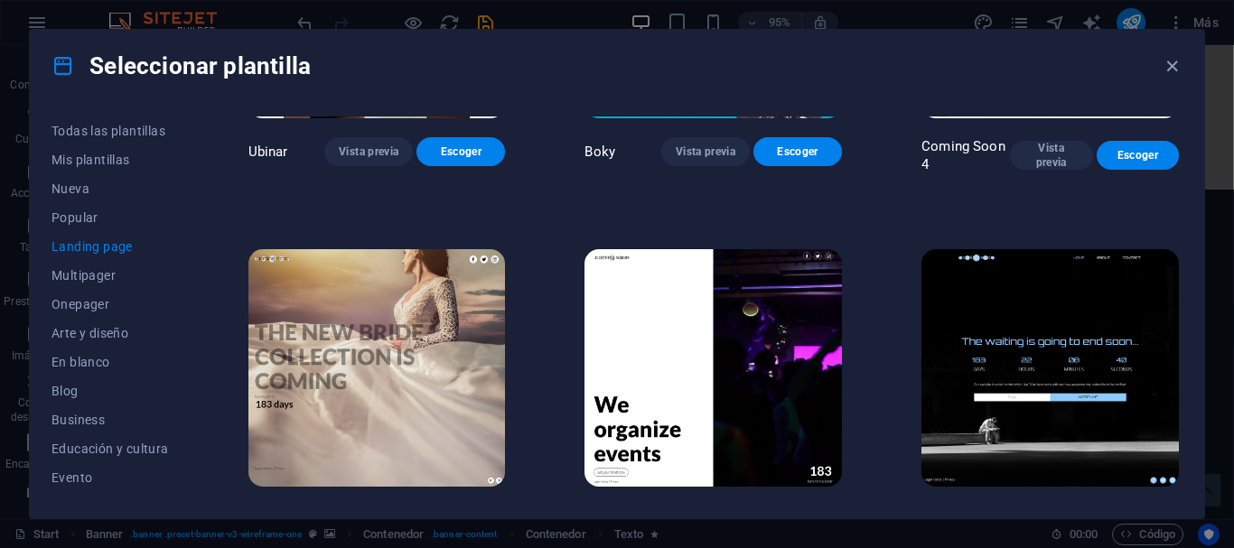
scroll to position [2810, 0]
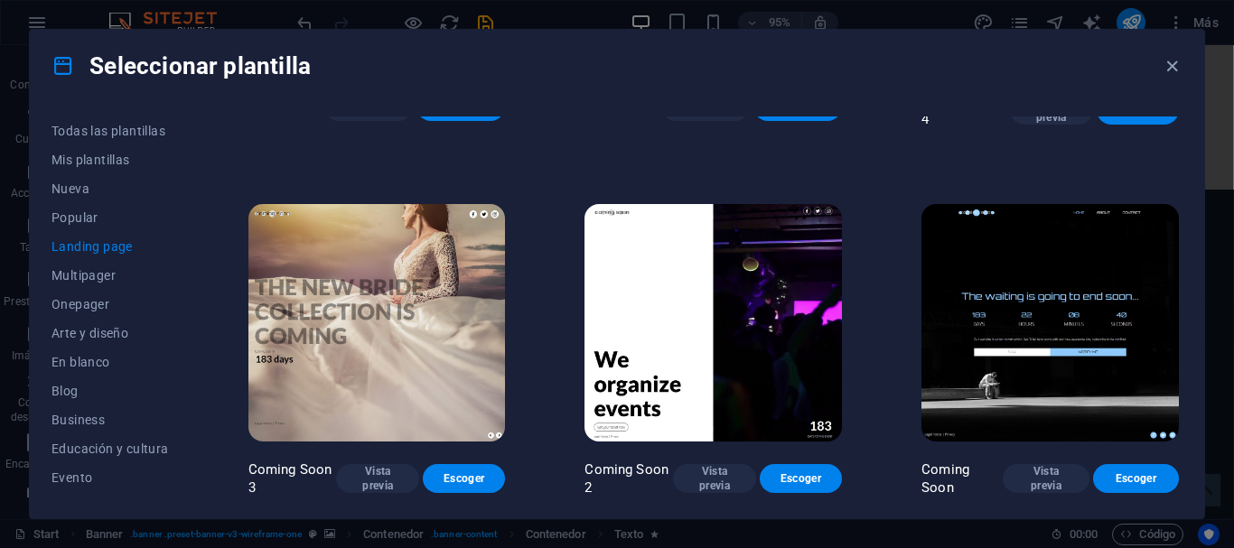
click at [992, 272] on img at bounding box center [1049, 322] width 257 height 237
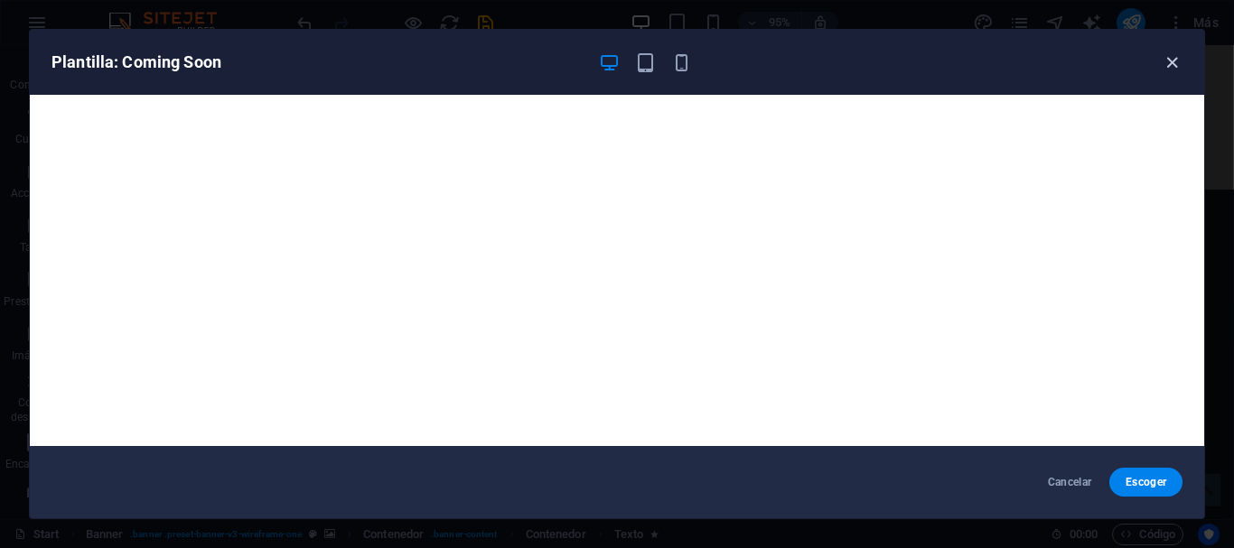
click at [1175, 61] on icon "button" at bounding box center [1172, 62] width 21 height 21
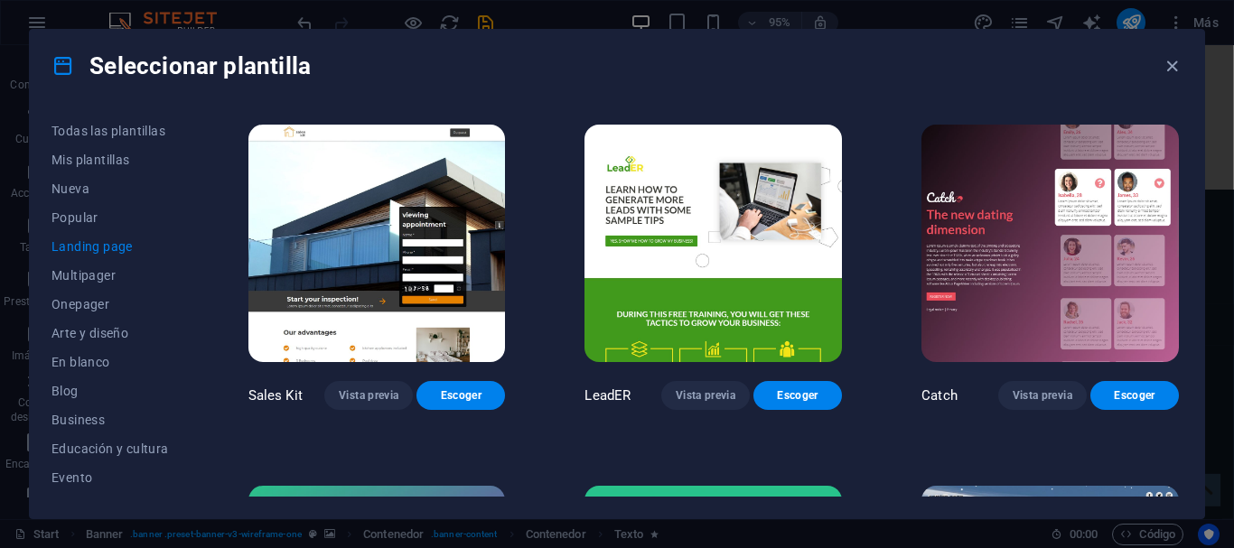
scroll to position [1753, 0]
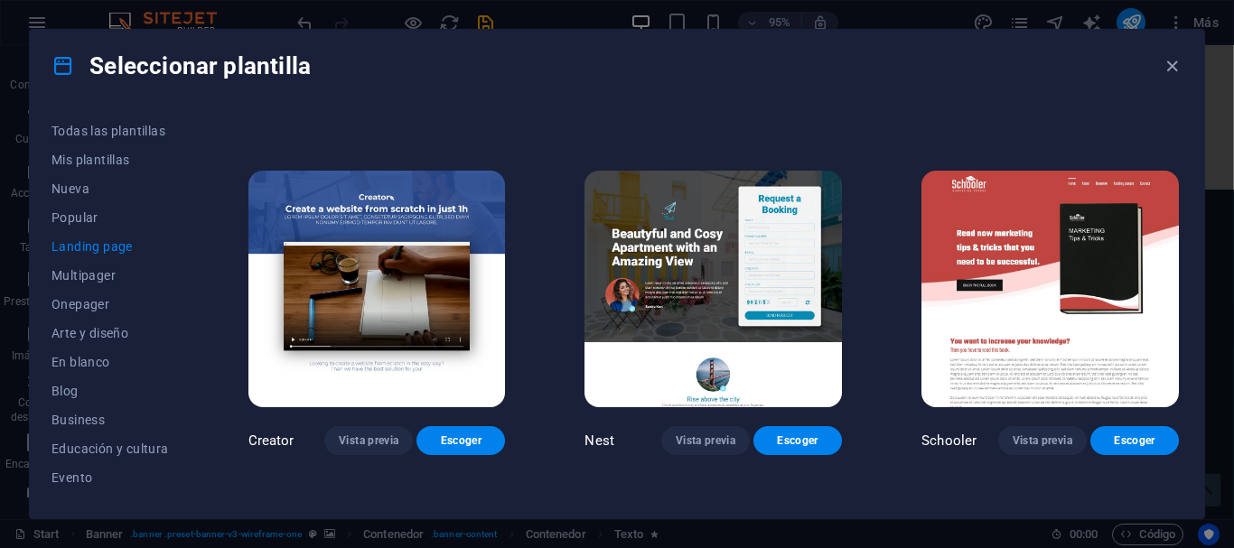
click at [436, 283] on img at bounding box center [376, 289] width 257 height 237
